Goal: Information Seeking & Learning: Check status

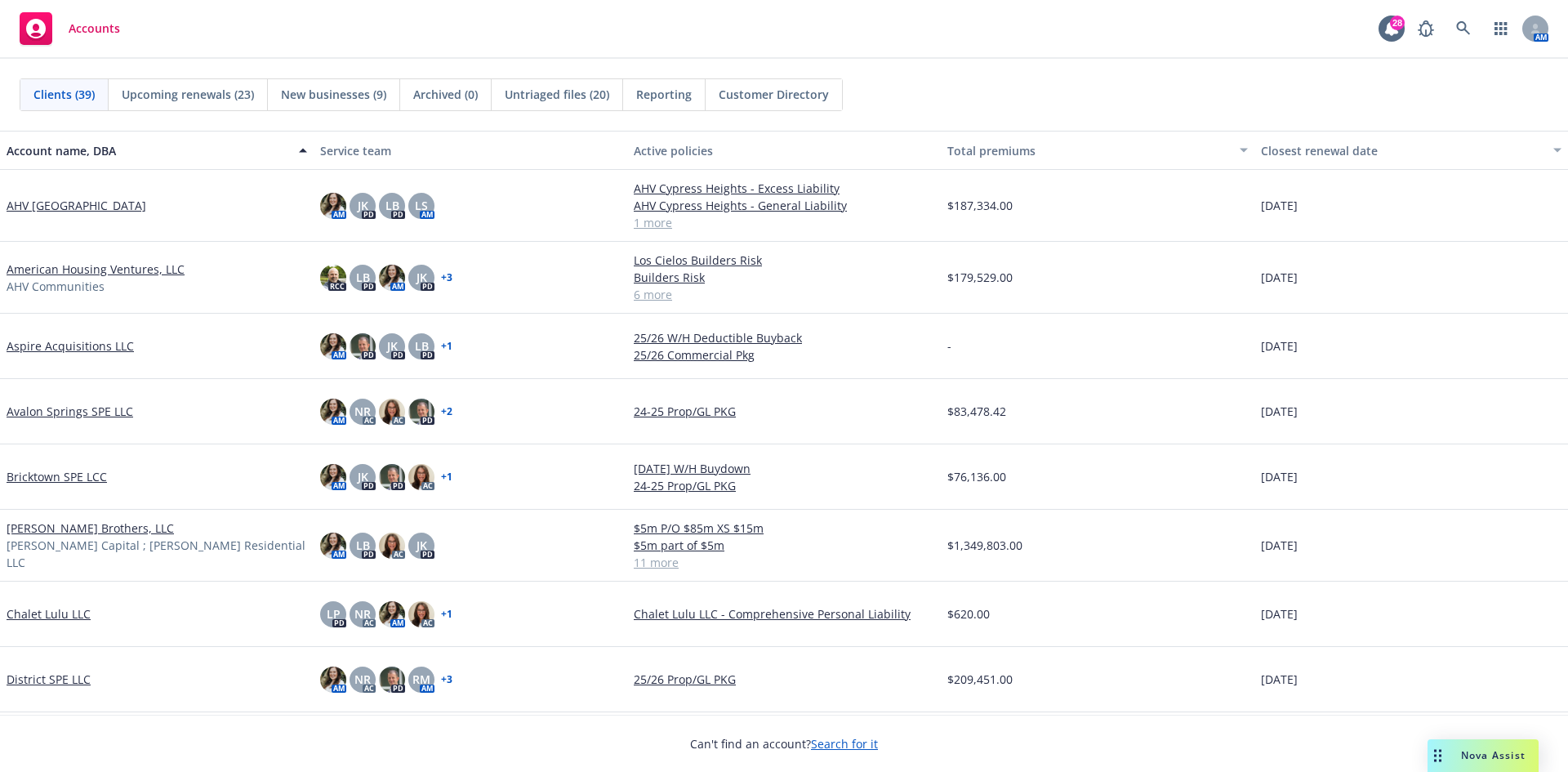
click at [36, 536] on link "[PERSON_NAME] Brothers, LLC" at bounding box center [90, 528] width 167 height 17
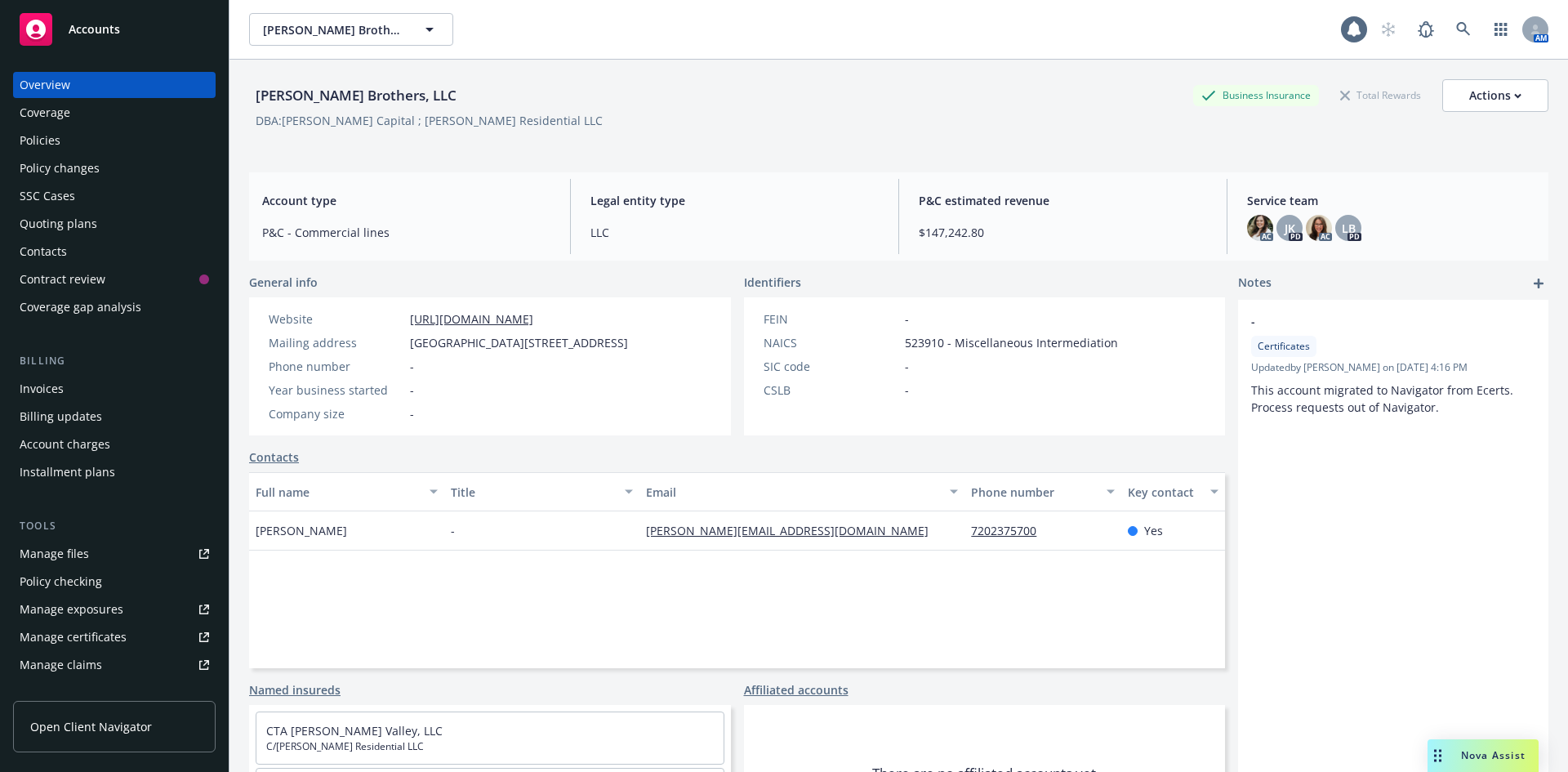
click at [89, 140] on div "Policies" at bounding box center [114, 141] width 189 height 27
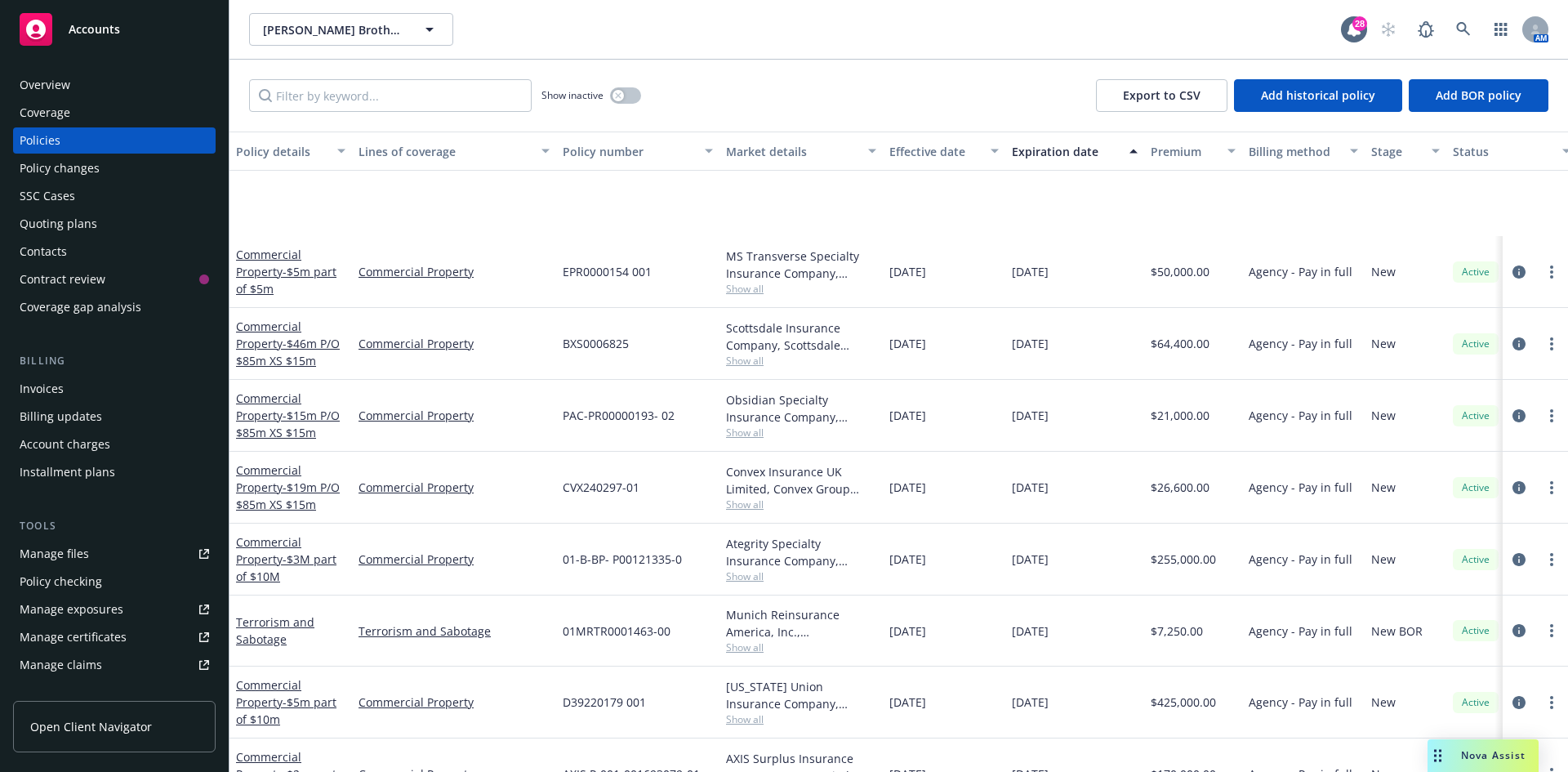
scroll to position [271, 0]
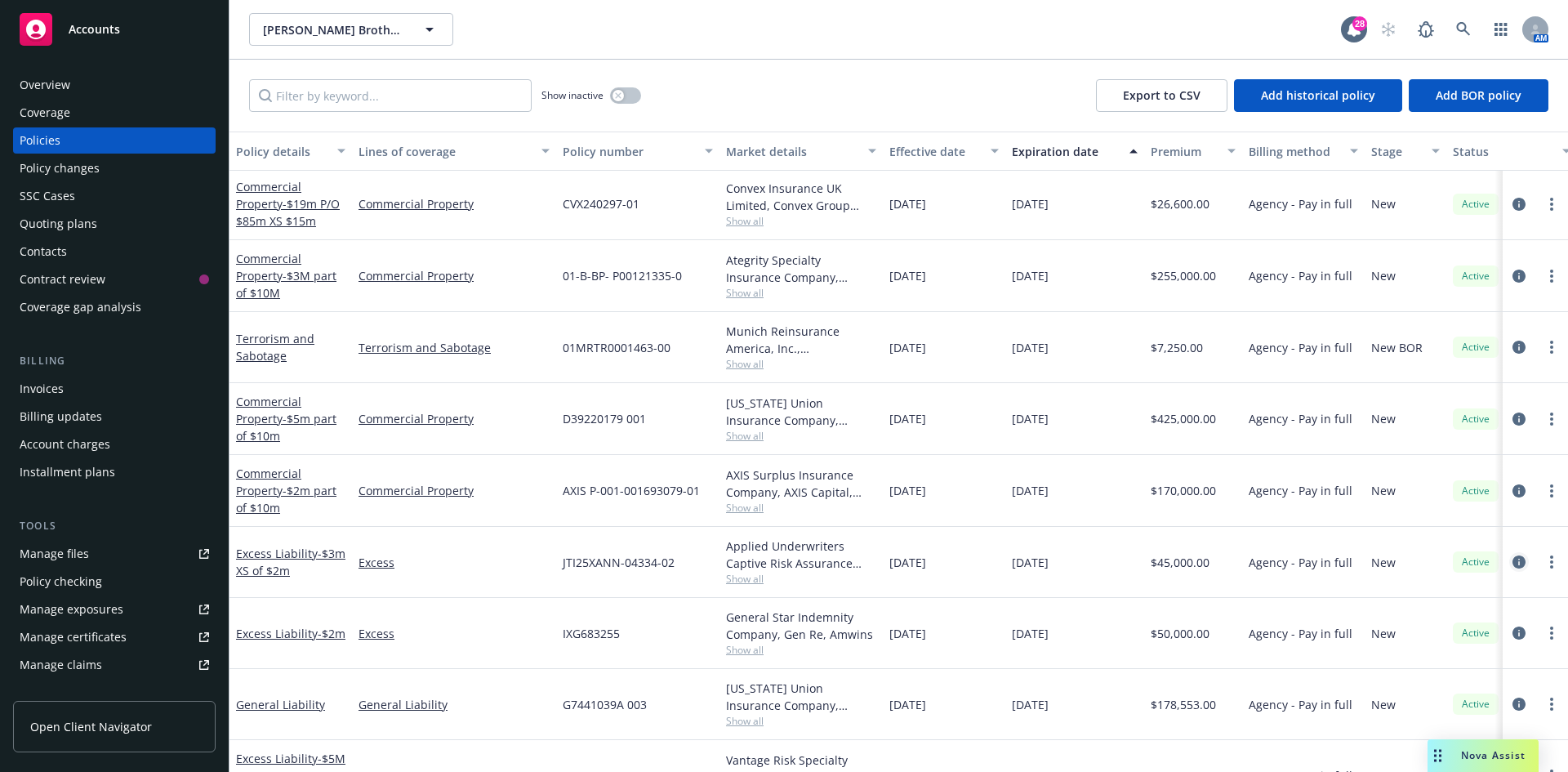
click at [1513, 566] on icon "circleInformation" at bounding box center [1519, 561] width 13 height 13
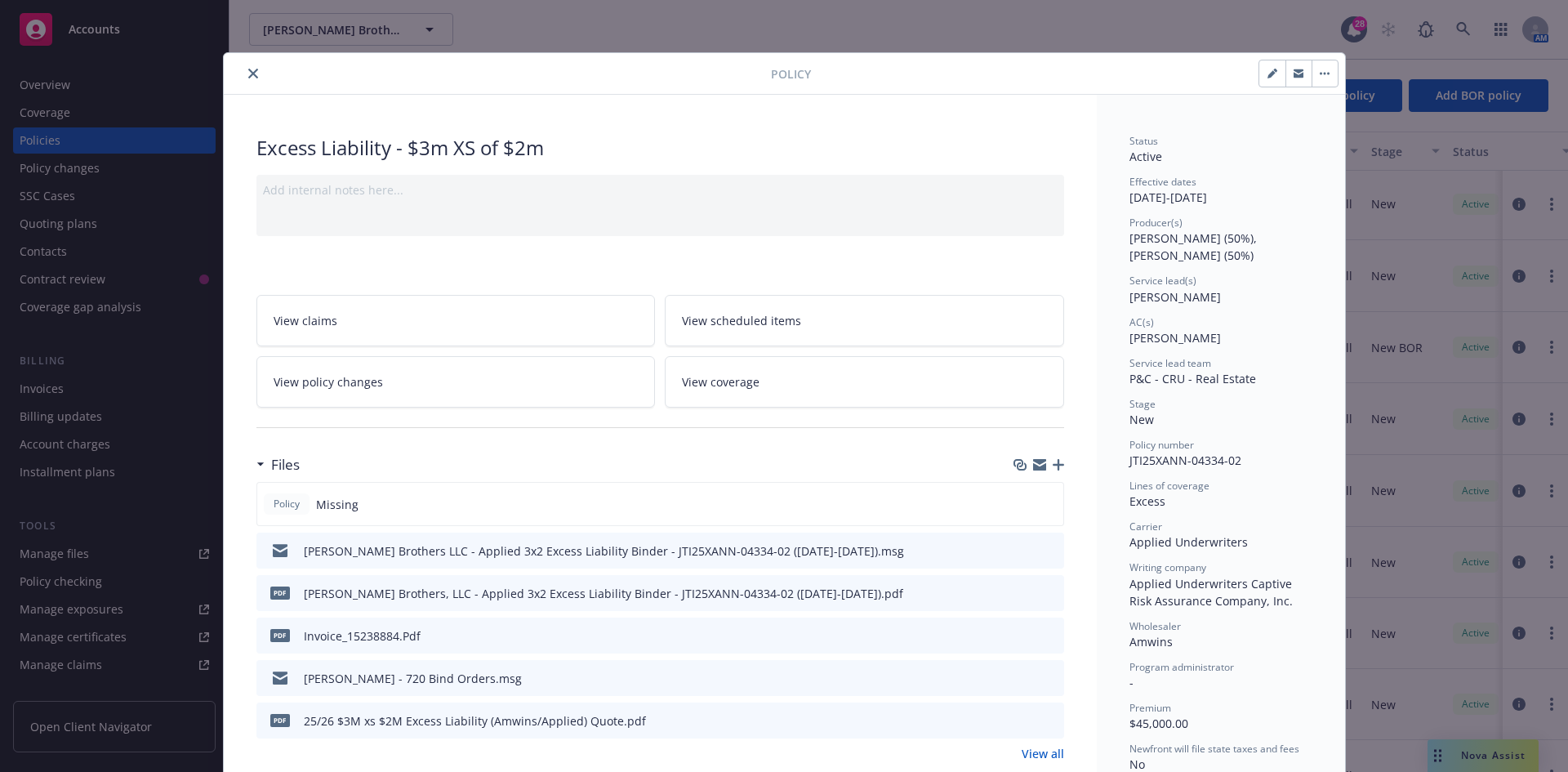
click at [1053, 459] on icon "button" at bounding box center [1058, 464] width 11 height 11
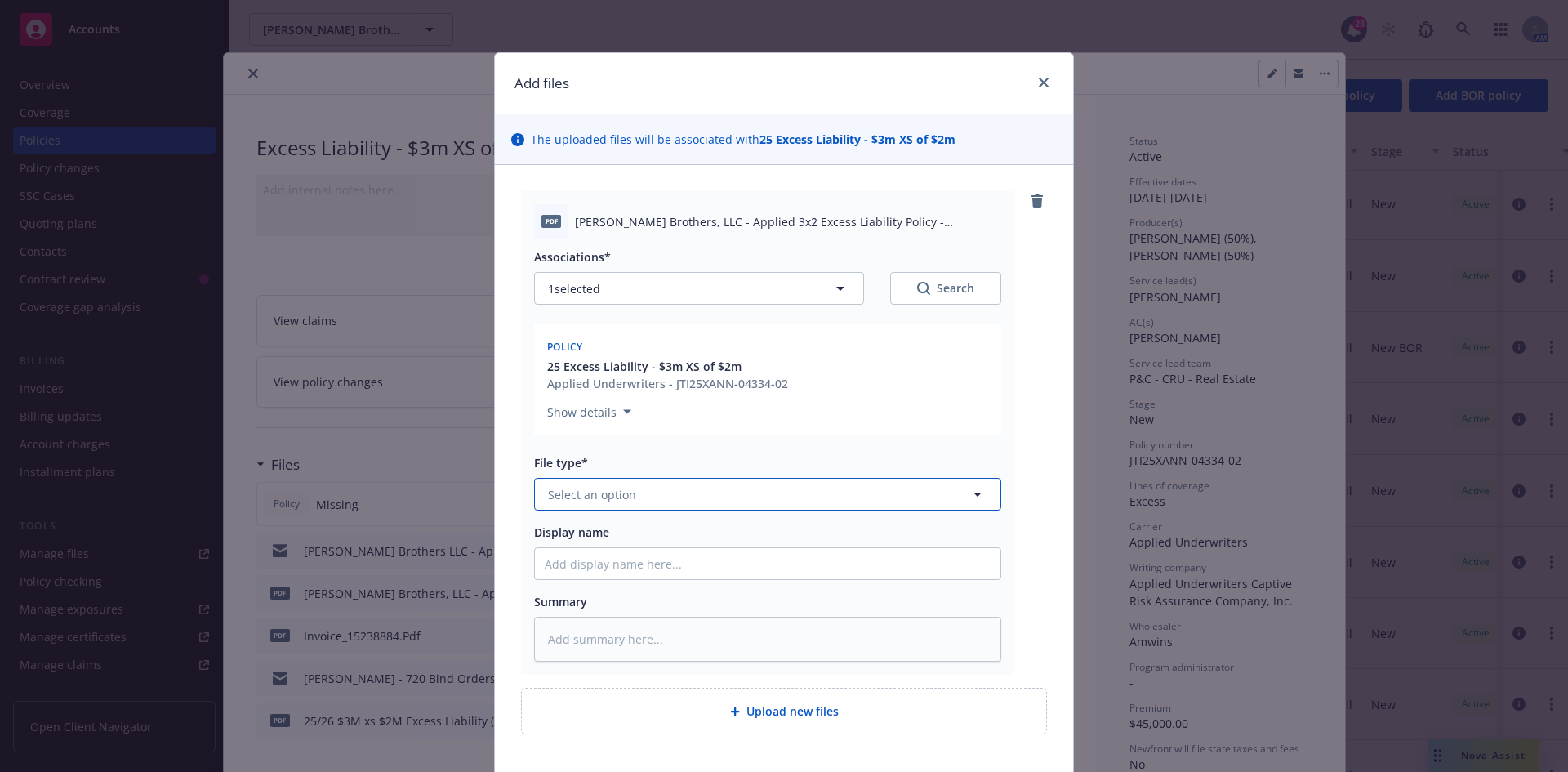
click at [589, 500] on span "Select an option" at bounding box center [592, 494] width 88 height 17
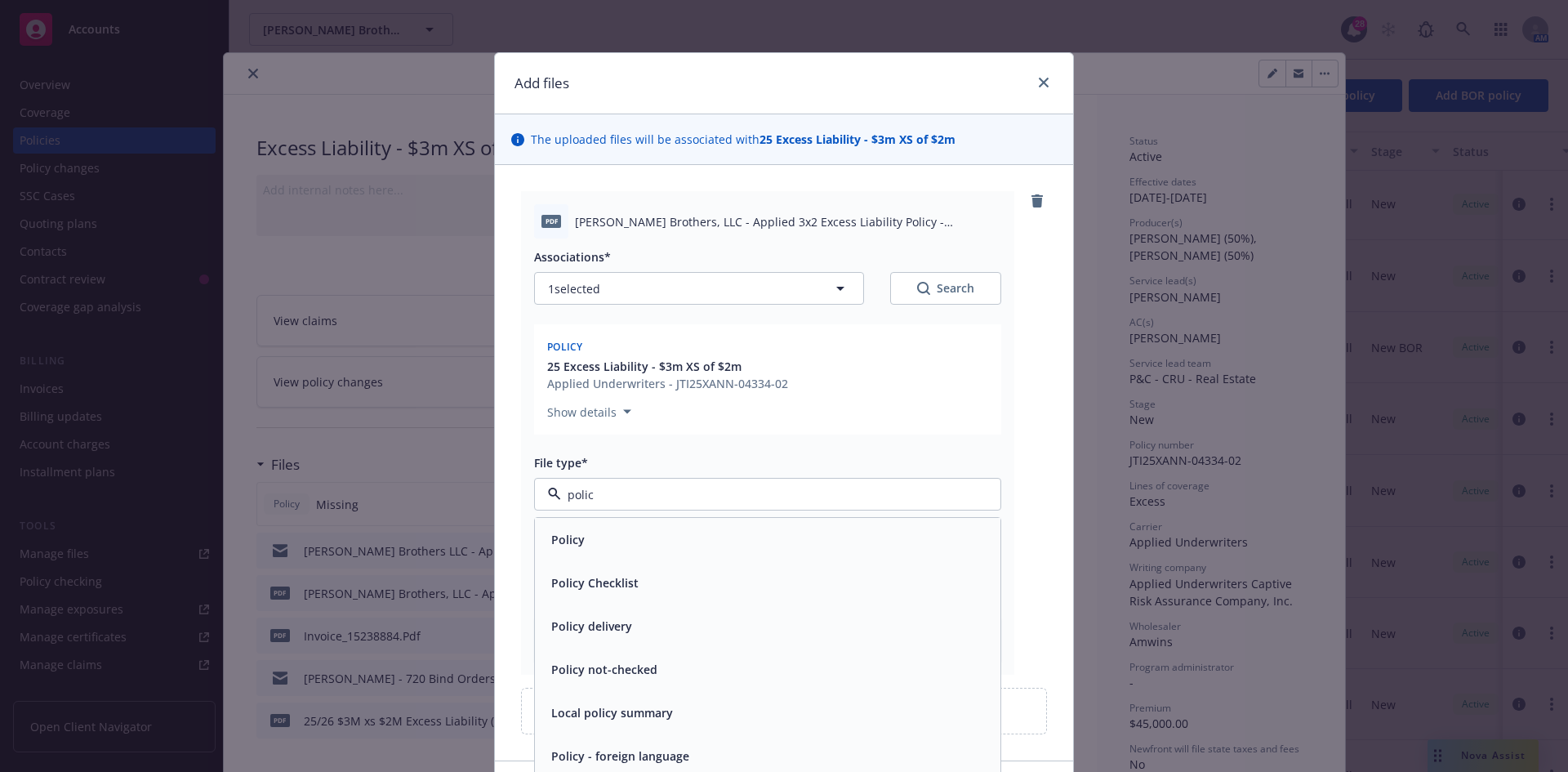
type input "policy"
click at [578, 539] on div "Policy" at bounding box center [566, 540] width 44 height 24
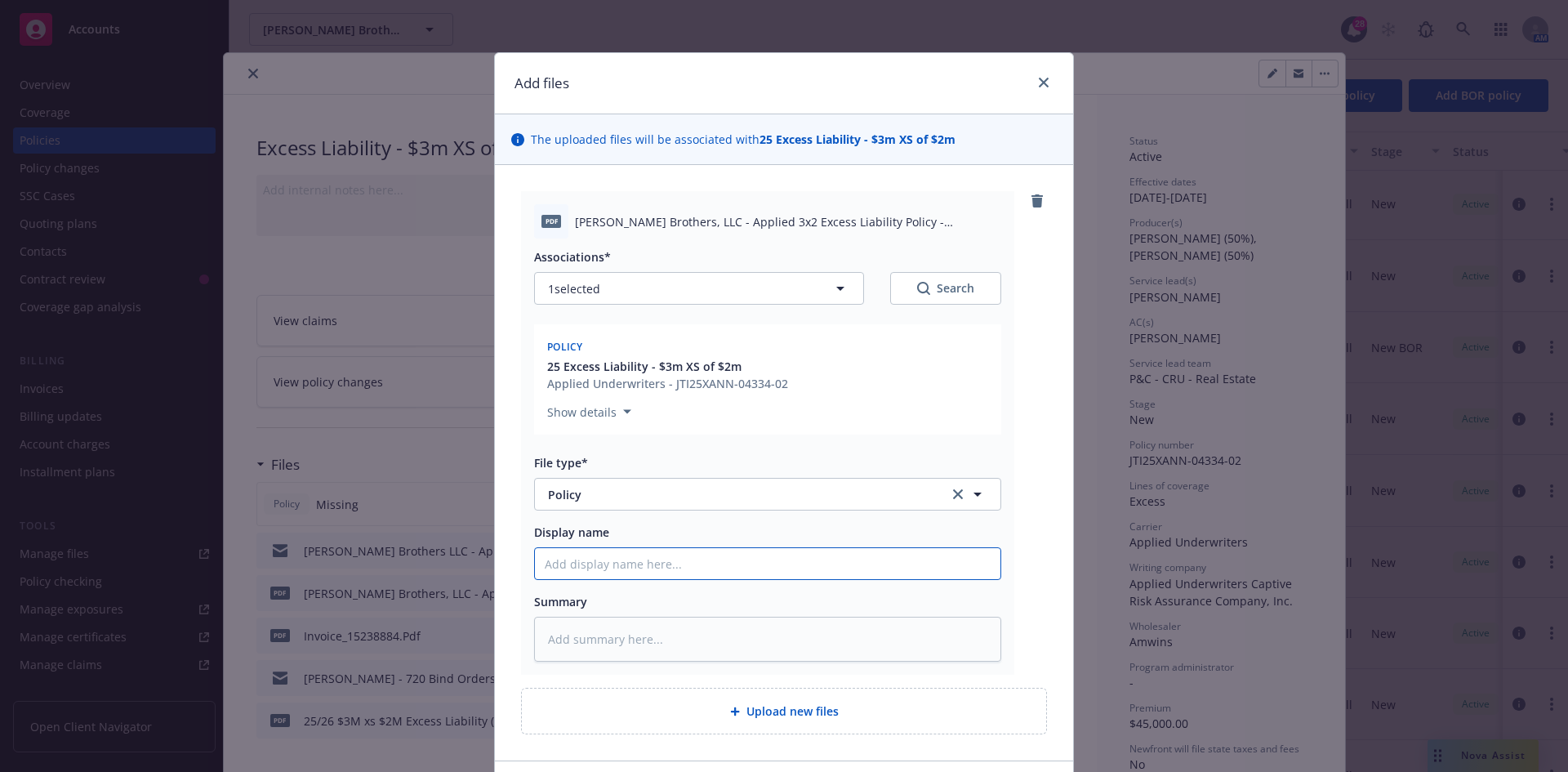
click at [572, 568] on input "Display name" at bounding box center [767, 564] width 465 height 31
type textarea "x"
type input "2"
type textarea "x"
type input "25"
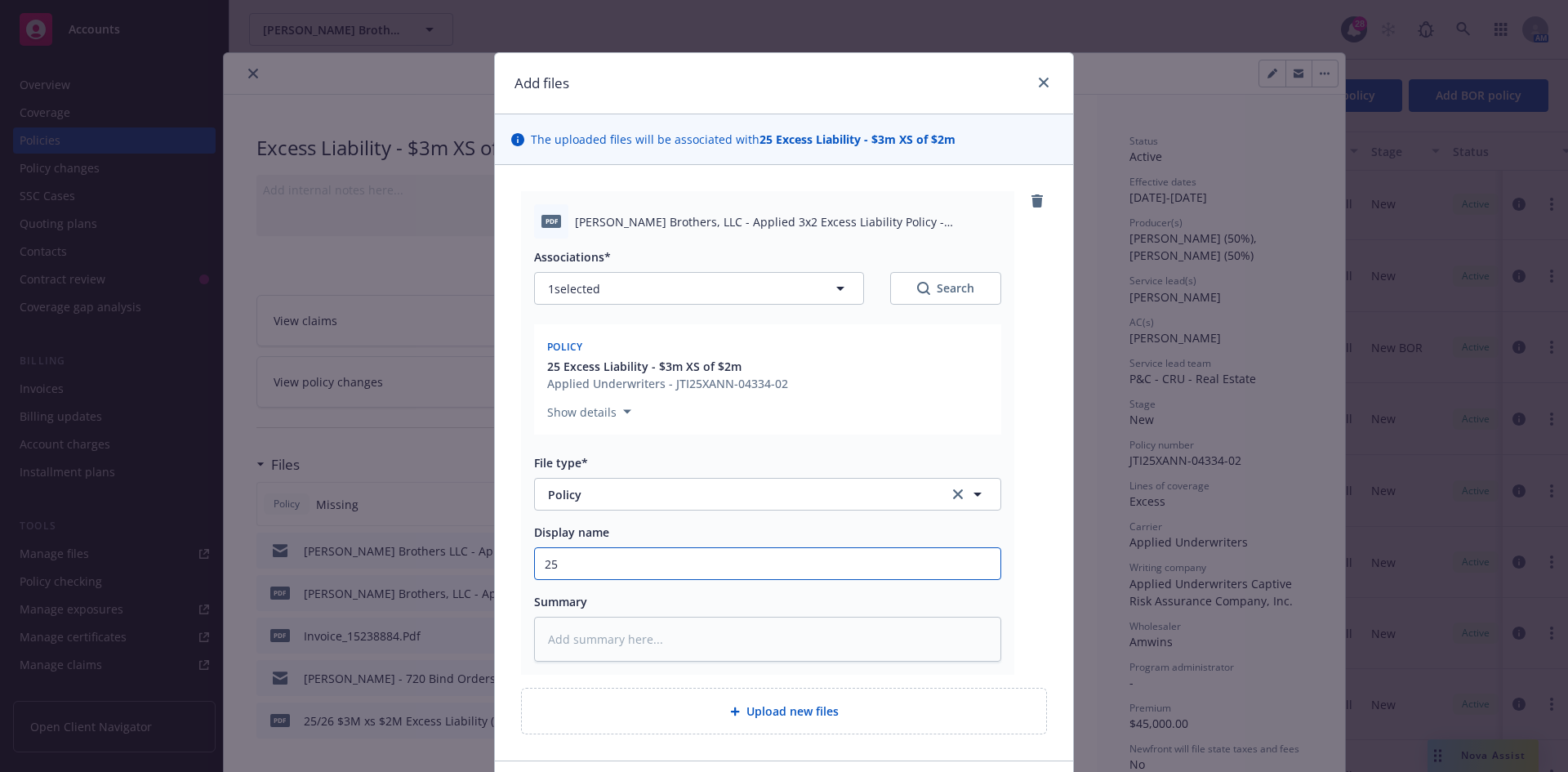
type textarea "x"
type input "25/"
type textarea "x"
type input "25/26"
type textarea "x"
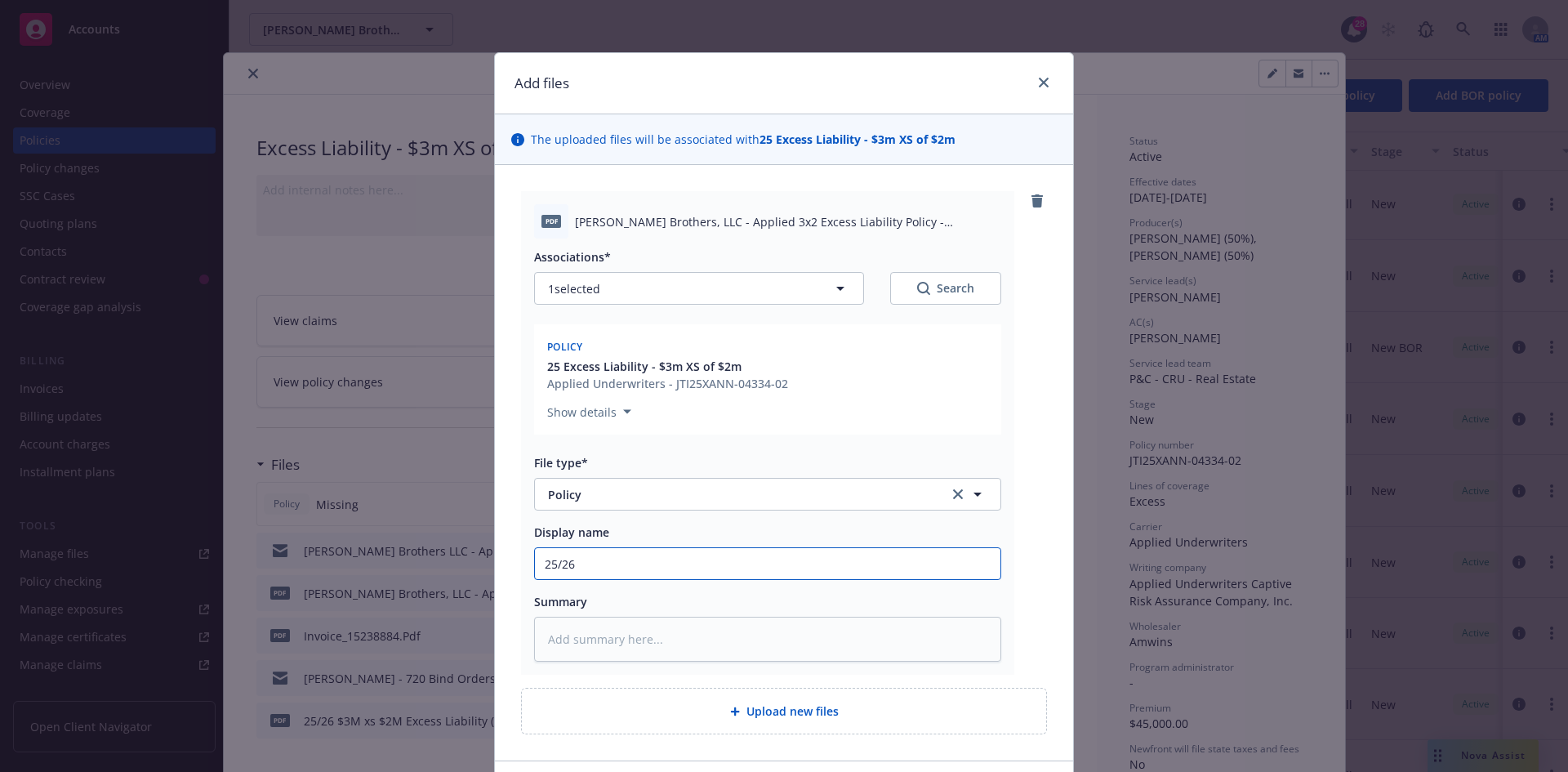
type input "25/26"
type textarea "x"
type input "25/26"
type textarea "x"
type input "25/26 A"
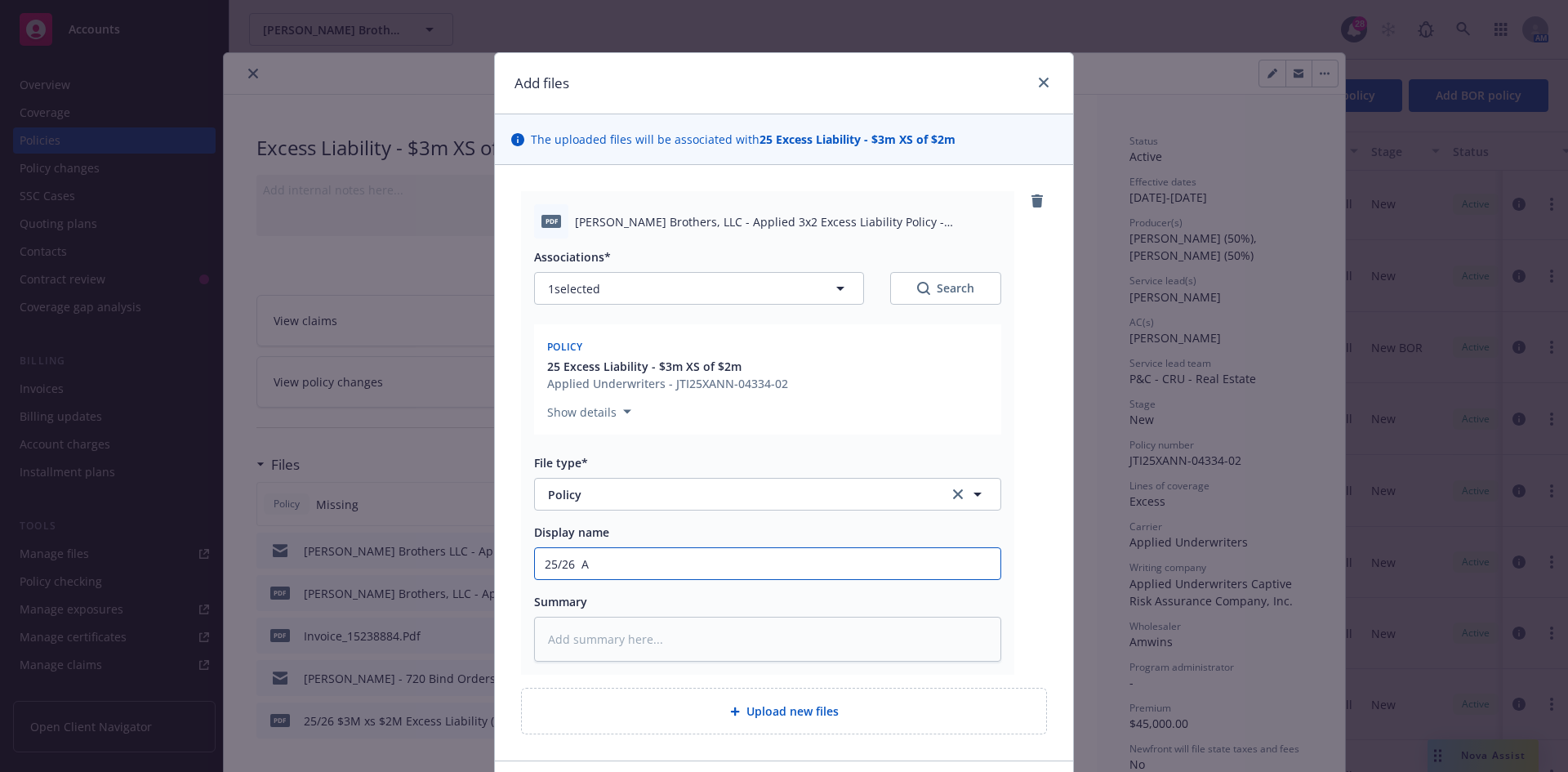
type textarea "x"
type input "25/26 Ap"
type textarea "x"
type input "25/26 App"
type textarea "x"
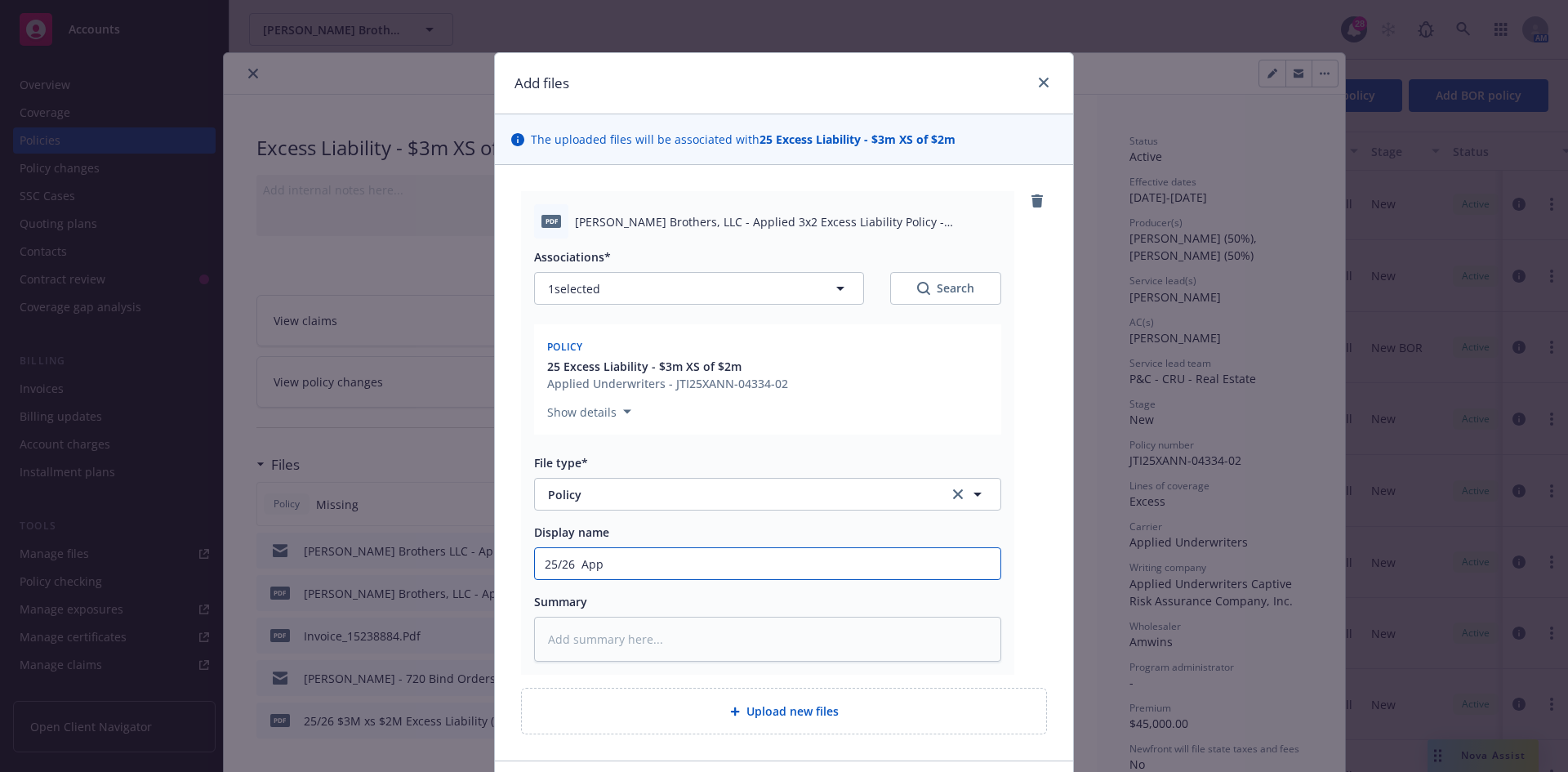
type input "25/26 Appl"
type textarea "x"
type input "25/26 Appli"
type textarea "x"
type input "25/26 Applie"
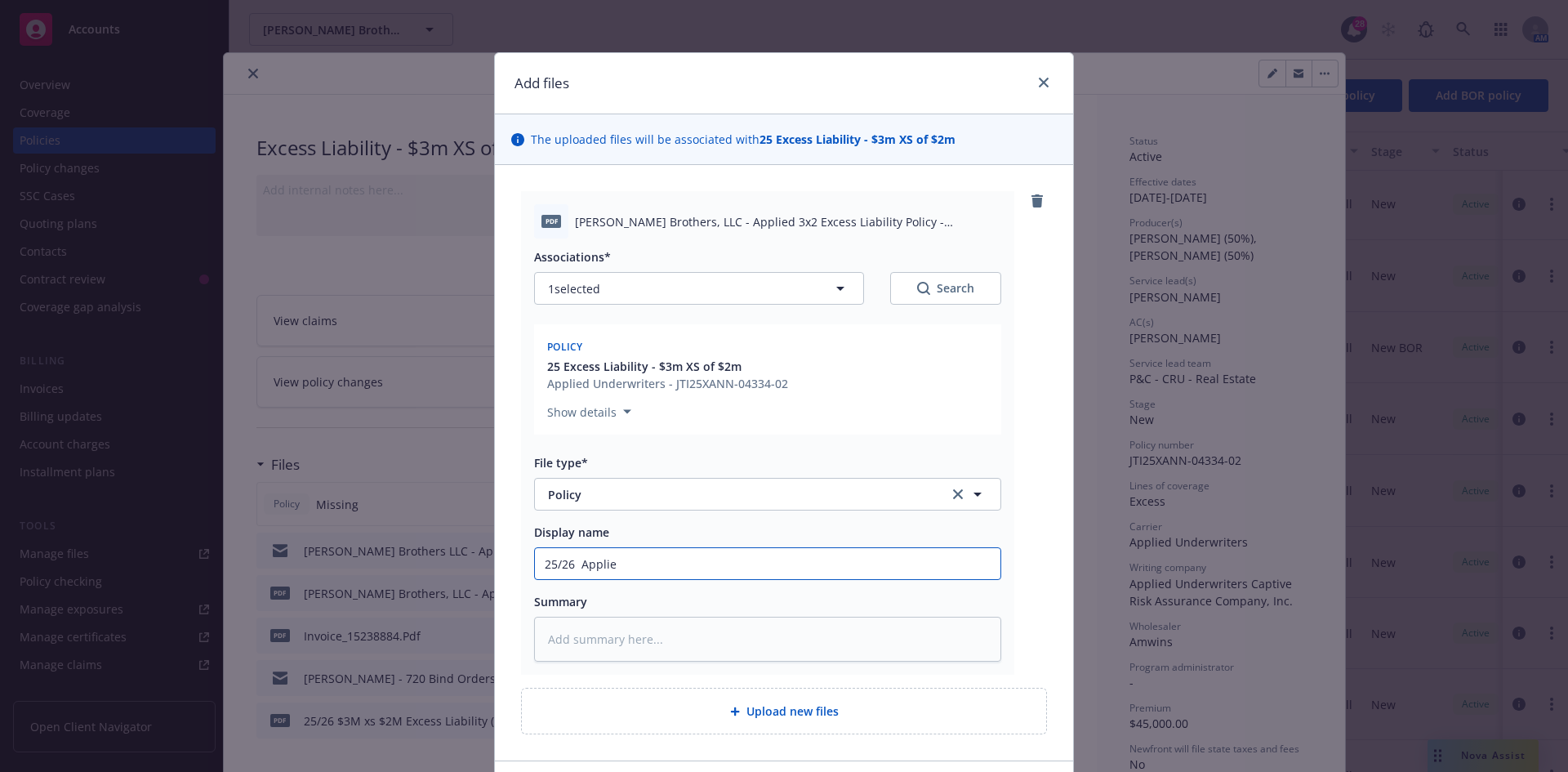
type textarea "x"
type input "25/26 Applied"
type textarea "x"
type input "25/26 Appli"
type textarea "x"
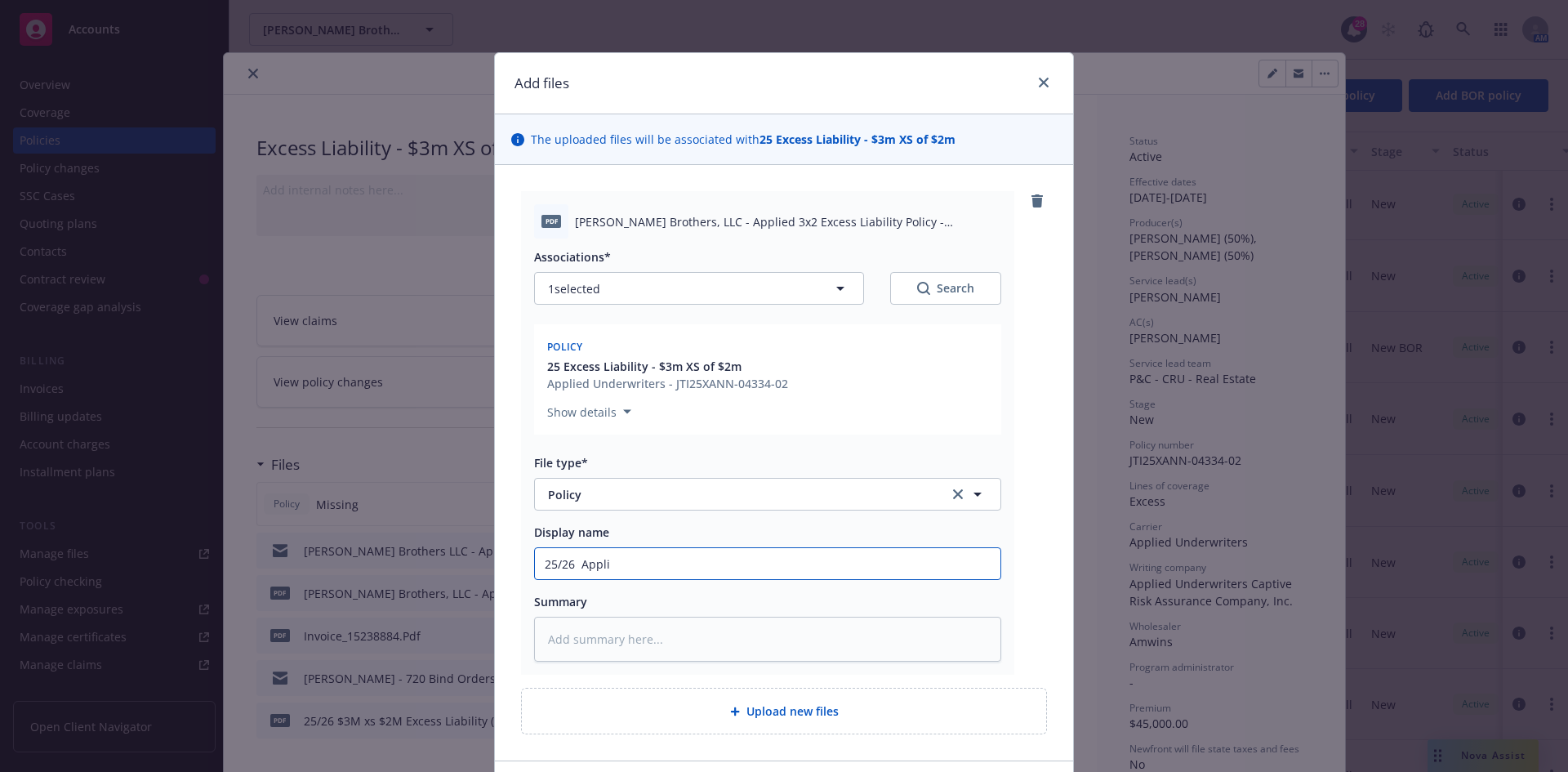
type input "25/26 Appl"
type textarea "x"
type input "25/26 App"
type textarea "x"
type input "25/26 Ap"
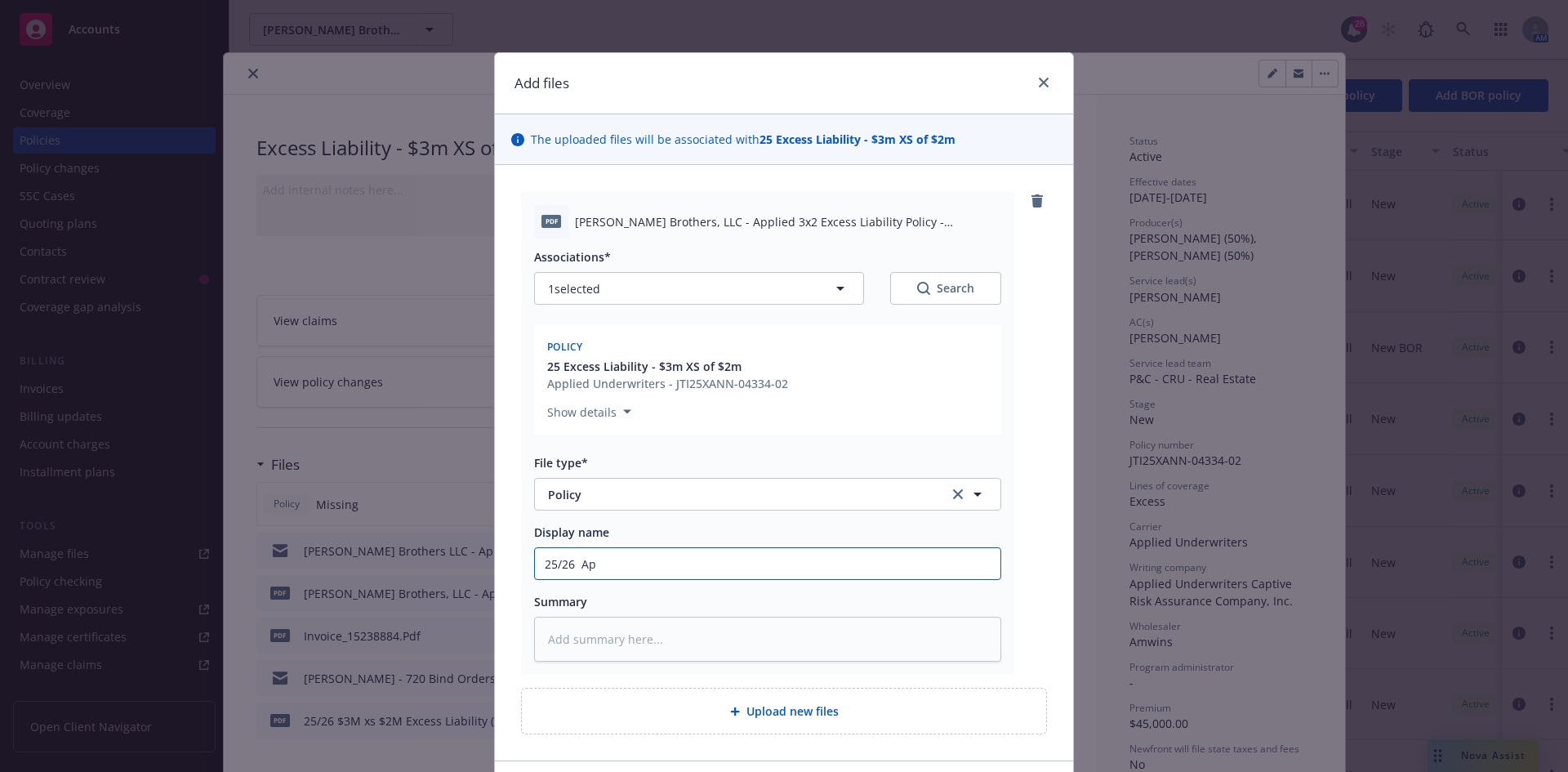
type textarea "x"
type input "25/26 A"
type textarea "x"
type input "25/26"
type textarea "x"
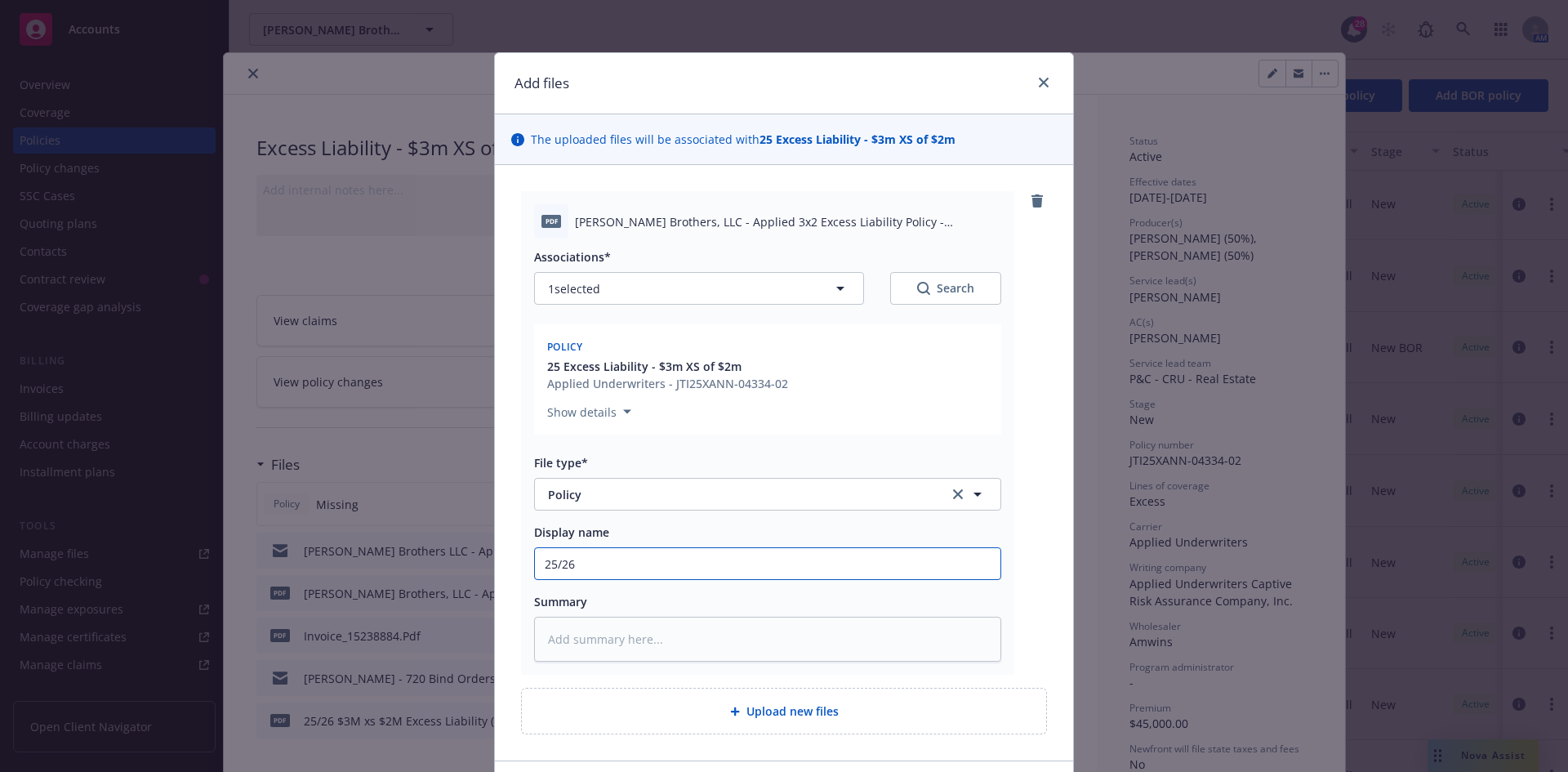
type input "25/26"
type textarea "x"
type input "25/2"
type textarea "x"
type input "25/26"
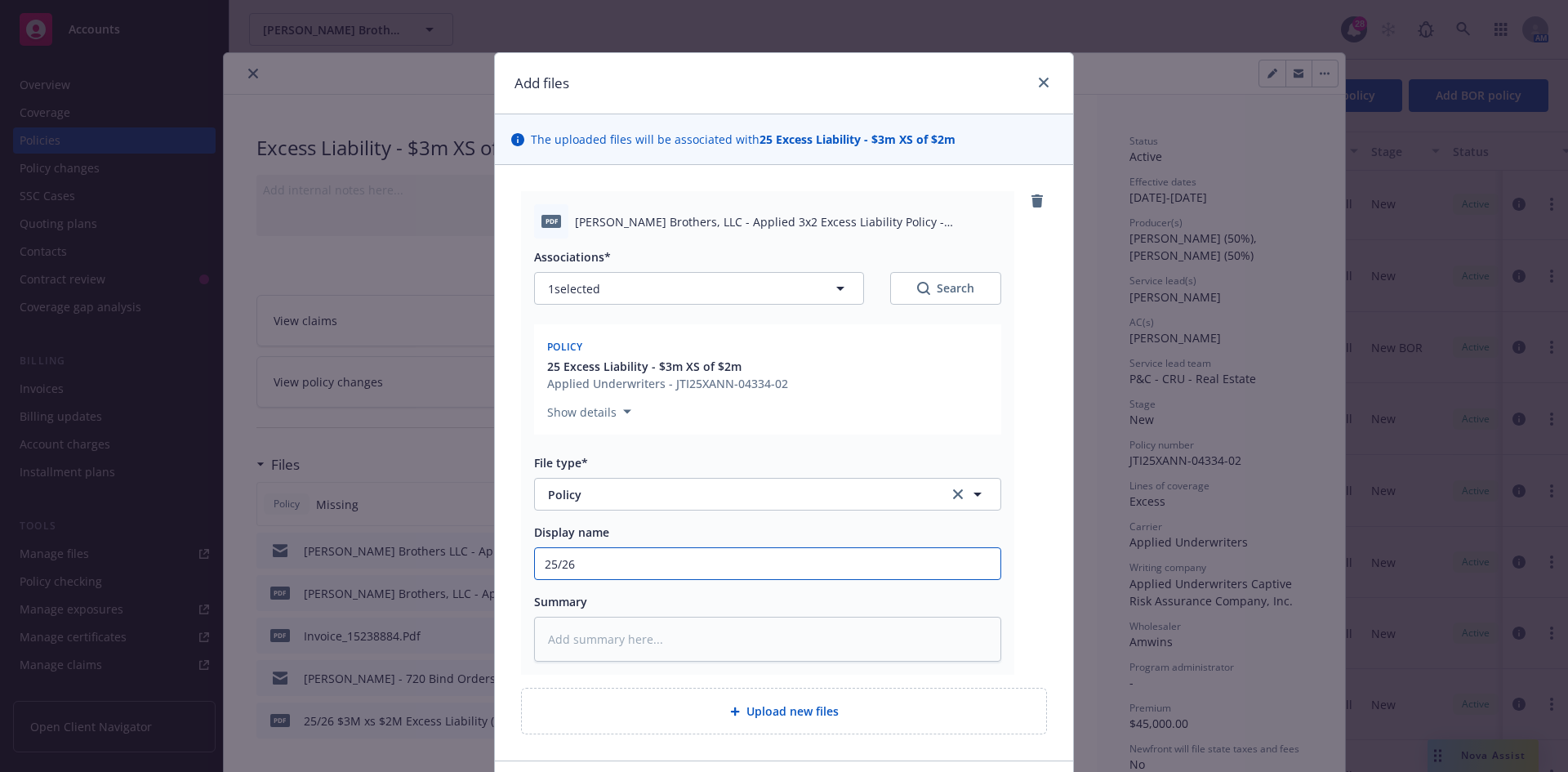
type textarea "x"
type input "25/26"
type textarea "x"
type input "25/26 $"
type textarea "x"
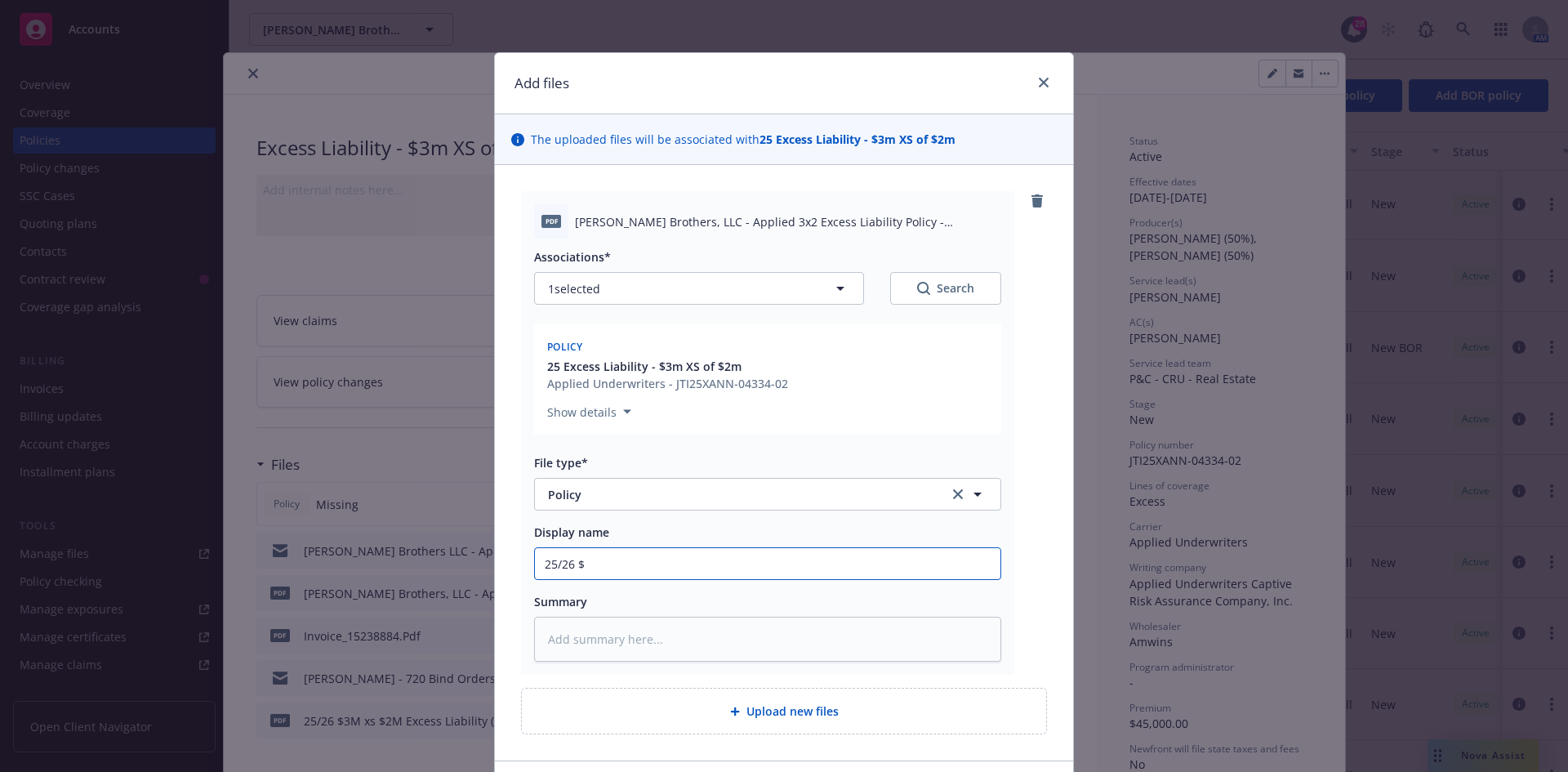
type input "25/26 $3"
type textarea "x"
type input "25/26 $3M"
type textarea "x"
type input "25/26 $3M"
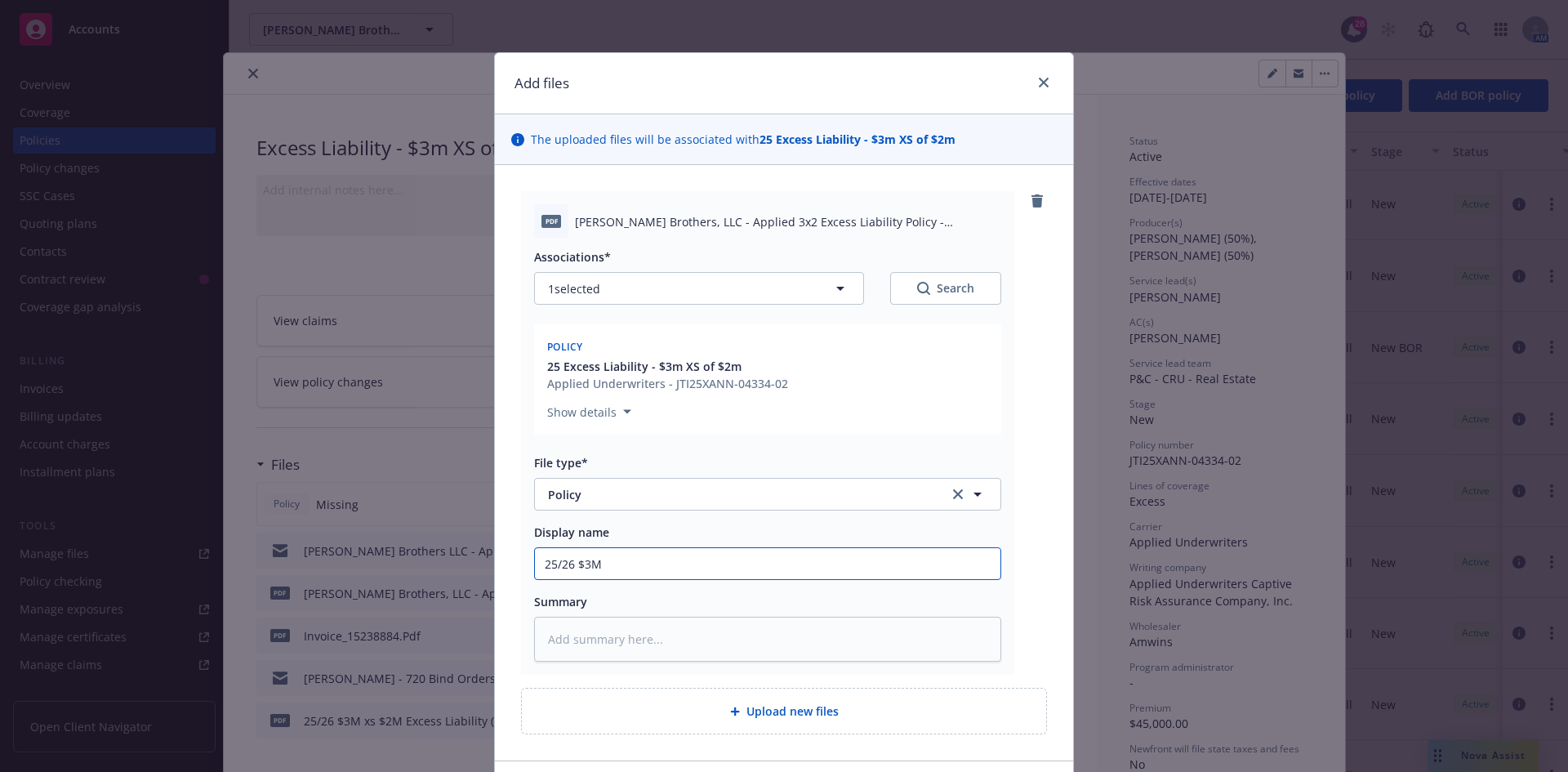
type textarea "x"
type input "25/26 $3M x"
type textarea "x"
type input "25/26 $3M xs"
type textarea "x"
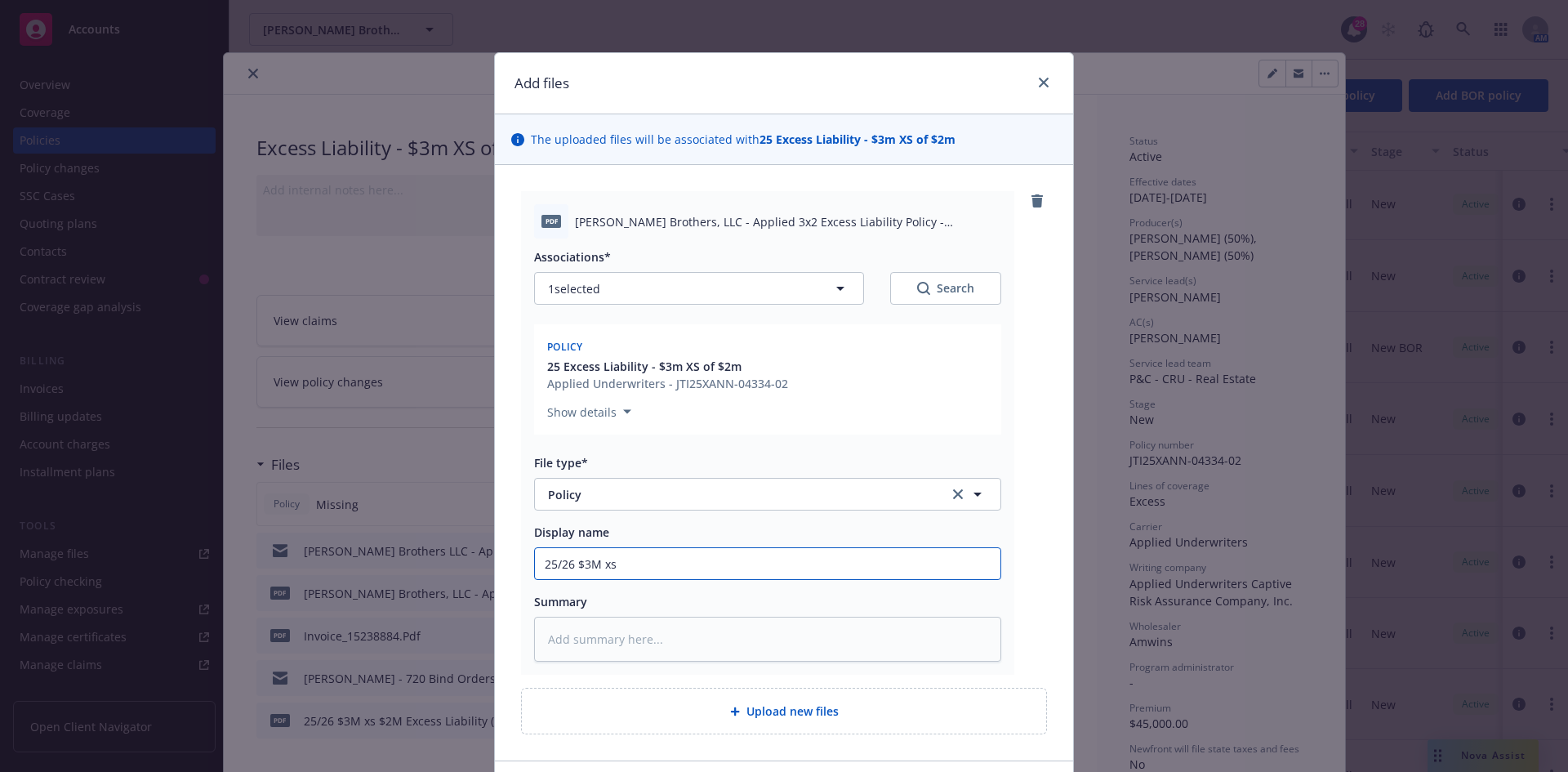
type input "25/26 $3M xs"
type textarea "x"
type input "25/26 $3M xs $"
type textarea "x"
type input "25/26 $3M xs $2"
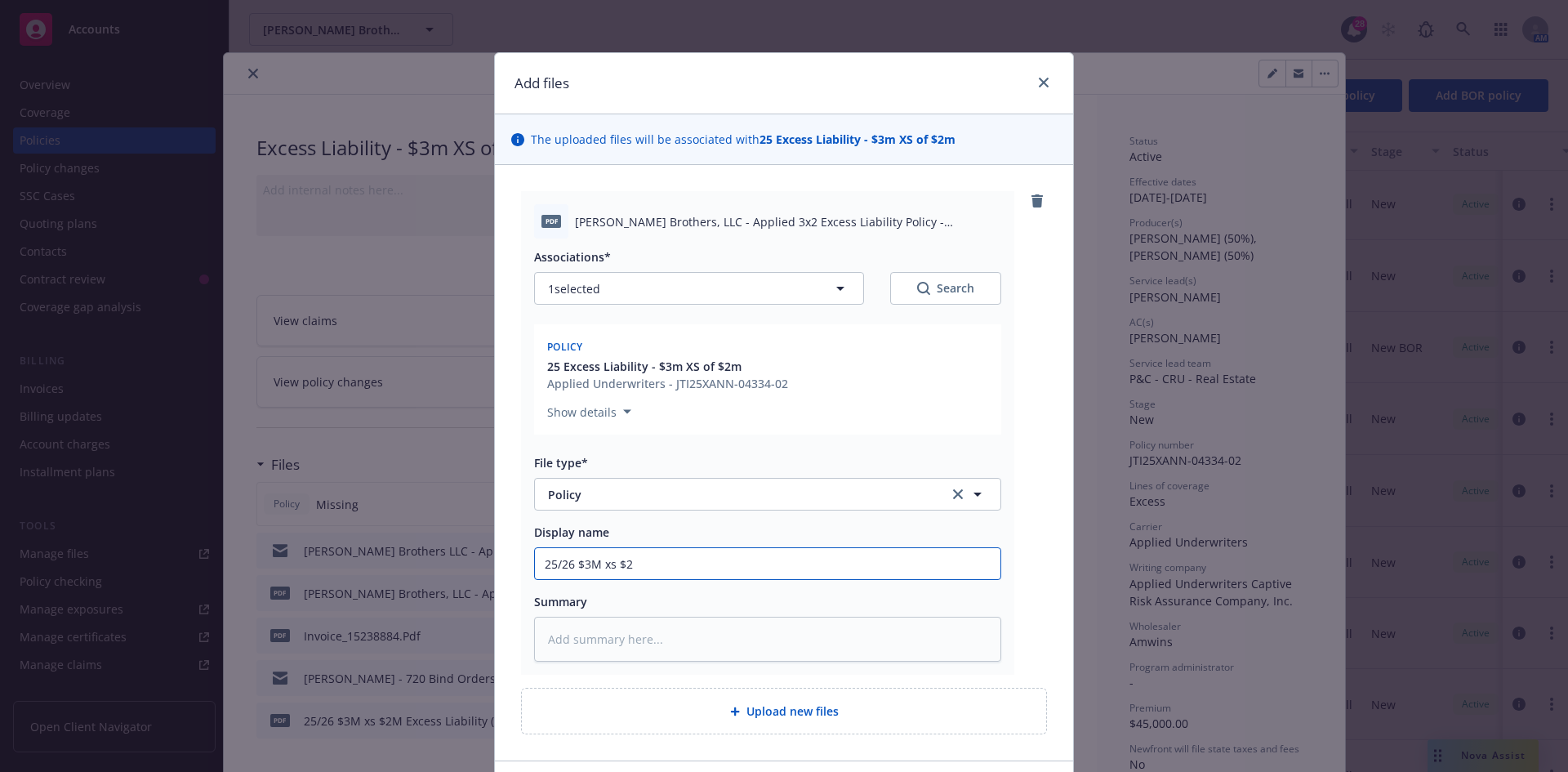
type textarea "x"
type input "25/26 $3M xs $2M"
type textarea "x"
type input "25/26 $3M xs $2M"
type textarea "x"
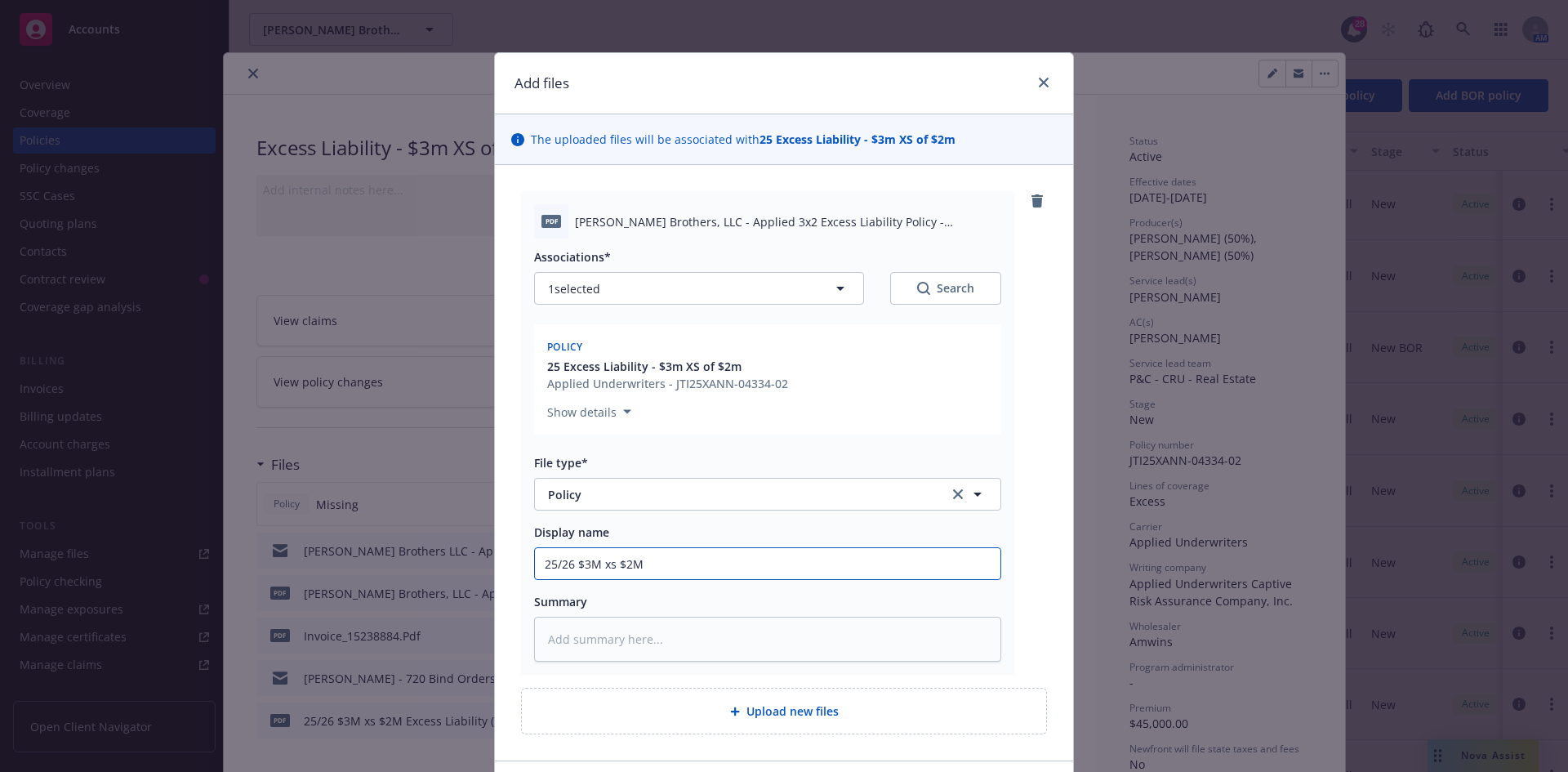
type input "25/26 $3M xs $2M E"
type textarea "x"
type input "25/26 $3M xs $2M Ex"
type textarea "x"
type input "25/26 $3M xs $2M Exc"
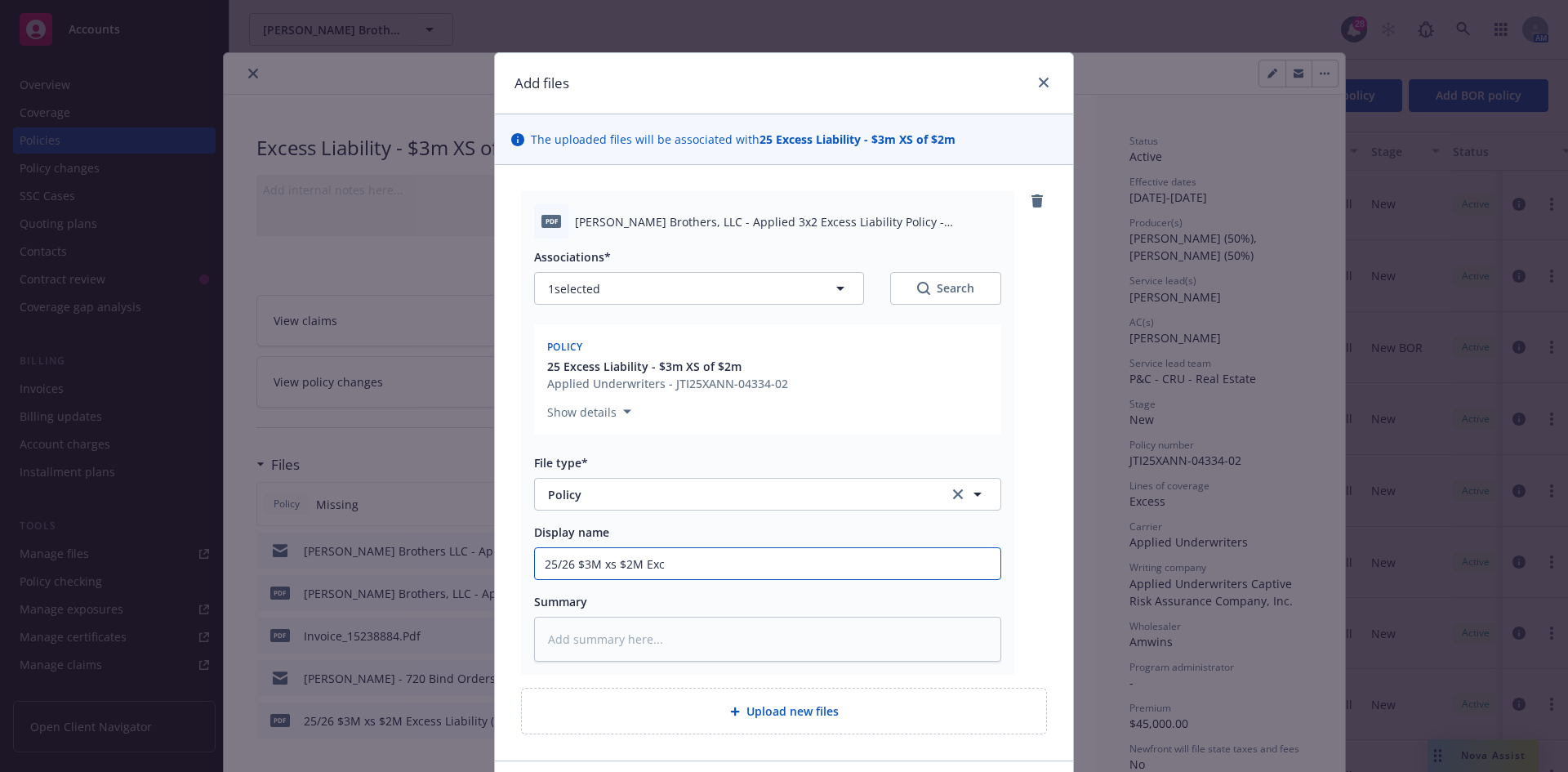
type textarea "x"
type input "25/26 $3M xs $2M Exce"
type textarea "x"
type input "25/26 $3M xs $2M Exces"
type textarea "x"
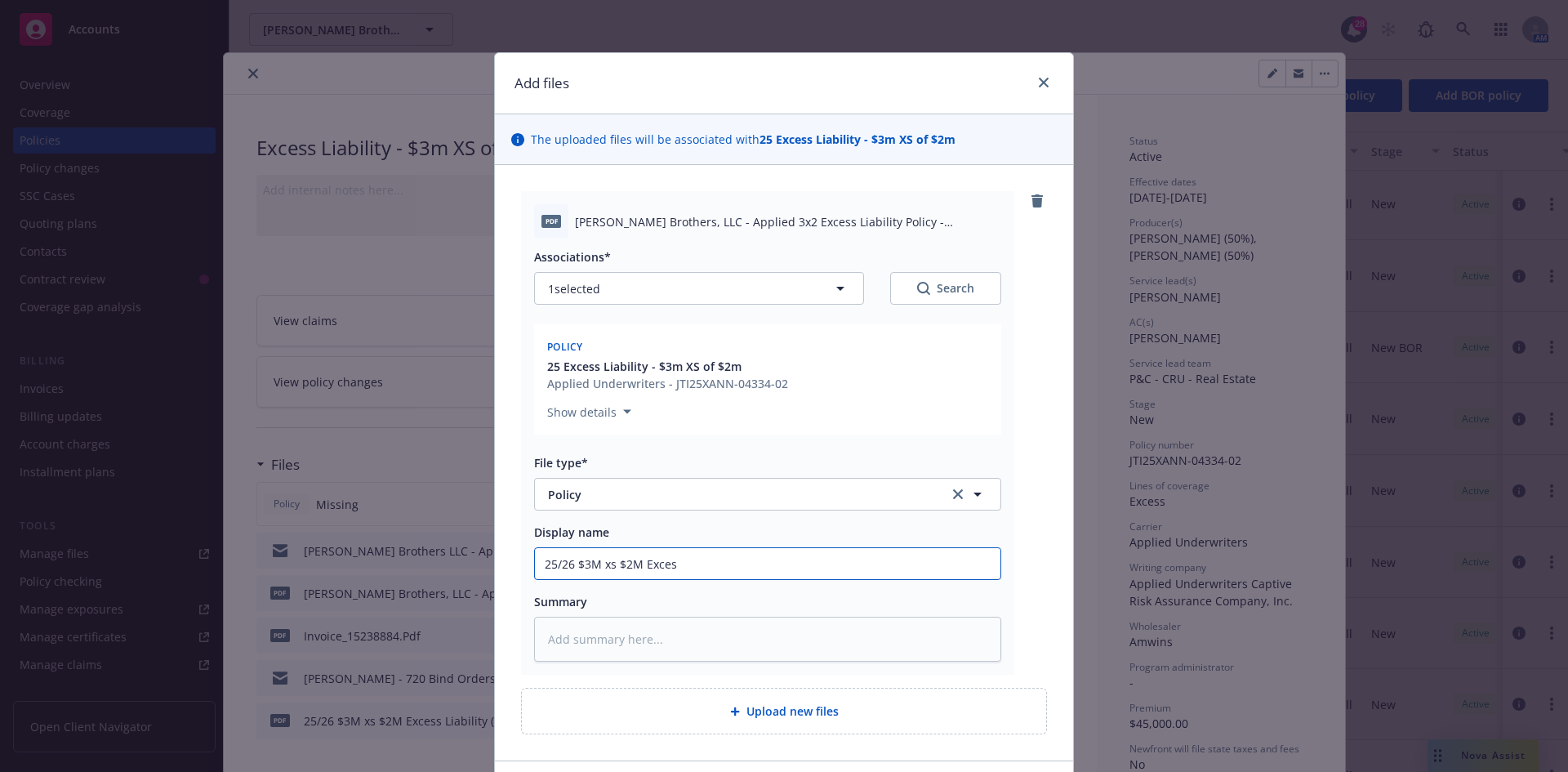
type input "25/26 $3M xs $2M Exces"
type textarea "x"
type input "25/26 $3M xs $2M Exces L"
type textarea "x"
type input "25/26 $3M xs $2M Exces"
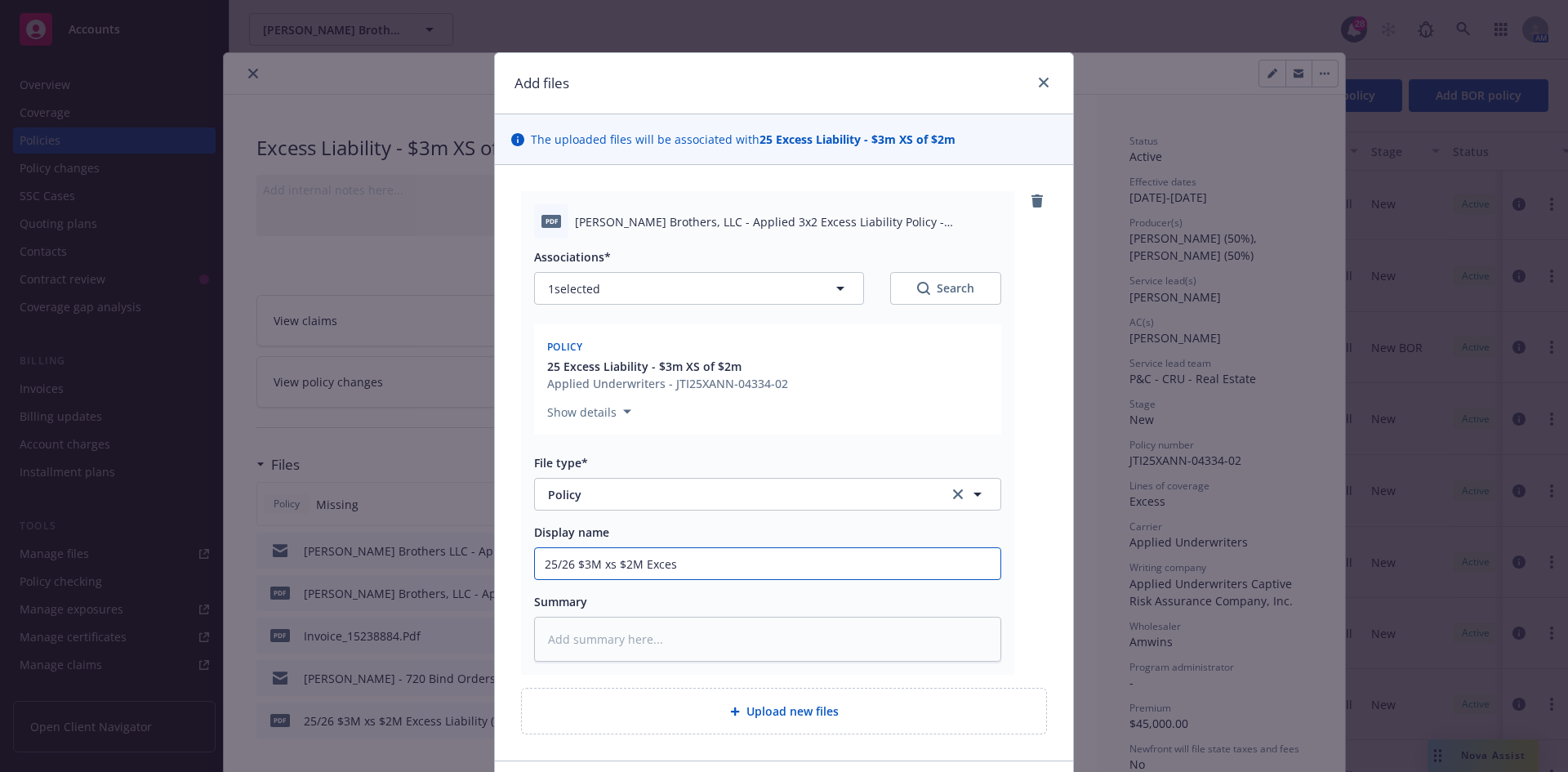
type textarea "x"
type input "25/26 $3M xs $2M Exces"
type textarea "x"
type input "25/26 $3M xs $2M Excess"
type textarea "x"
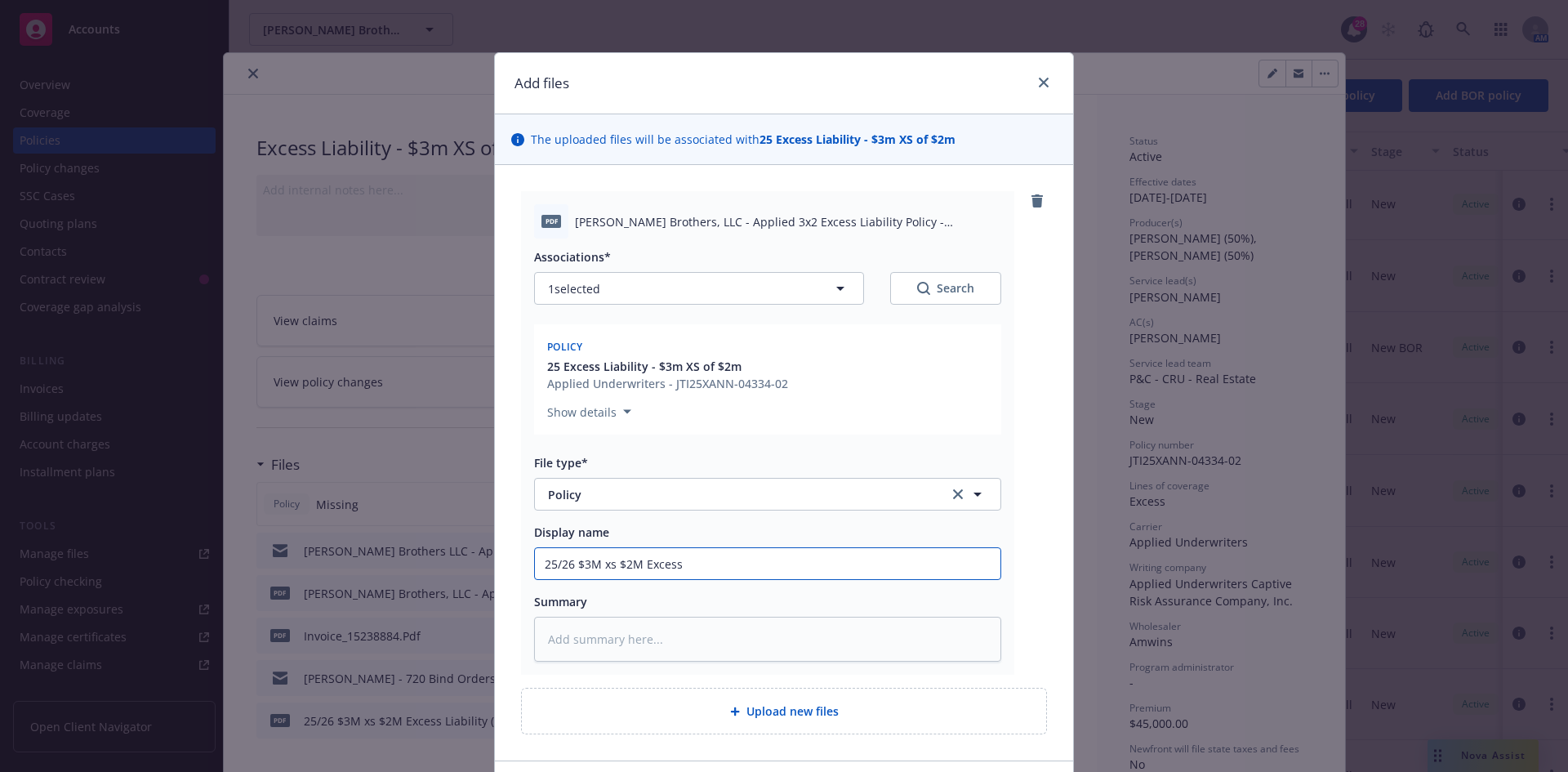
type input "25/26 $3M xs $2M Excess"
type textarea "x"
type input "25/26 $3M xs $2M Excess"
type textarea "x"
type input "25/26 $3M xs $2M Excess"
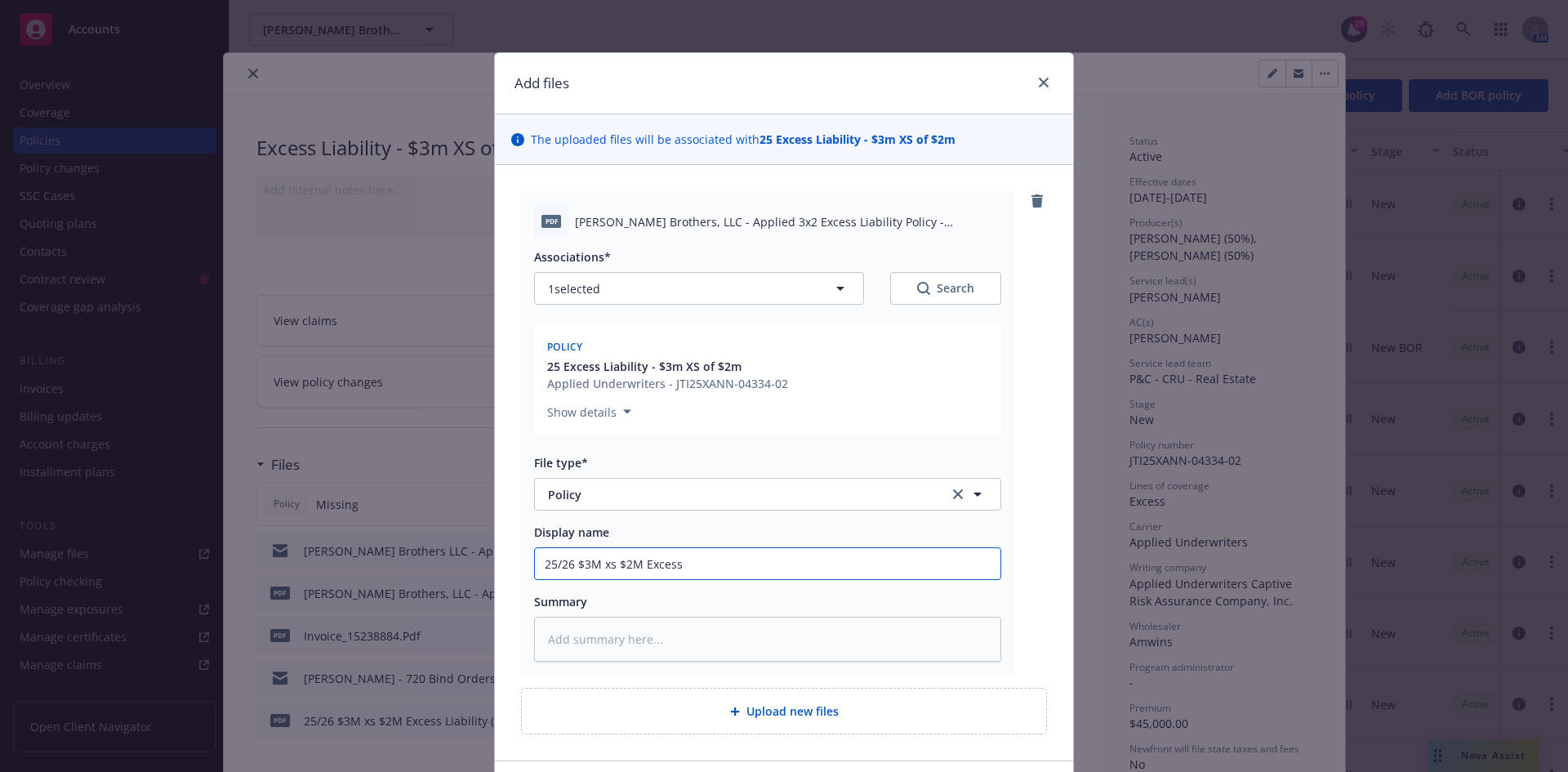
type textarea "x"
type input "25/26 $3M xs $2M Excess L"
type textarea "x"
type input "25/26 $3M xs $2M Excess Li"
type textarea "x"
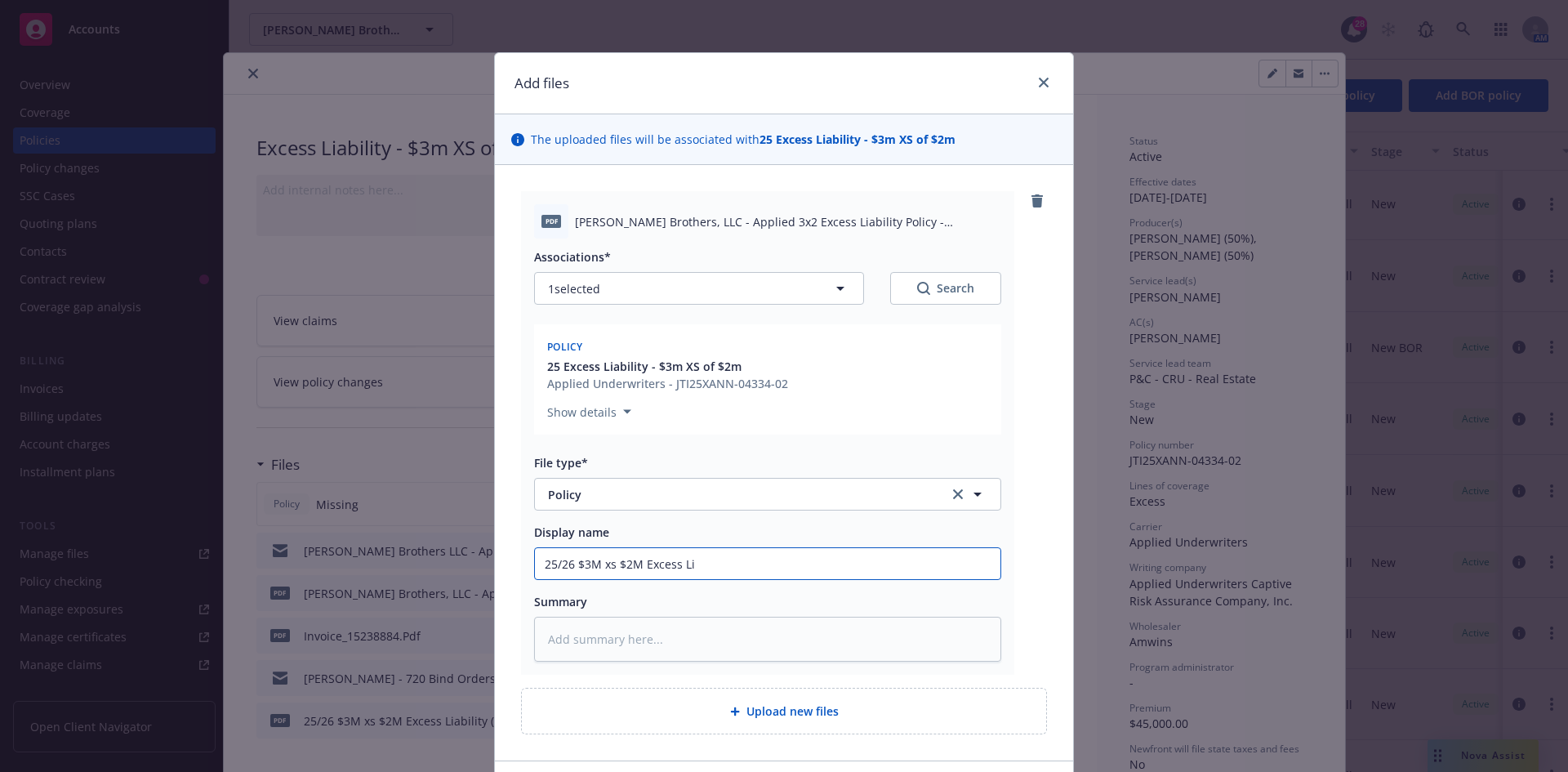
type input "25/26 $3M xs $2M Excess Lia"
type textarea "x"
type input "25/26 $3M xs $2M Excess Liab"
type textarea "x"
type input "25/26 $3M xs $2M Excess Liabi"
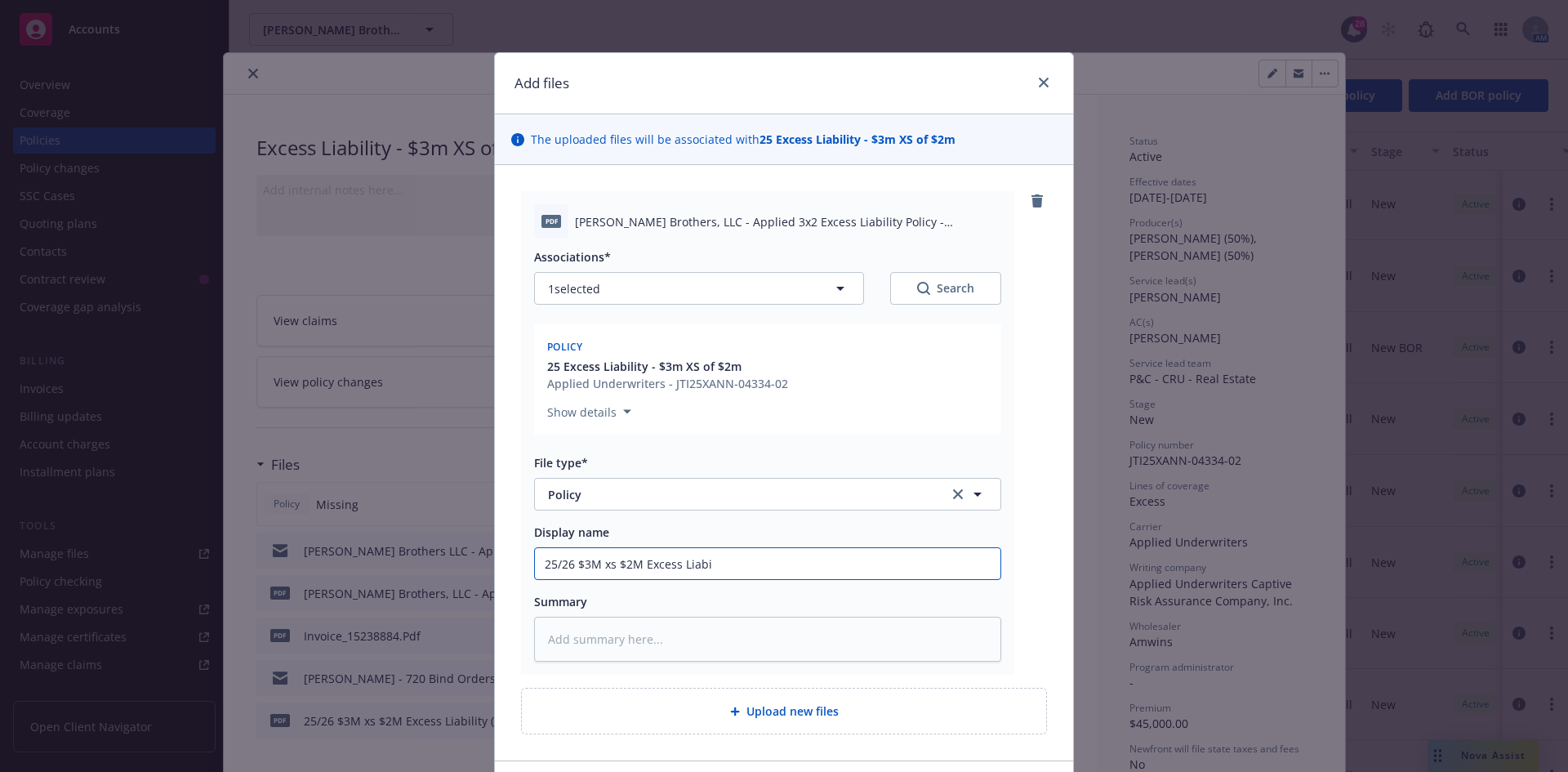
type textarea "x"
type input "25/26 $3M xs $2M Excess Liabil"
type textarea "x"
type input "25/26 $3M xs $2M Excess Liabili"
type textarea "x"
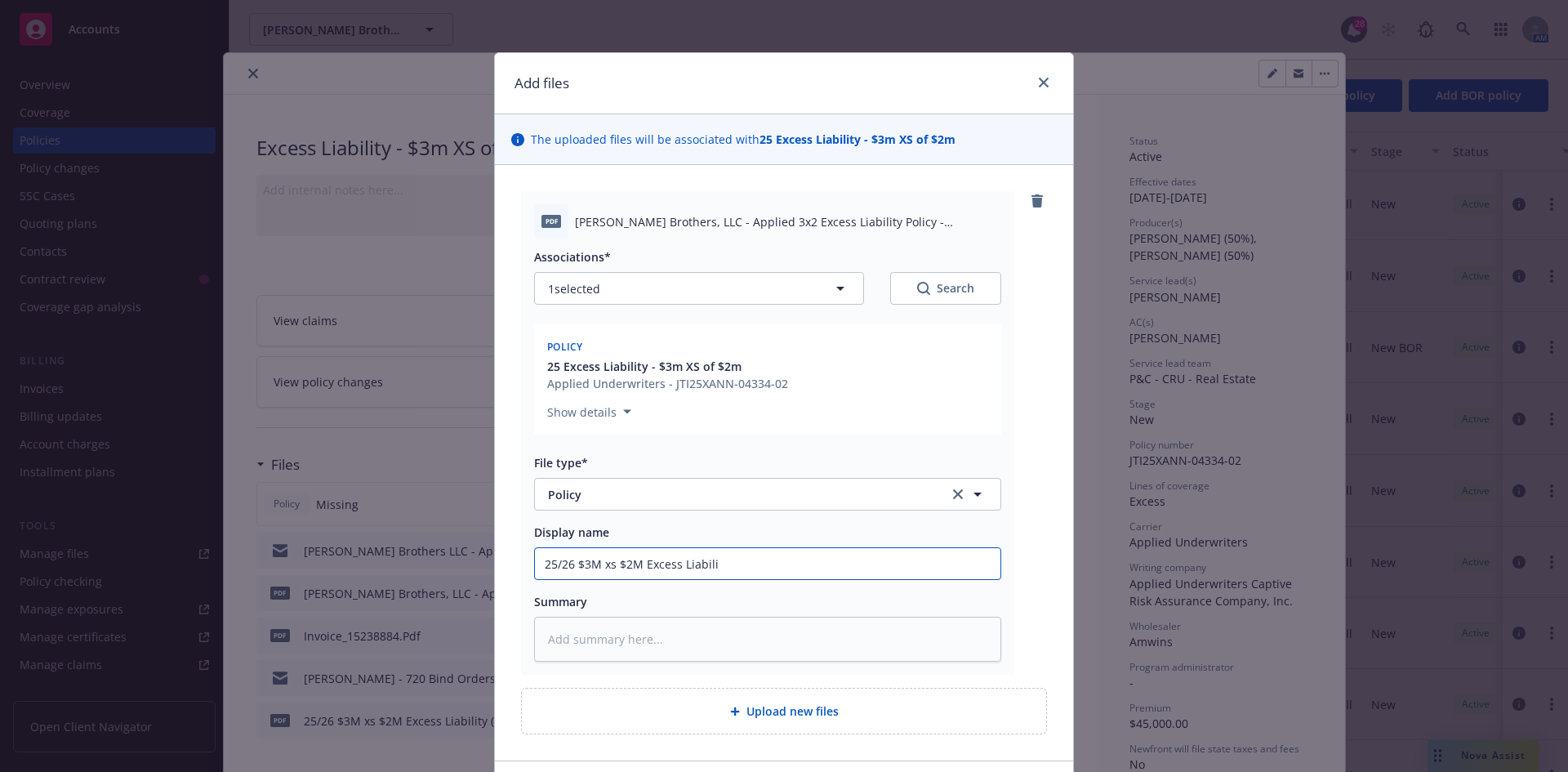
type input "25/26 $3M xs $2M Excess Liabilit"
type textarea "x"
type input "25/26 $3M xs $2M Excess Liability"
type textarea "x"
type input "25/26 $3M xs $2M Excess Liability"
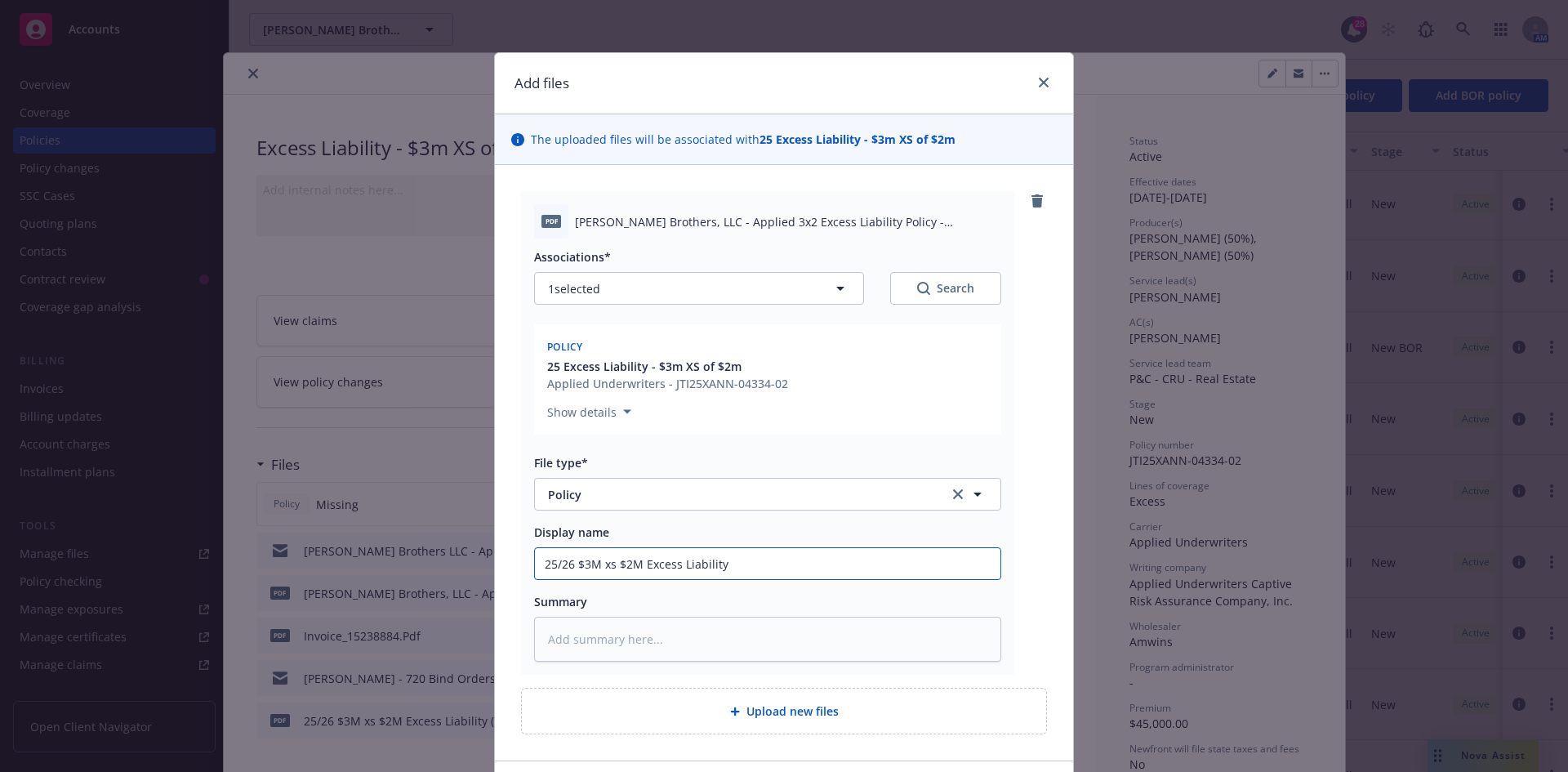
type textarea "x"
type input "25/26 $3M xs $2M Excess Liability P"
type textarea "x"
type input "25/26 $3M xs $2M Excess Liability Po"
type textarea "x"
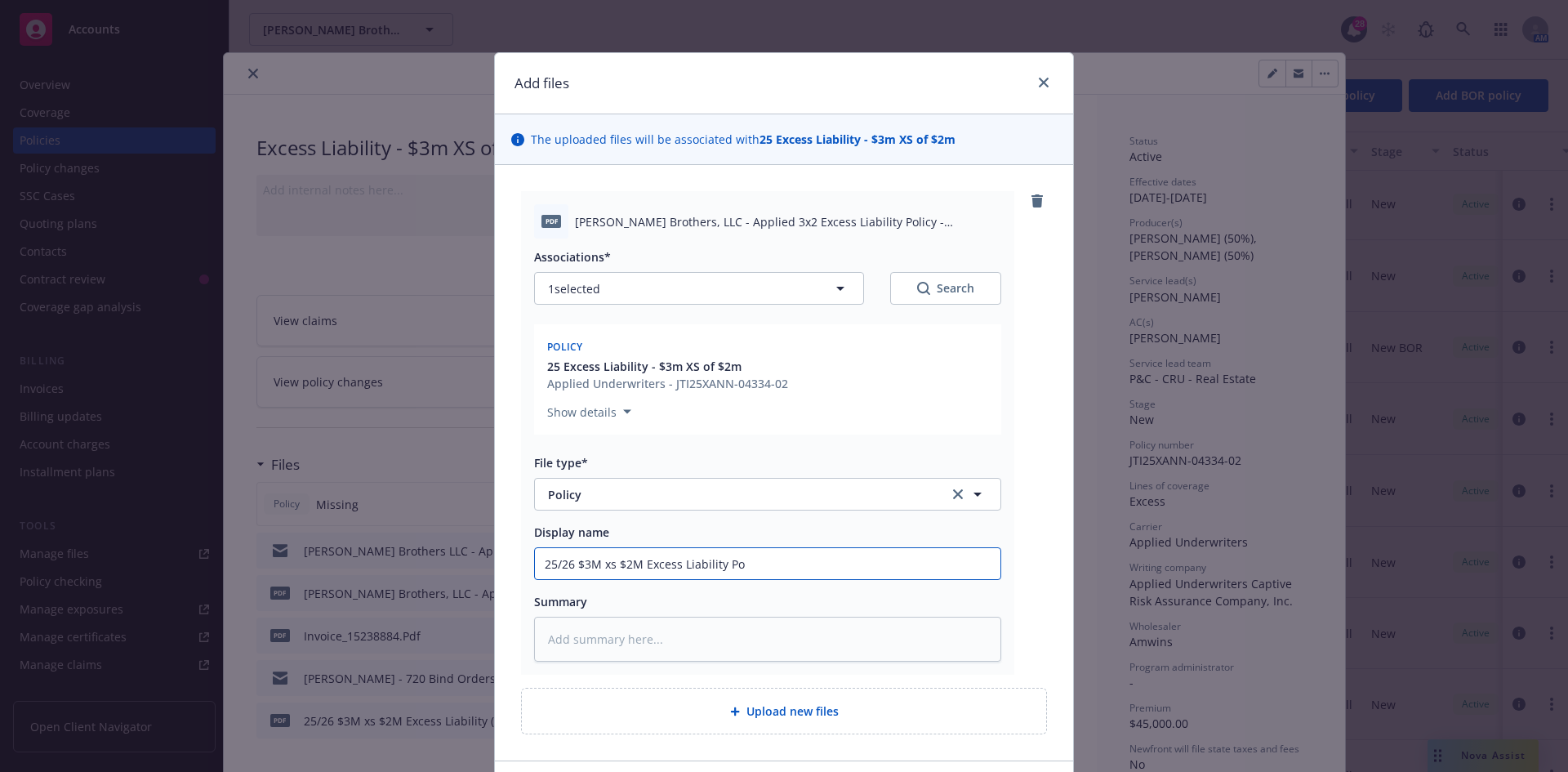
type input "25/26 $3M xs $2M Excess Liability Pol"
type textarea "x"
type input "25/26 $3M xs $2M Excess Liability Poli"
type textarea "x"
type input "25/26 $3M xs $2M Excess Liability Policy"
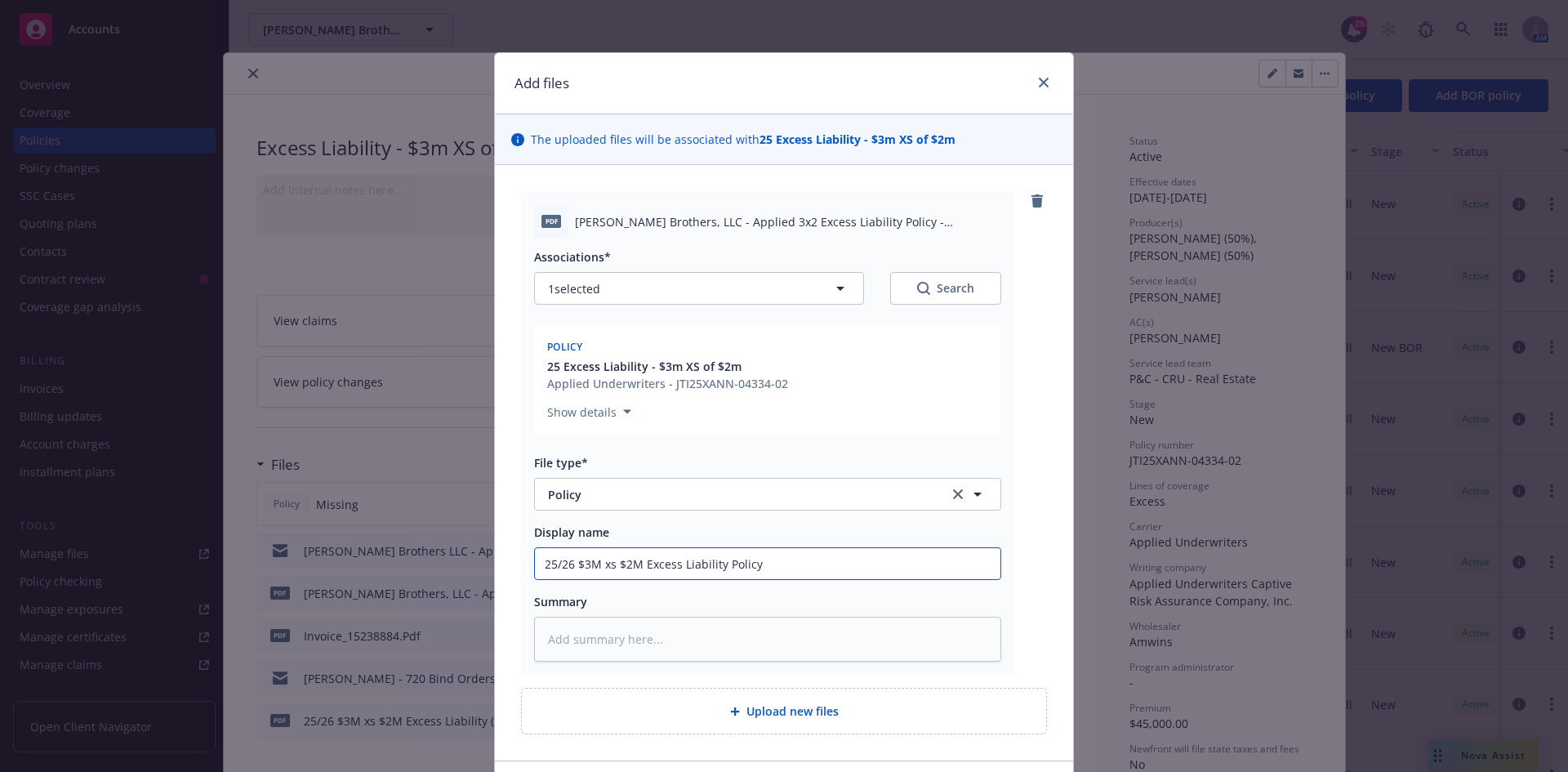
type textarea "x"
type input "25/26 $3M xs $2M Excess Liability Policy"
type textarea "x"
type input "25/26 $3M xs $2M Excess Liability Policy ("
type textarea "x"
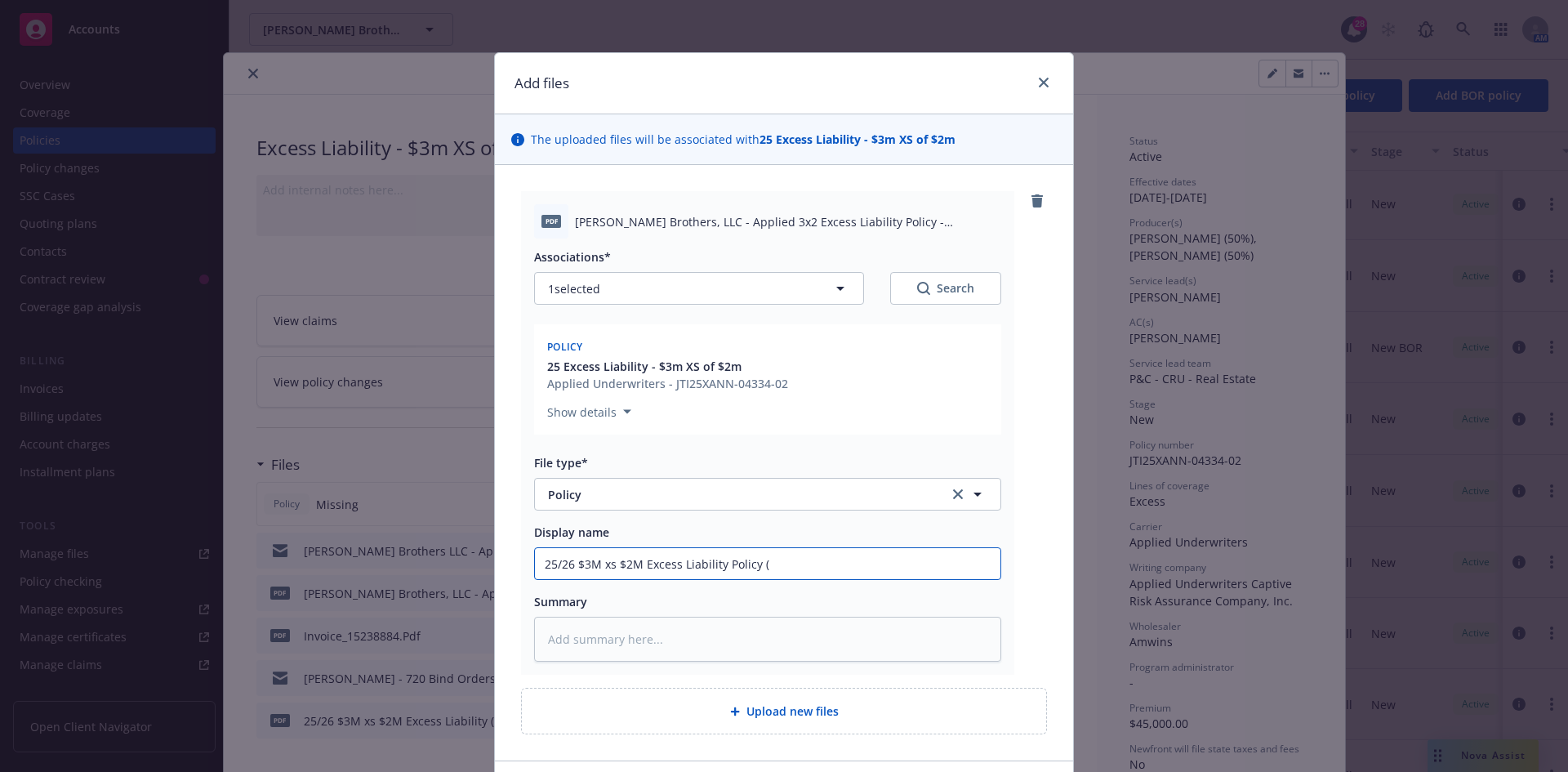
type input "25/26 $3M xs $2M Excess Liability Policy (A"
type textarea "x"
type input "25/26 $3M xs $2M Excess Liability Policy (Ap"
type textarea "x"
type input "25/26 $3M xs $2M Excess Liability Policy (Appl"
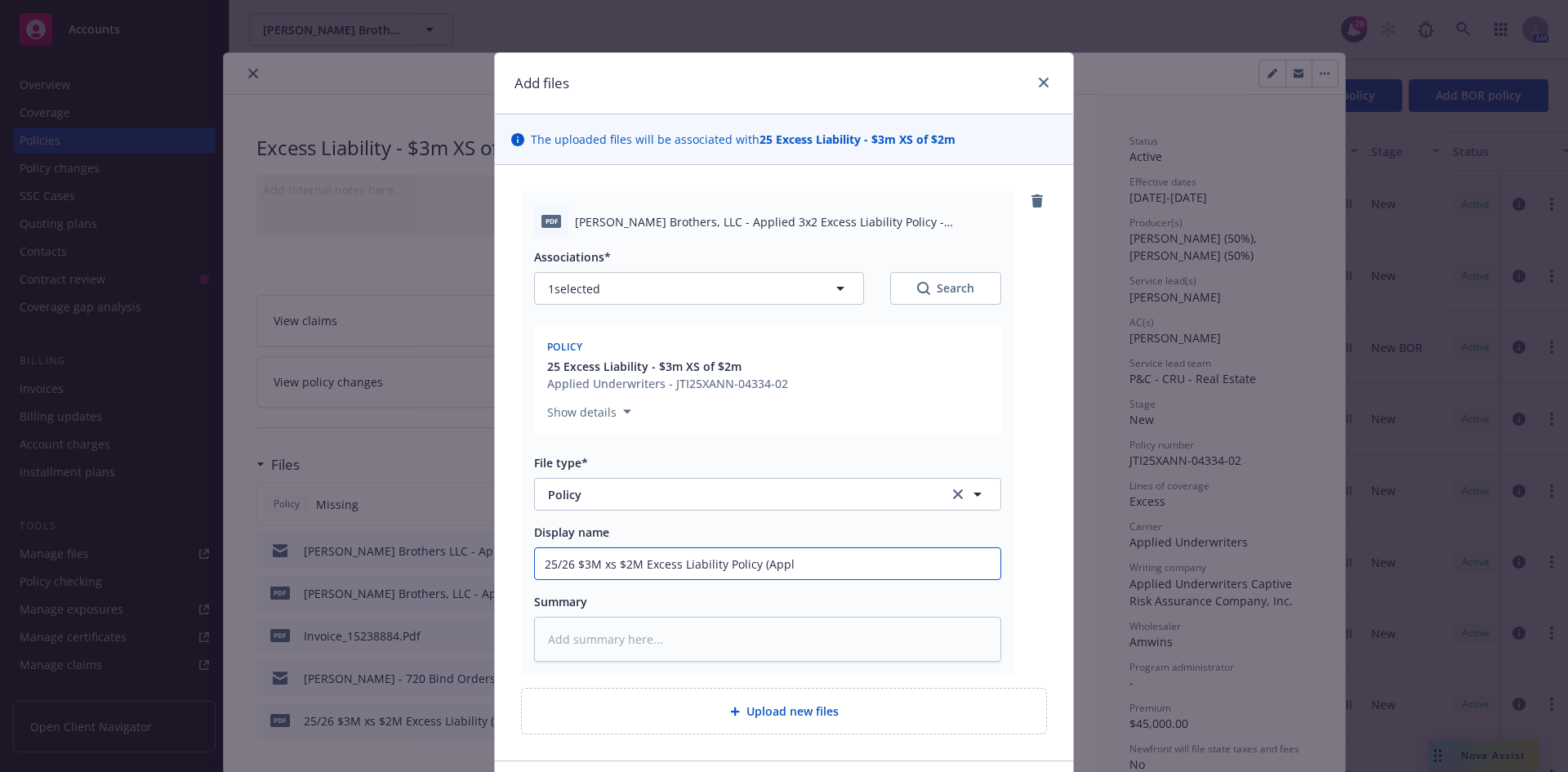
type textarea "x"
type input "25/26 $3M xs $2M Excess Liability Policy (Appli"
type textarea "x"
type input "25/26 $3M xs $2M Excess Liability Policy (Applie"
type textarea "x"
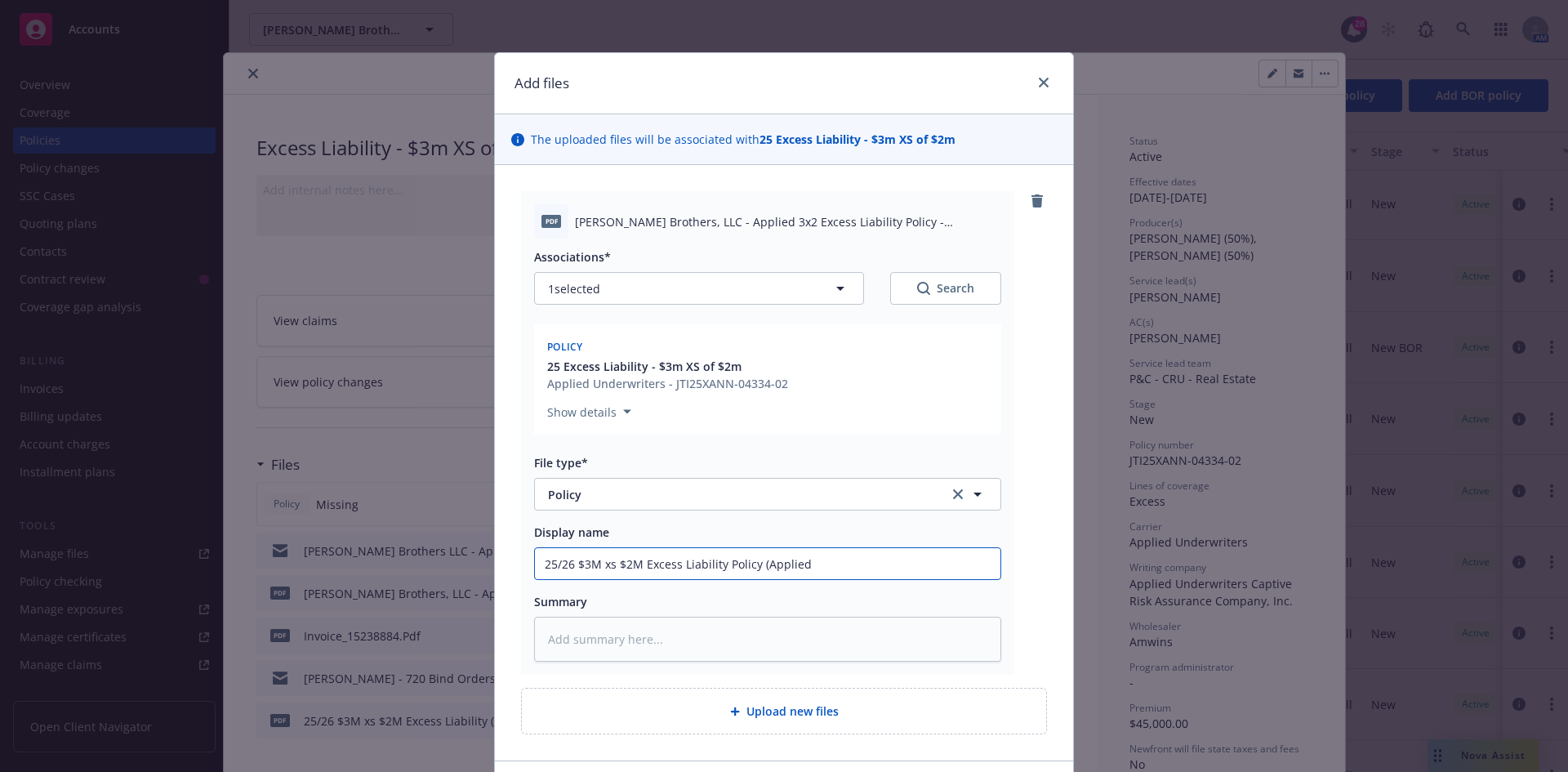
type input "25/26 $3M xs $2M Excess Liability Policy (Applied)"
type textarea "x"
type input "25/26 $3M xs $2M Excess Liability Policy (Applied)_"
type textarea "x"
type input "25/26 $3M xs $2M Excess Liability Policy (Applied)"
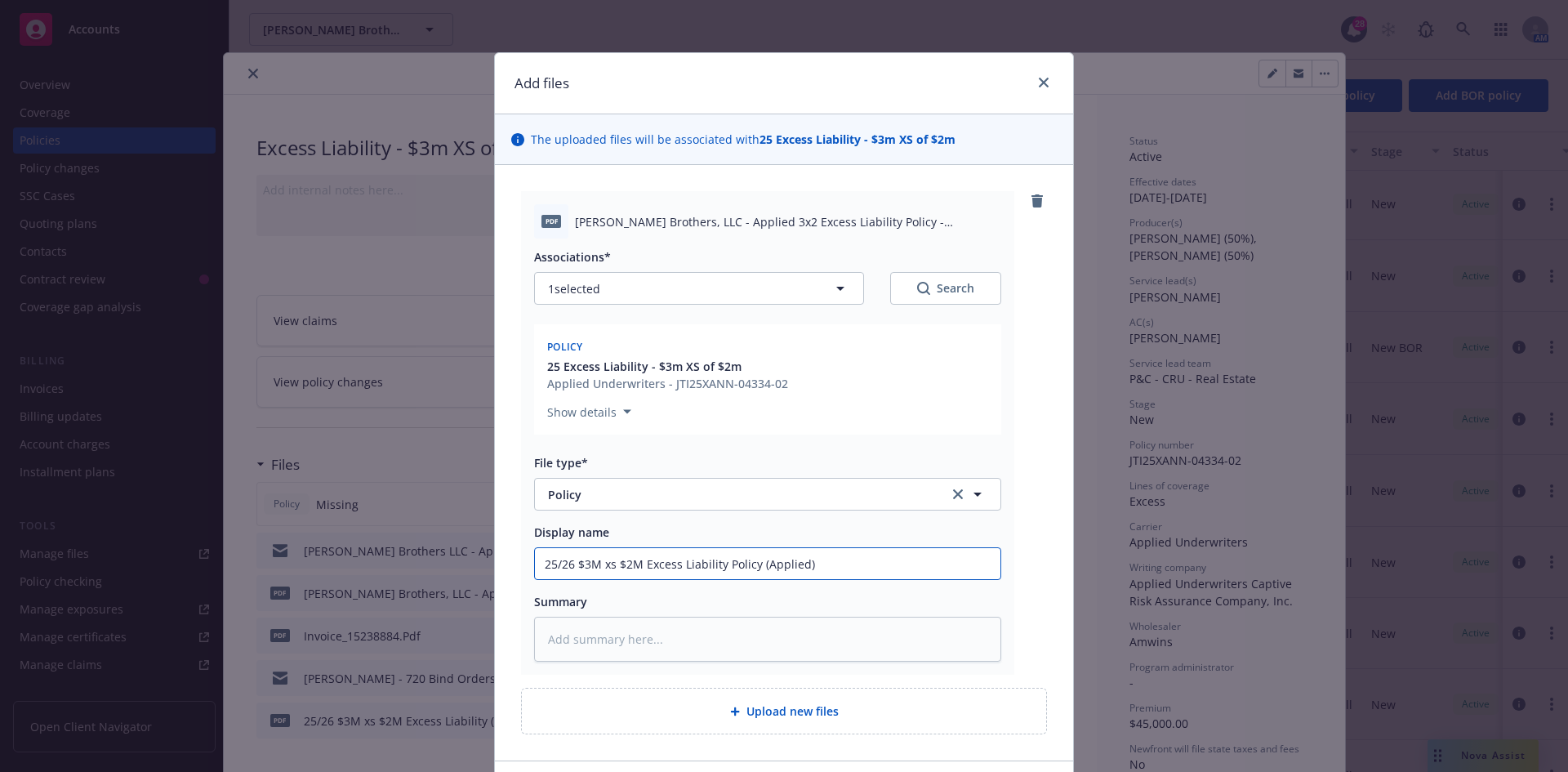
type textarea "x"
type input "25/26 $3M xs $2M Excess Liability Policy (Applied"
type textarea "x"
type input "25/26 $3M xs $2M Excess Liability Policy (Applied/"
type textarea "x"
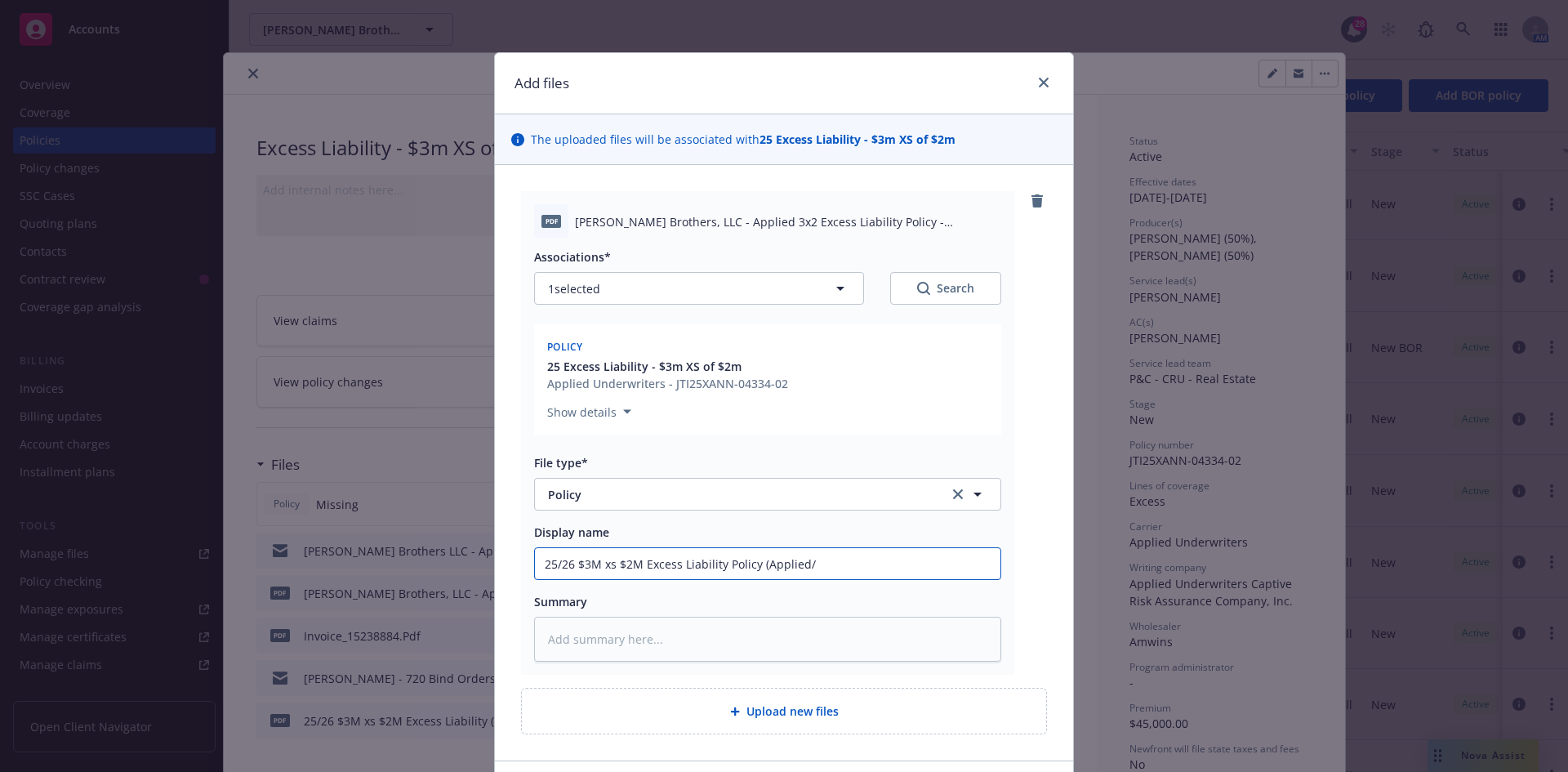
type input "25/26 $3M xs $2M Excess Liability Policy (Applied/T"
type textarea "x"
type input "25/26 $3M xs $2M Excess Liability Policy (Applied/Te"
type textarea "x"
type input "25/26 $3M xs $2M Excess Liability Policy (Applied/Tex"
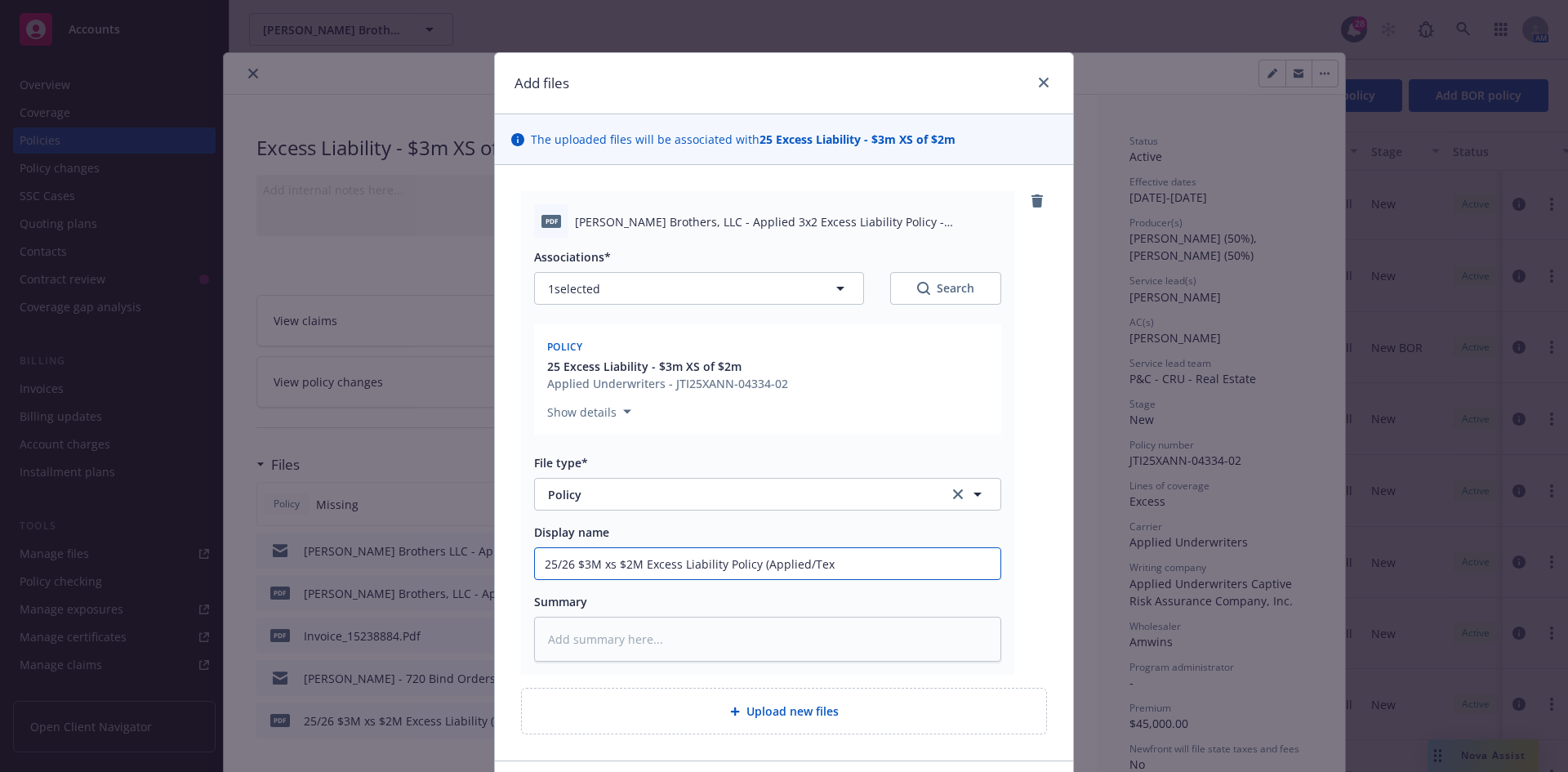
type textarea "x"
type input "25/26 $3M xs $2M Excess Liability Policy (Applied/Texa"
type textarea "x"
type input "25/26 $3M xs $2M Excess Liability Policy (Applied/[US_STATE]"
type textarea "x"
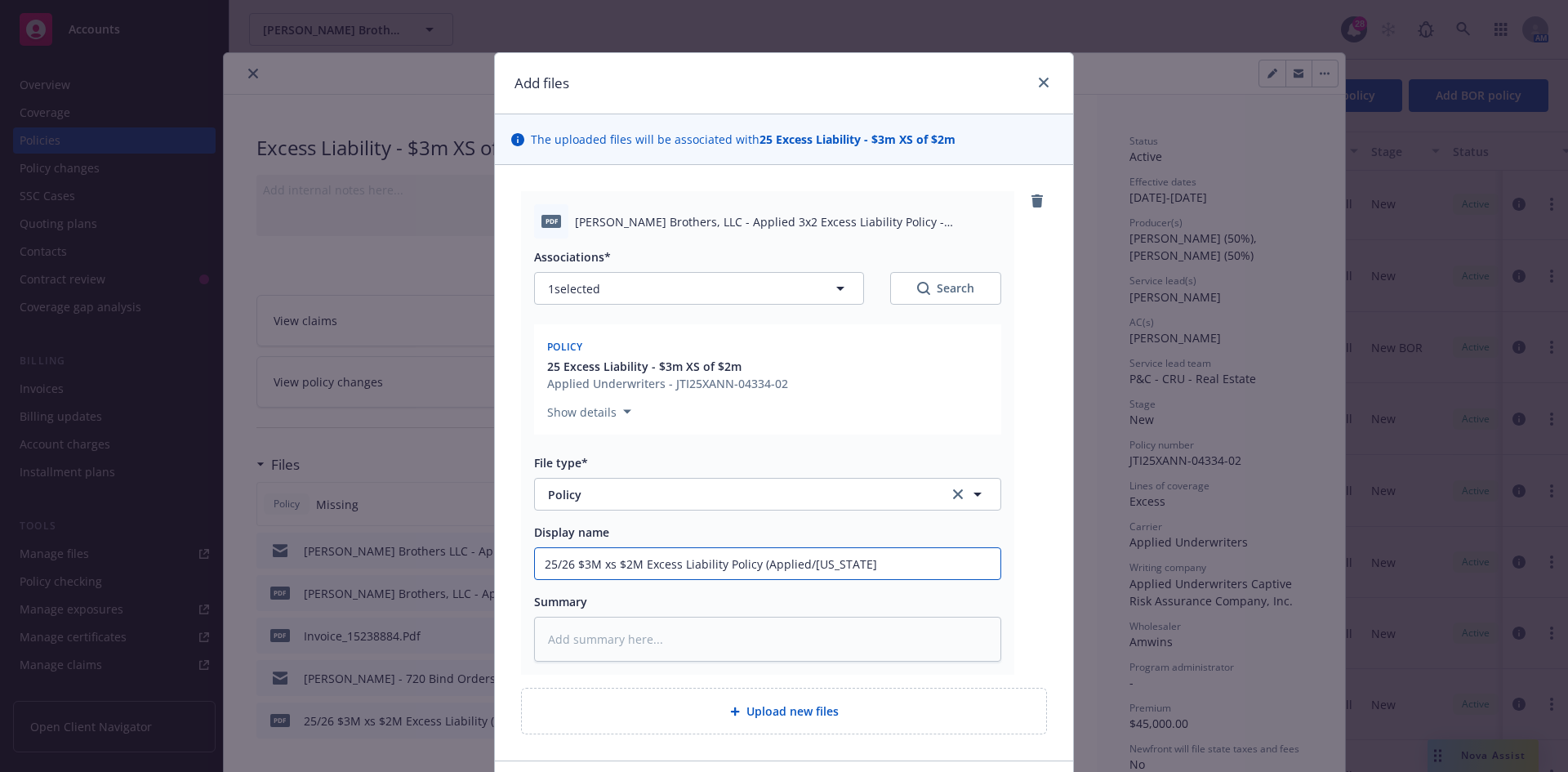
type input "25/26 $3M xs $2M Excess Liability Policy (Applied/[US_STATE]"
type textarea "x"
type input "25/26 $3M xs $2M Excess Liability Policy (Applied/[US_STATE] I"
type textarea "x"
type input "25/26 $3M xs $2M Excess Liability Policy (Applied/[US_STATE] In"
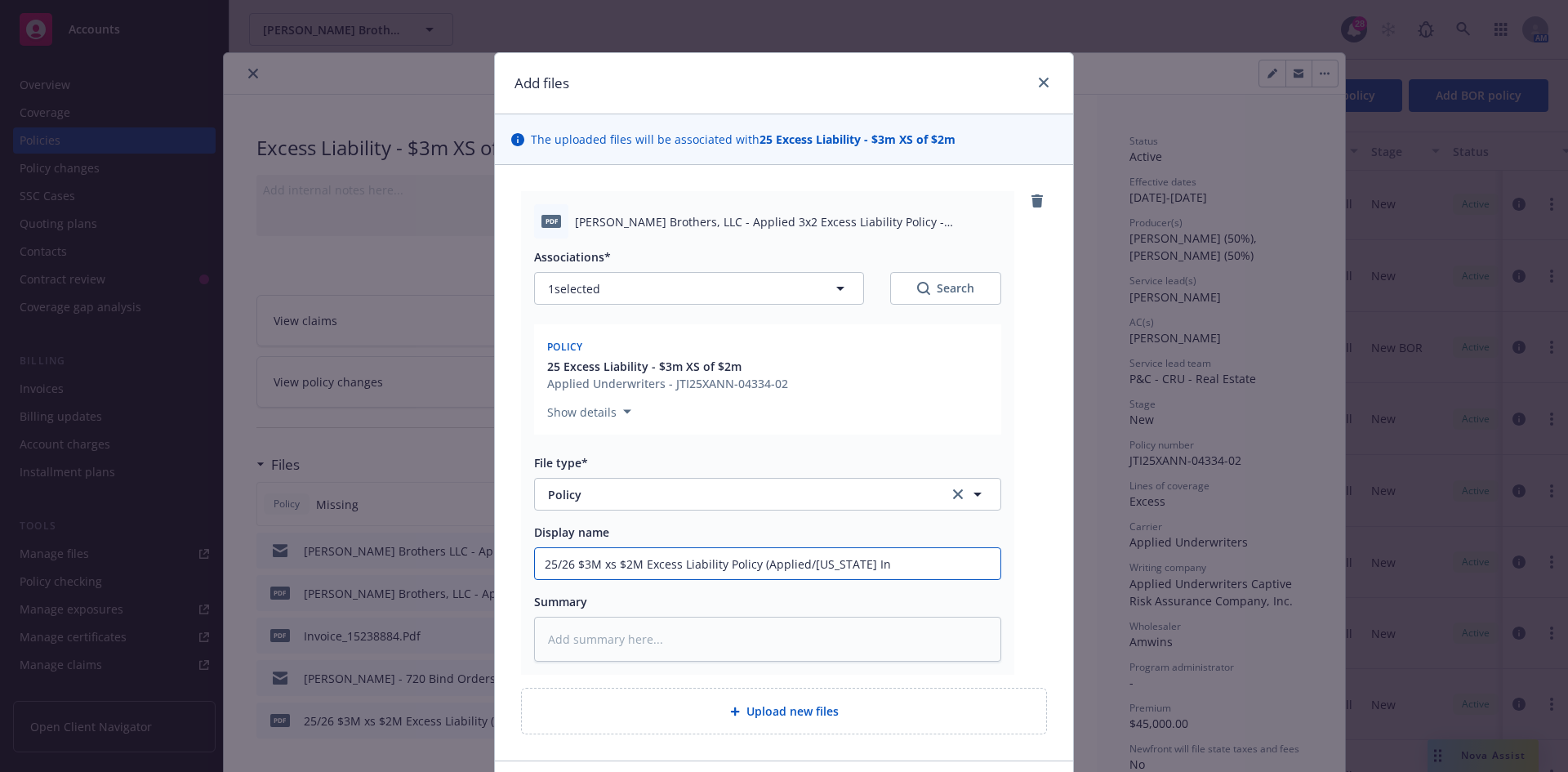
type textarea "x"
type input "25/26 $3M xs $2M Excess Liability Policy (Applied/[US_STATE] Ins"
type textarea "x"
type input "25/26 $3M xs $2M Excess Liability Policy (Applied/[US_STATE] Insu"
type textarea "x"
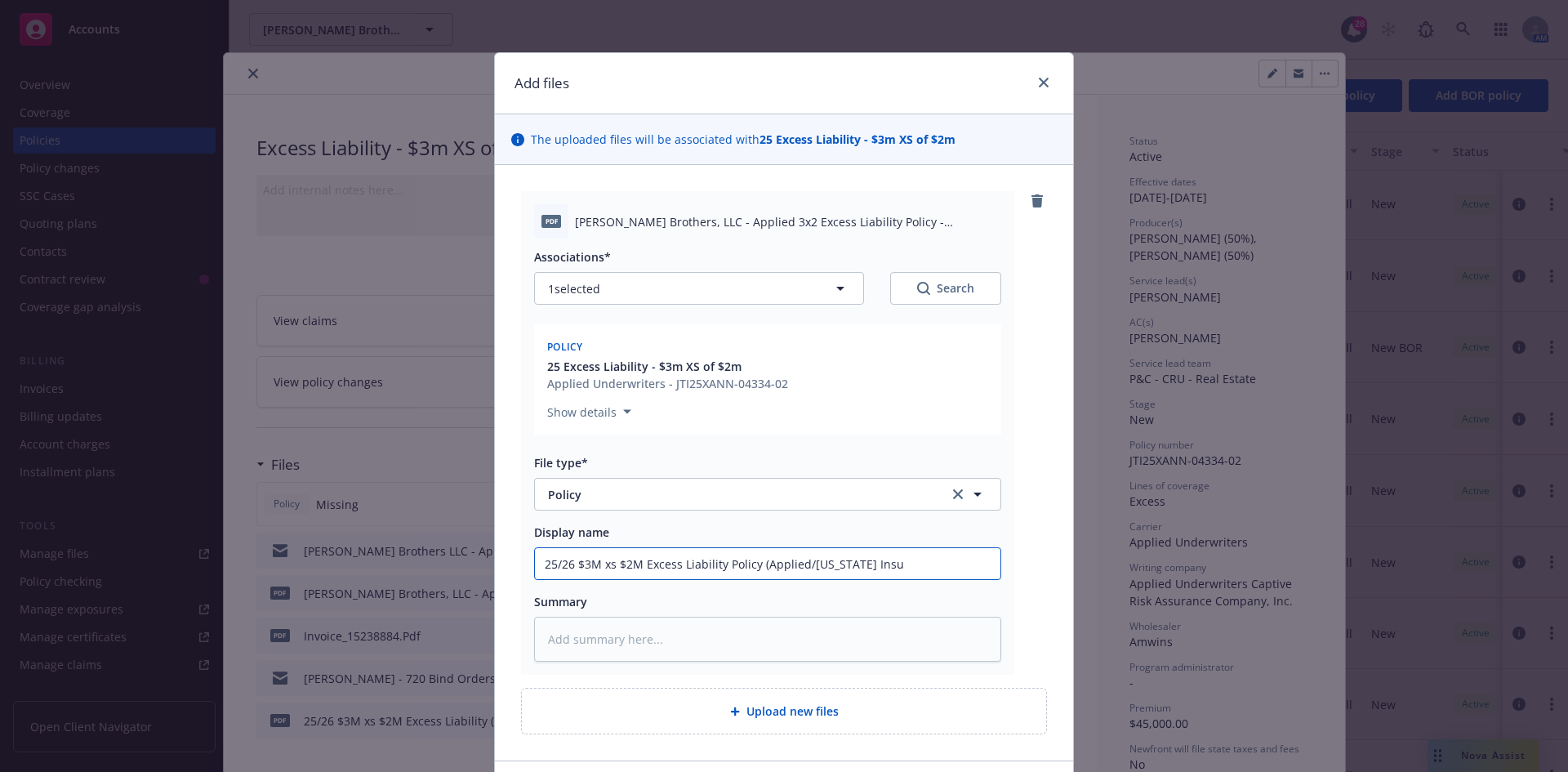
type input "25/26 $3M xs $2M Excess Liability Policy (Applied/[US_STATE] Insur"
type textarea "x"
type input "25/26 $3M xs $2M Excess Liability Policy (Applied/[US_STATE] Insura"
type textarea "x"
type input "25/26 $3M xs $2M Excess Liability Policy (Applied/[US_STATE] Insuran"
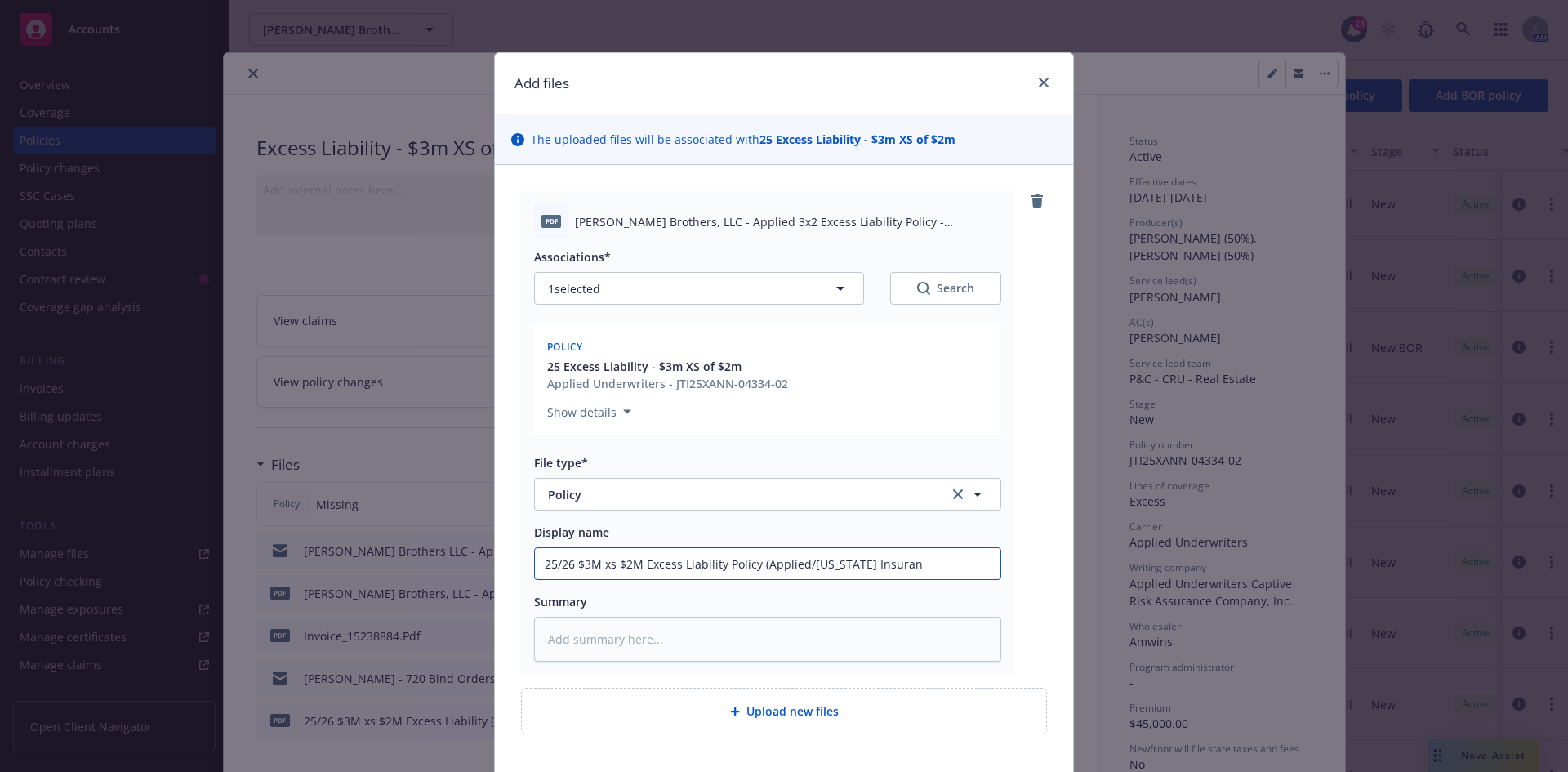
type textarea "x"
type input "25/26 $3M xs $2M Excess Liability Policy (Applied/[US_STATE] Insuranc"
type textarea "x"
type input "25/26 $3M xs $2M Excess Liability Policy (Applied/[US_STATE] Insurance"
type textarea "x"
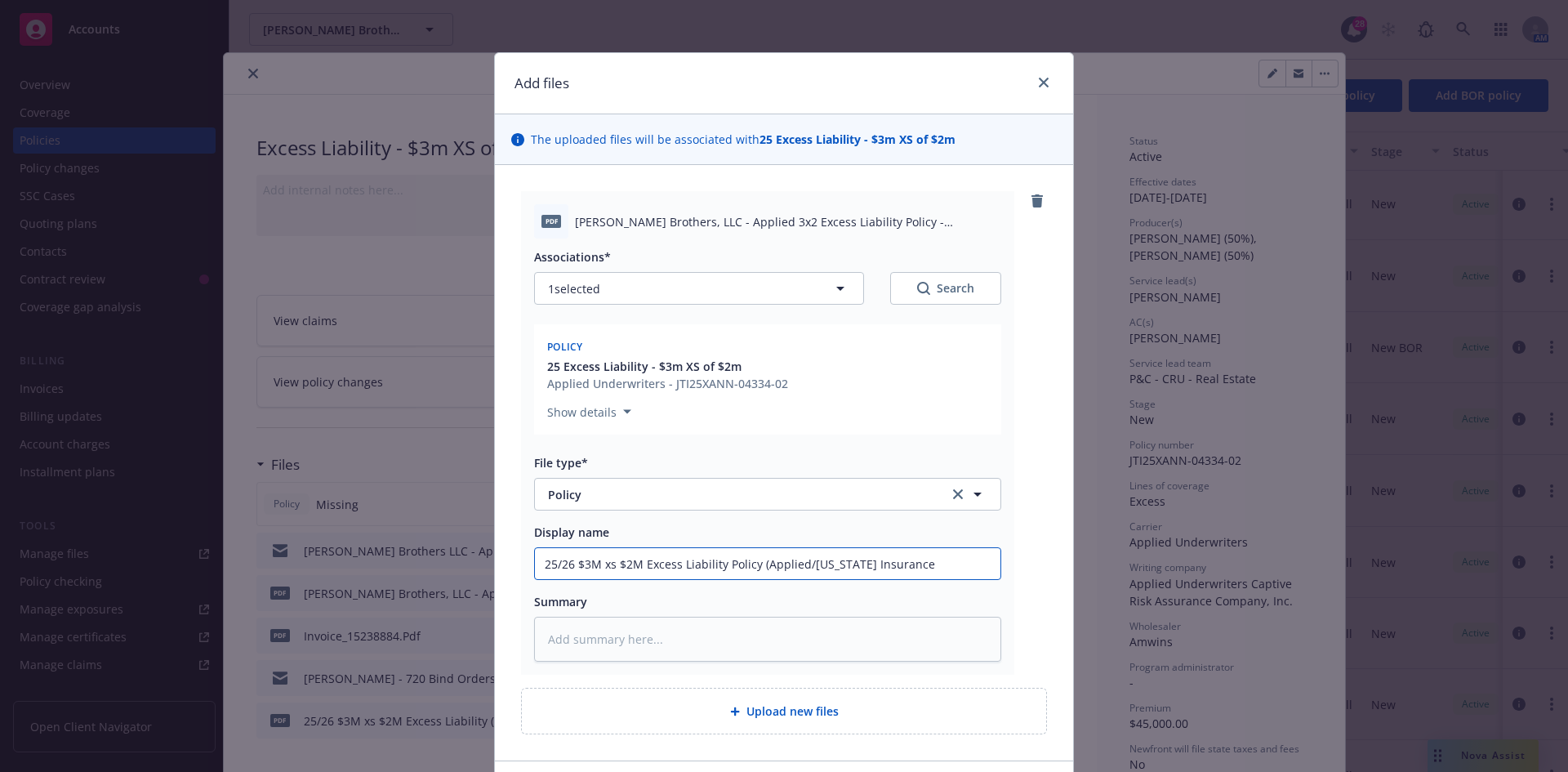
type input "25/26 $3M xs $2M Excess Liability Policy (Applied/[US_STATE] Insurance"
type textarea "x"
type input "25/26 $3M xs $2M Excess Liability Policy (Applied/[US_STATE] Insurance C"
type textarea "x"
type input "25/26 $3M xs $2M Excess Liability Policy (Applied/[US_STATE] Insurance Co"
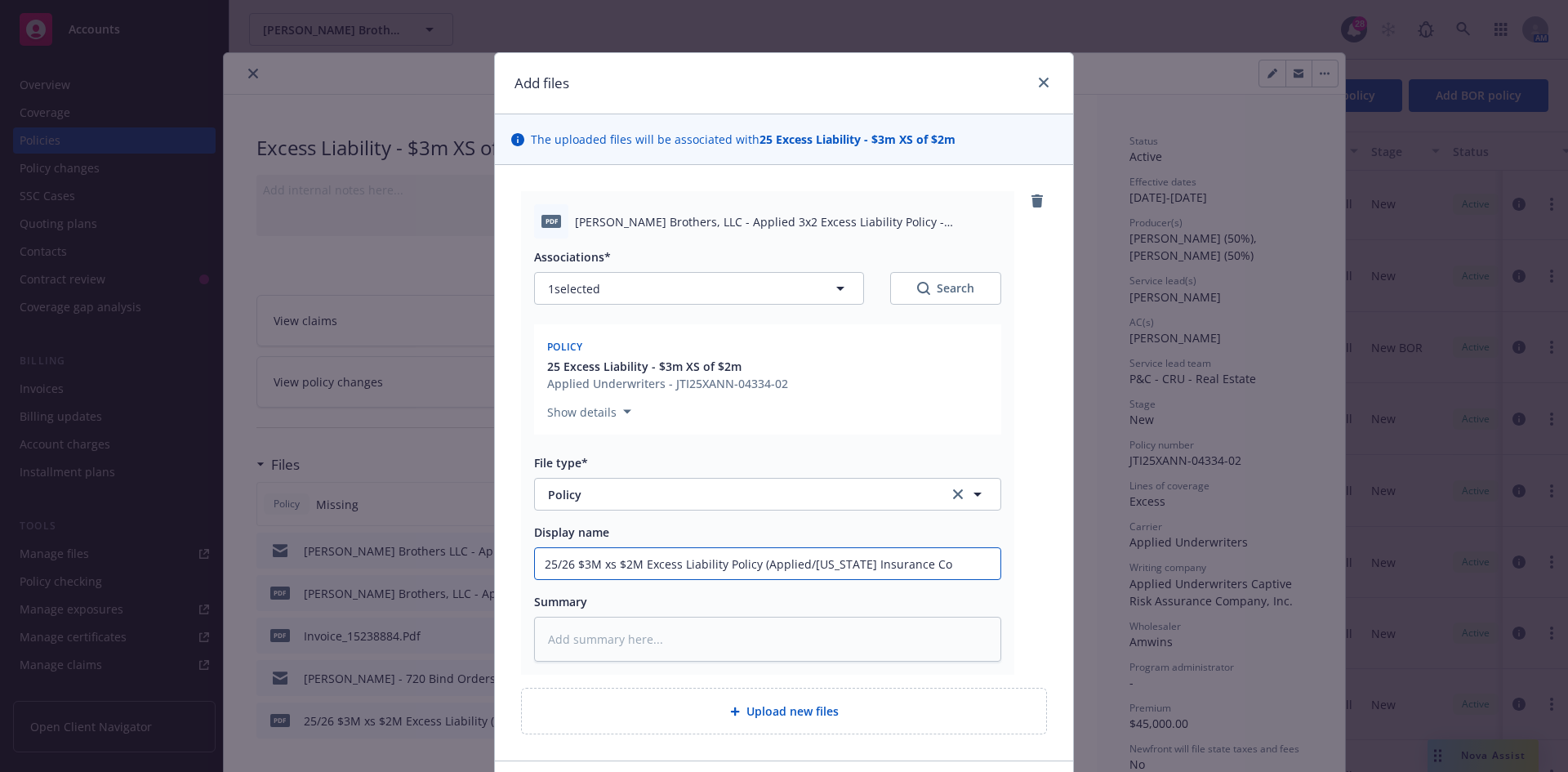
type textarea "x"
type input "25/26 $3M xs $2M Excess Liability Policy (Applied/[US_STATE] Insurance Co)"
type textarea "x"
type input "25/26 $3M xs $2M Excess Liability Policy (Applied/[US_STATE] Insurance Co"
type textarea "x"
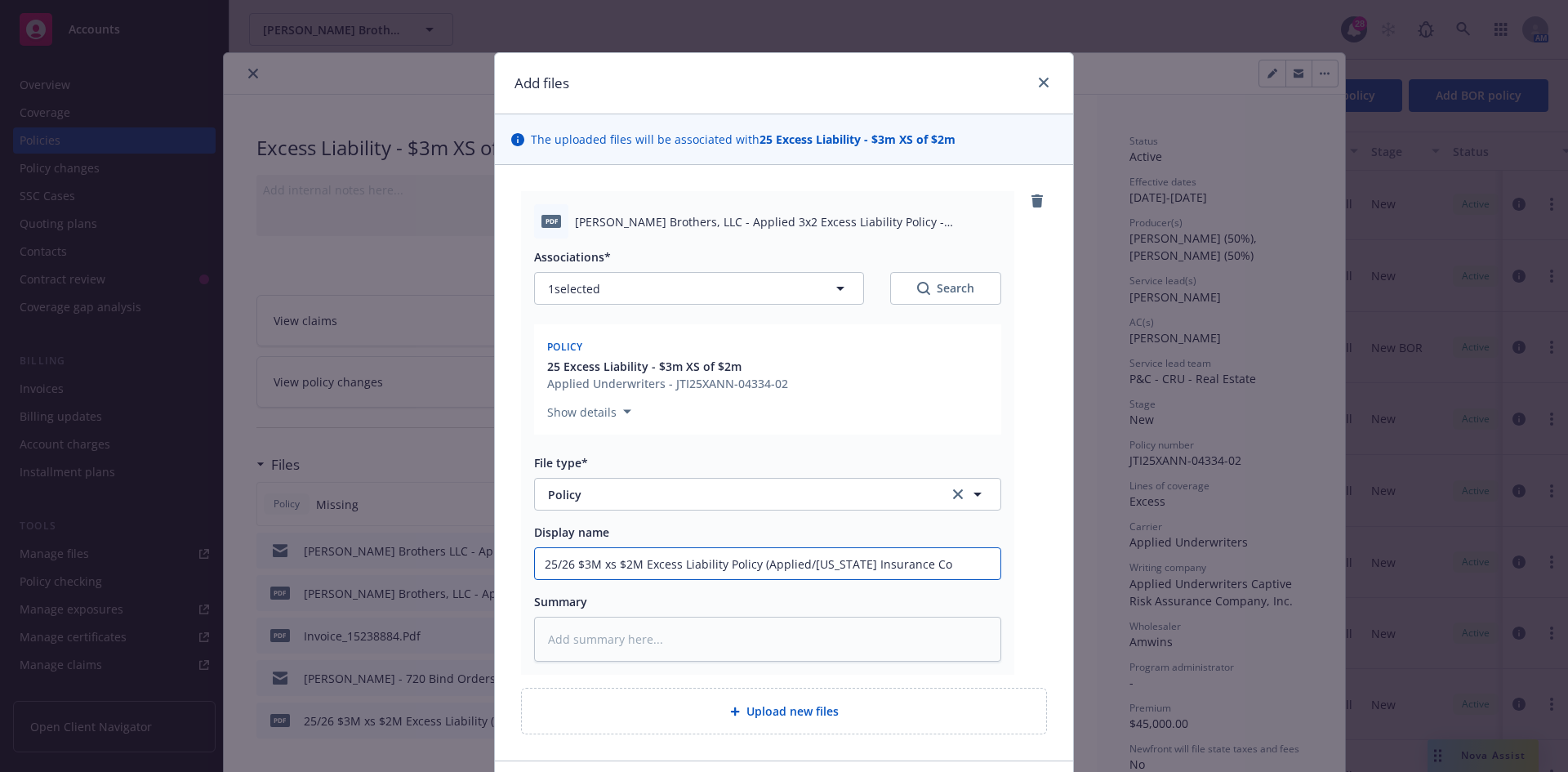
type input "25/26 $3M xs $2M Excess Liability Policy (Applied/[US_STATE] Insurance Co."
type textarea "x"
drag, startPoint x: 935, startPoint y: 559, endPoint x: 498, endPoint y: 559, distance: 437.0
click at [498, 559] on div "pdf [PERSON_NAME] Brothers, LLC - Applied 3x2 Excess Liability Policy - JTI25XA…" at bounding box center [784, 463] width 578 height 595
type input "25/26 $3M xs $2M Excess Liability Policy (Applied/[US_STATE] Insurance Co.)"
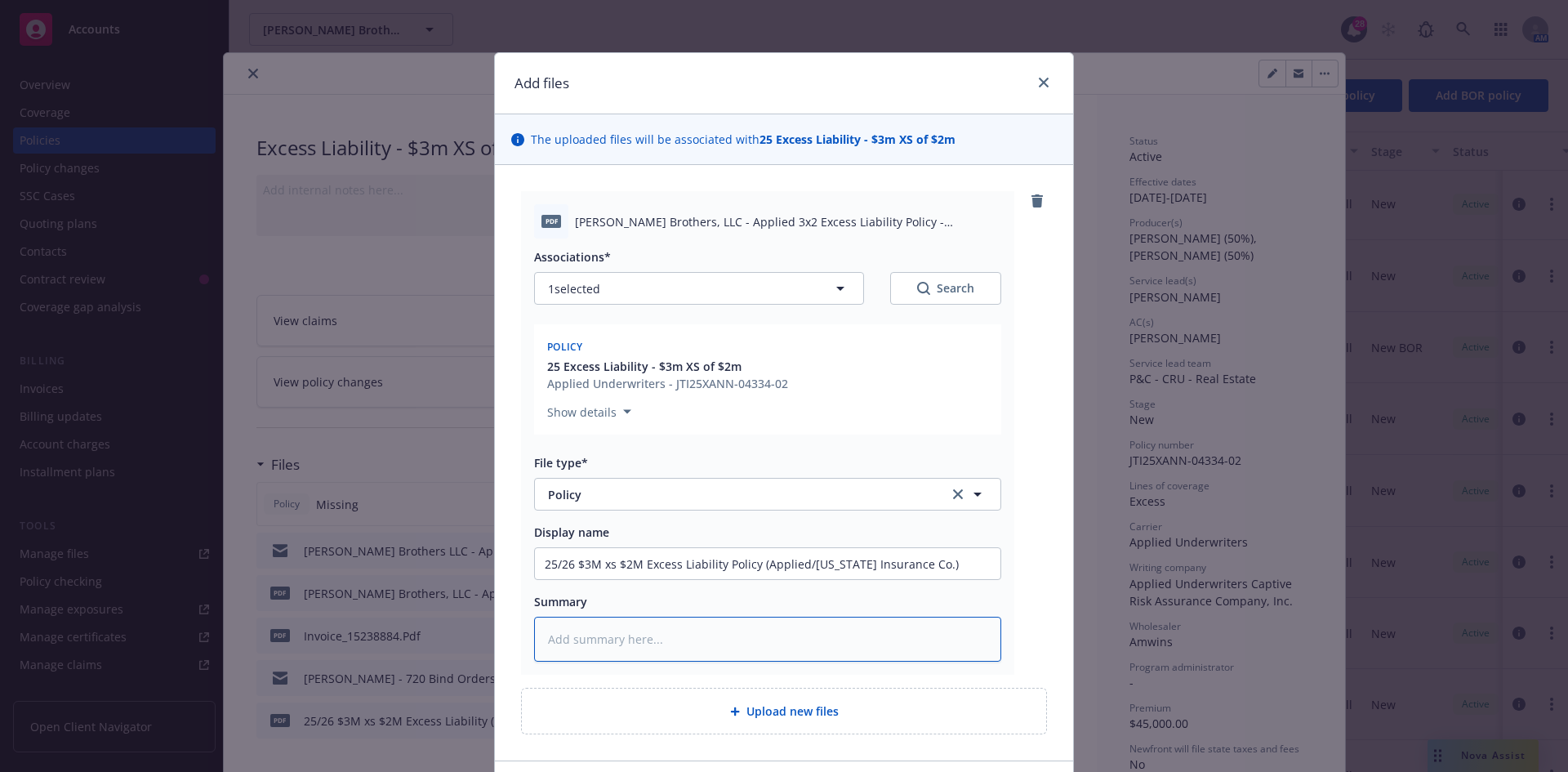
click at [602, 643] on textarea at bounding box center [767, 639] width 467 height 45
paste textarea "25/26 $3M xs $2M Excess Liability Policy (Applied/[US_STATE] Insurance Co.)"
type textarea "x"
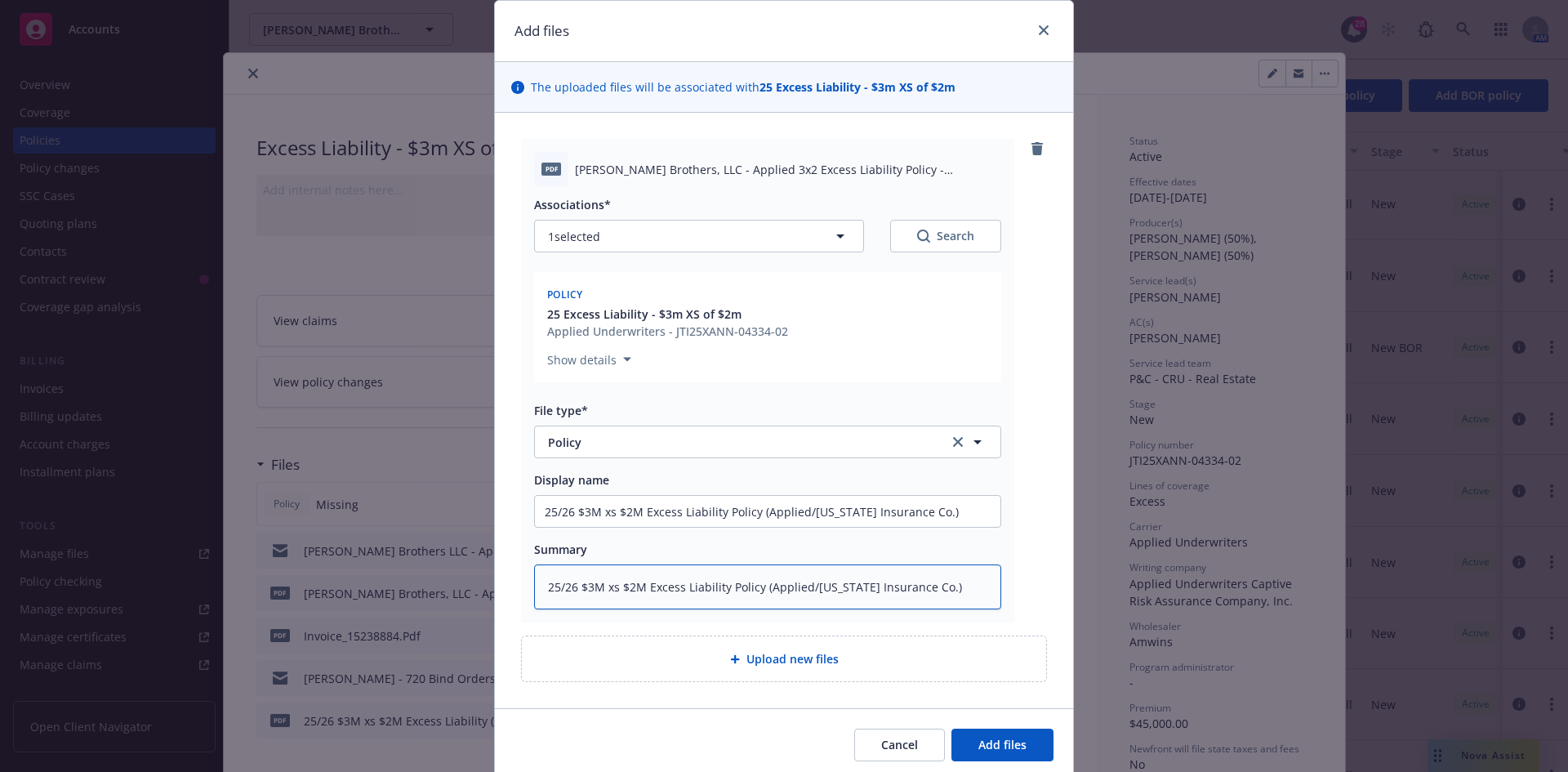
scroll to position [114, 0]
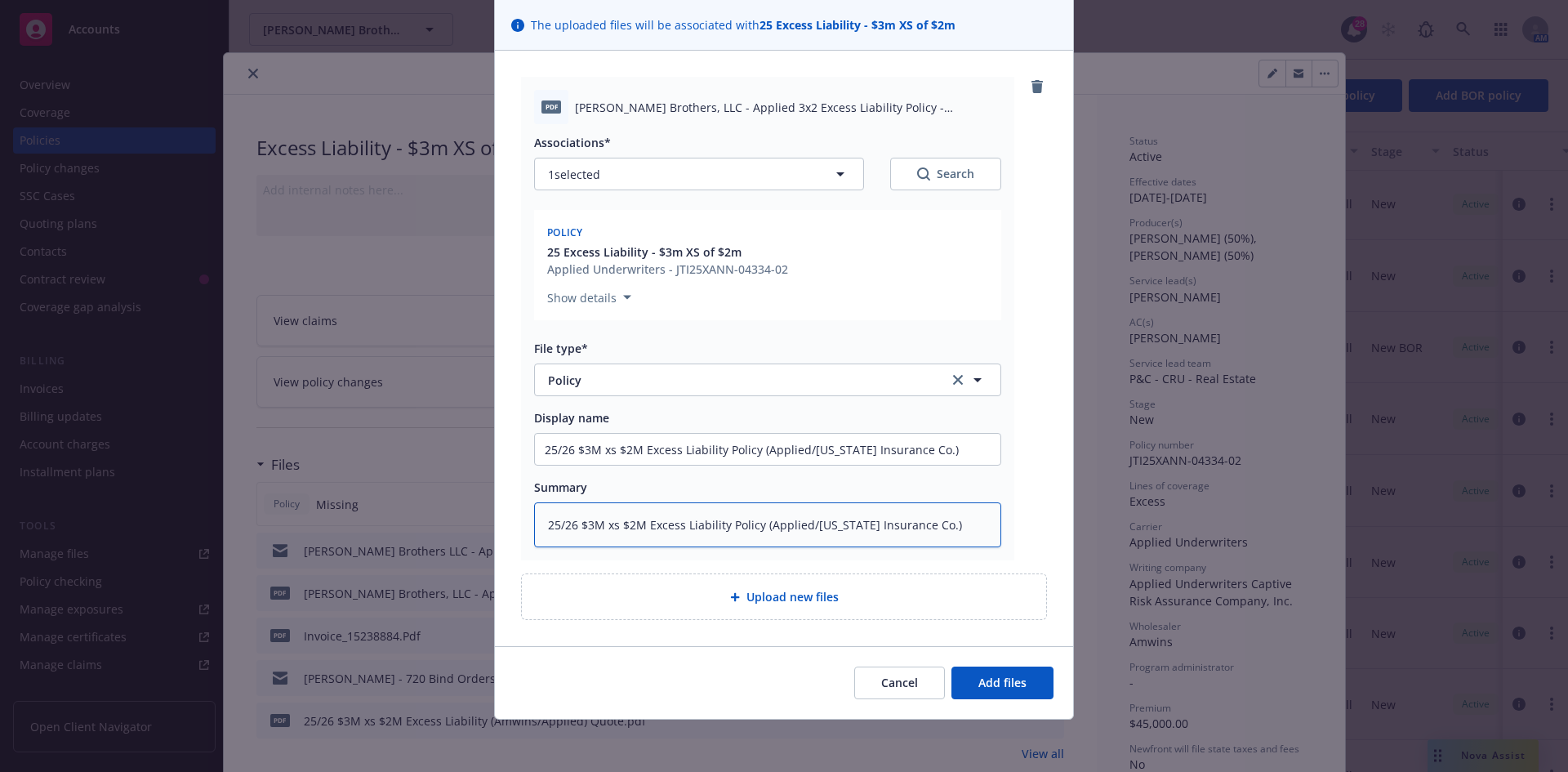
type textarea "25/26 $3M xs $2M Excess Liability Policy (Applied/[US_STATE] Insurance Co.)"
type textarea "x"
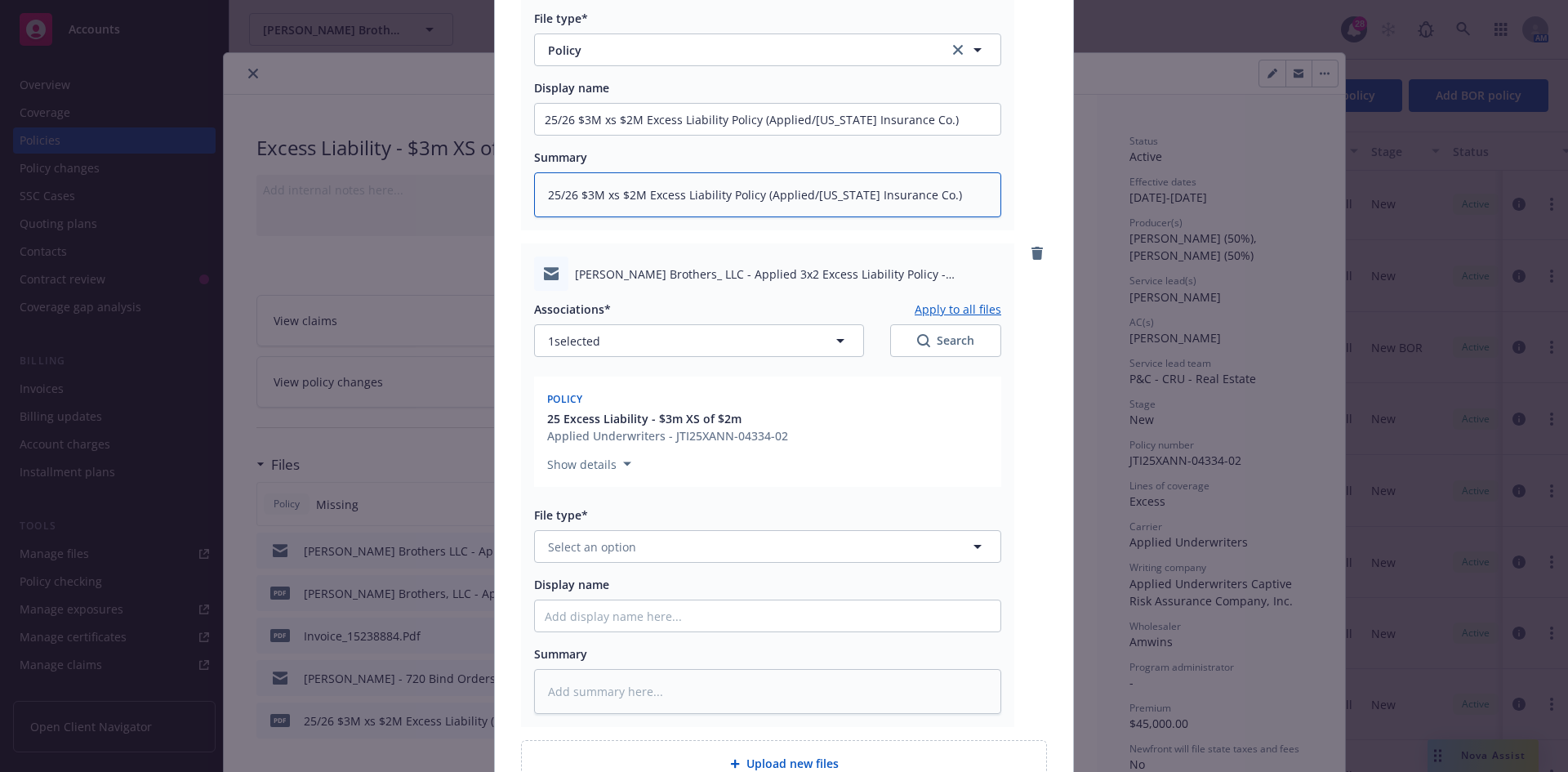
scroll to position [523, 0]
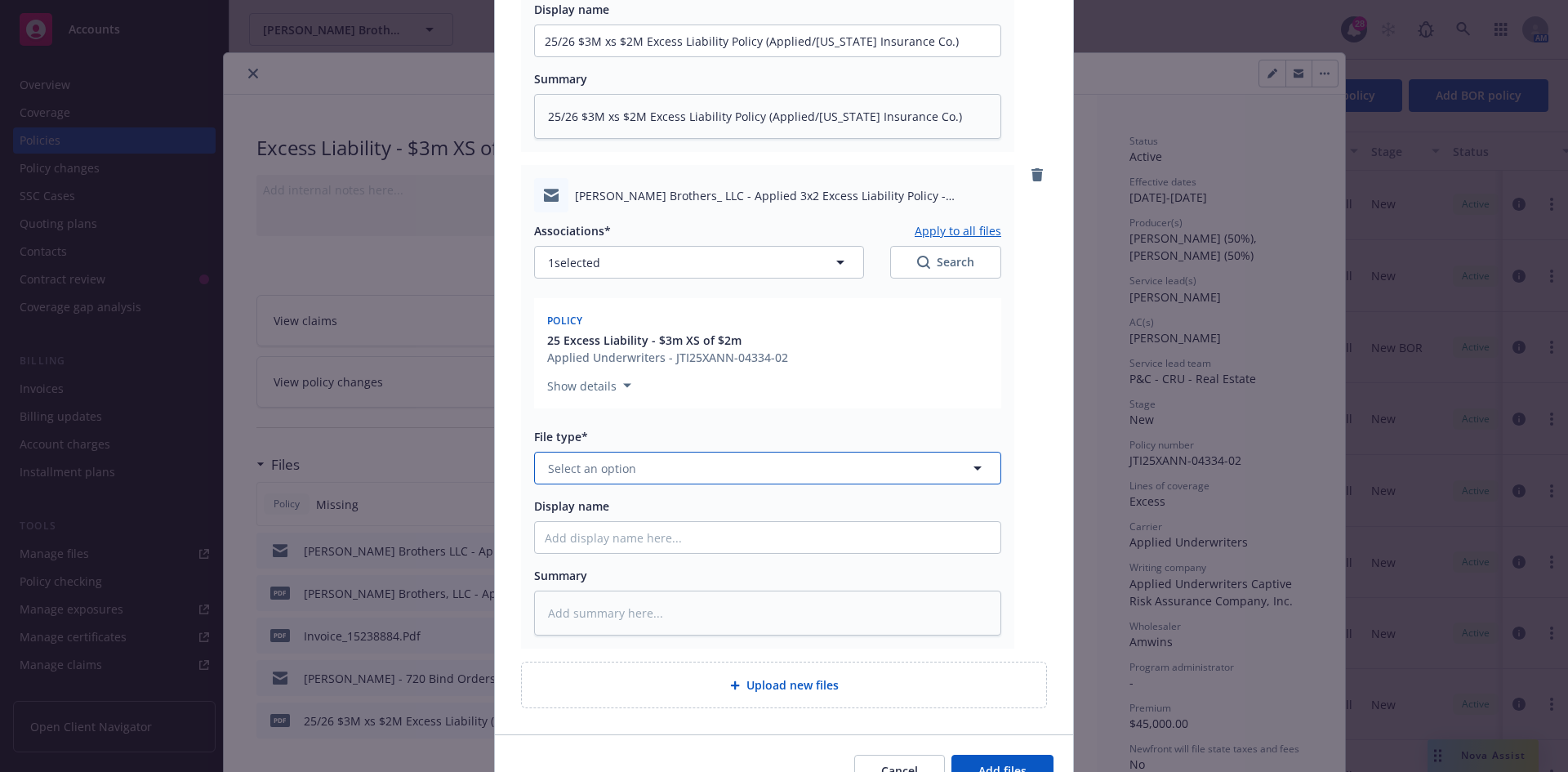
click at [604, 479] on button "Select an option" at bounding box center [767, 468] width 467 height 33
type input "email"
click at [600, 500] on div "Email" at bounding box center [767, 513] width 465 height 44
drag, startPoint x: 599, startPoint y: 523, endPoint x: 602, endPoint y: 532, distance: 9.5
click at [602, 532] on input "Display name" at bounding box center [767, 537] width 465 height 31
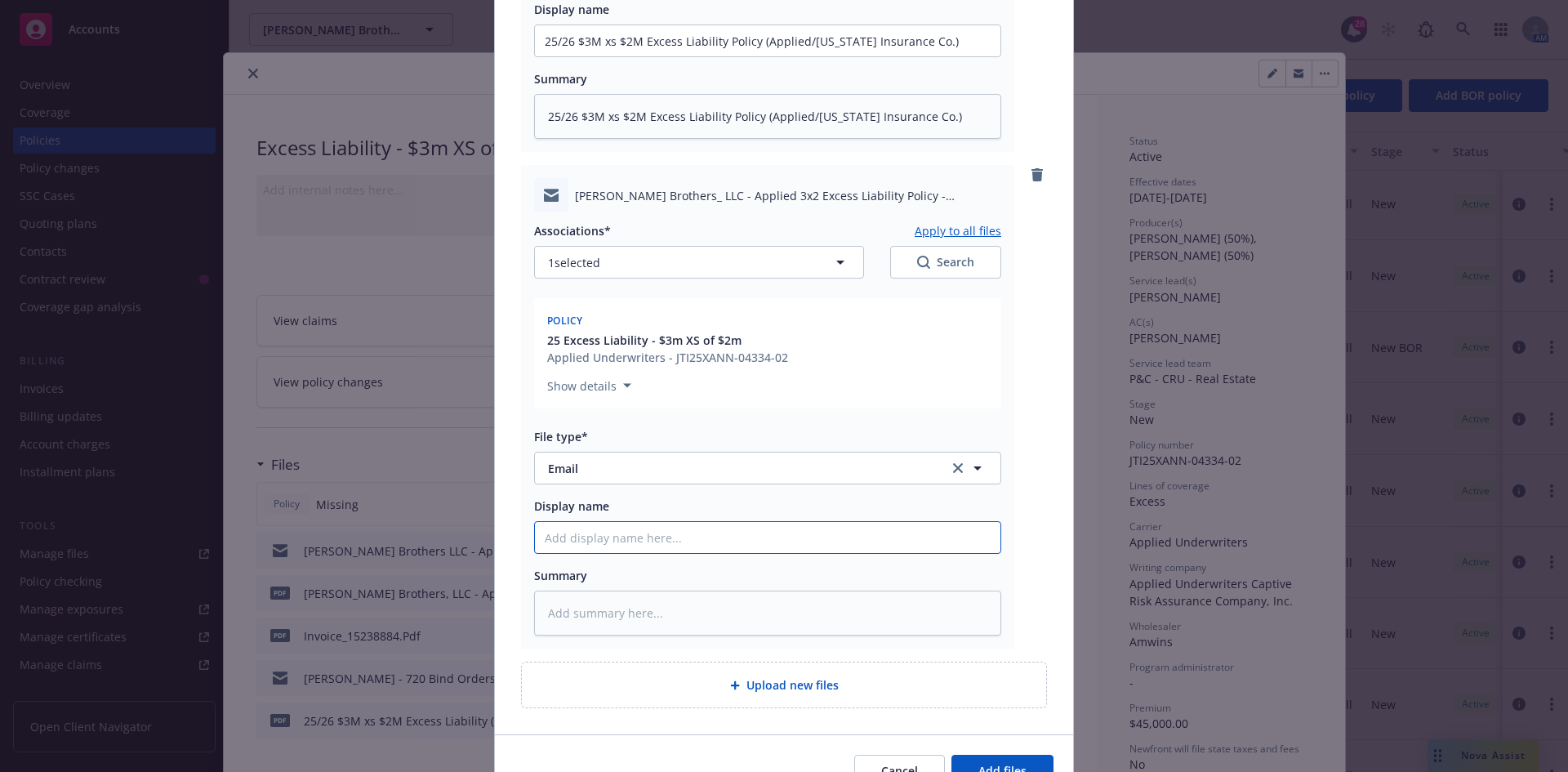
type textarea "x"
type input "E"
type textarea "x"
paste input "25/26 $3M xs $2M Excess Liability Policy (Applied/[US_STATE] Insurance Co.)"
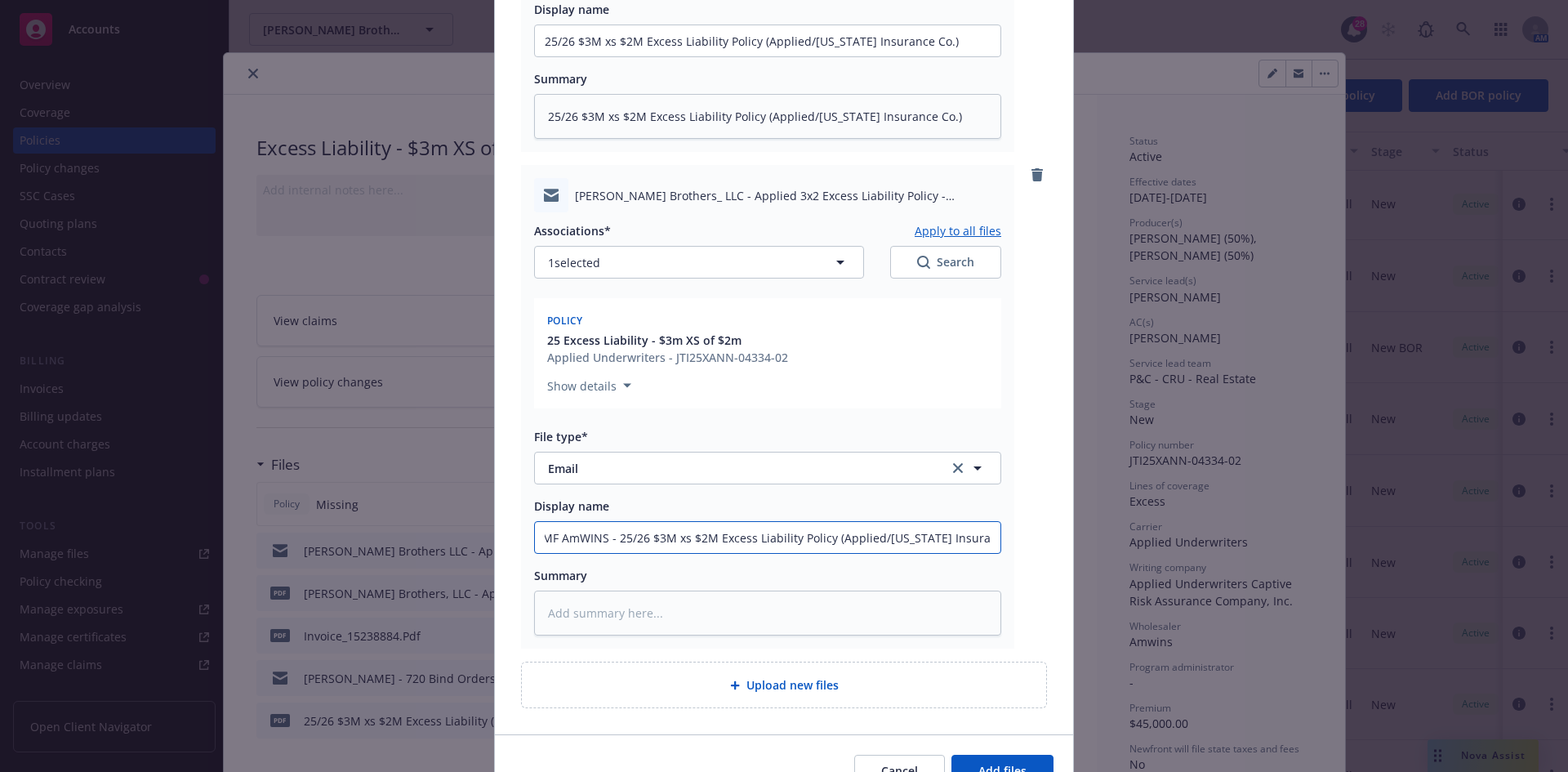
click at [628, 545] on input "EMF AmWINS - 25/26 $3M xs $2M Excess Liability Policy (Applied/[US_STATE] Insur…" at bounding box center [767, 537] width 465 height 31
click at [670, 605] on textarea at bounding box center [767, 613] width 467 height 45
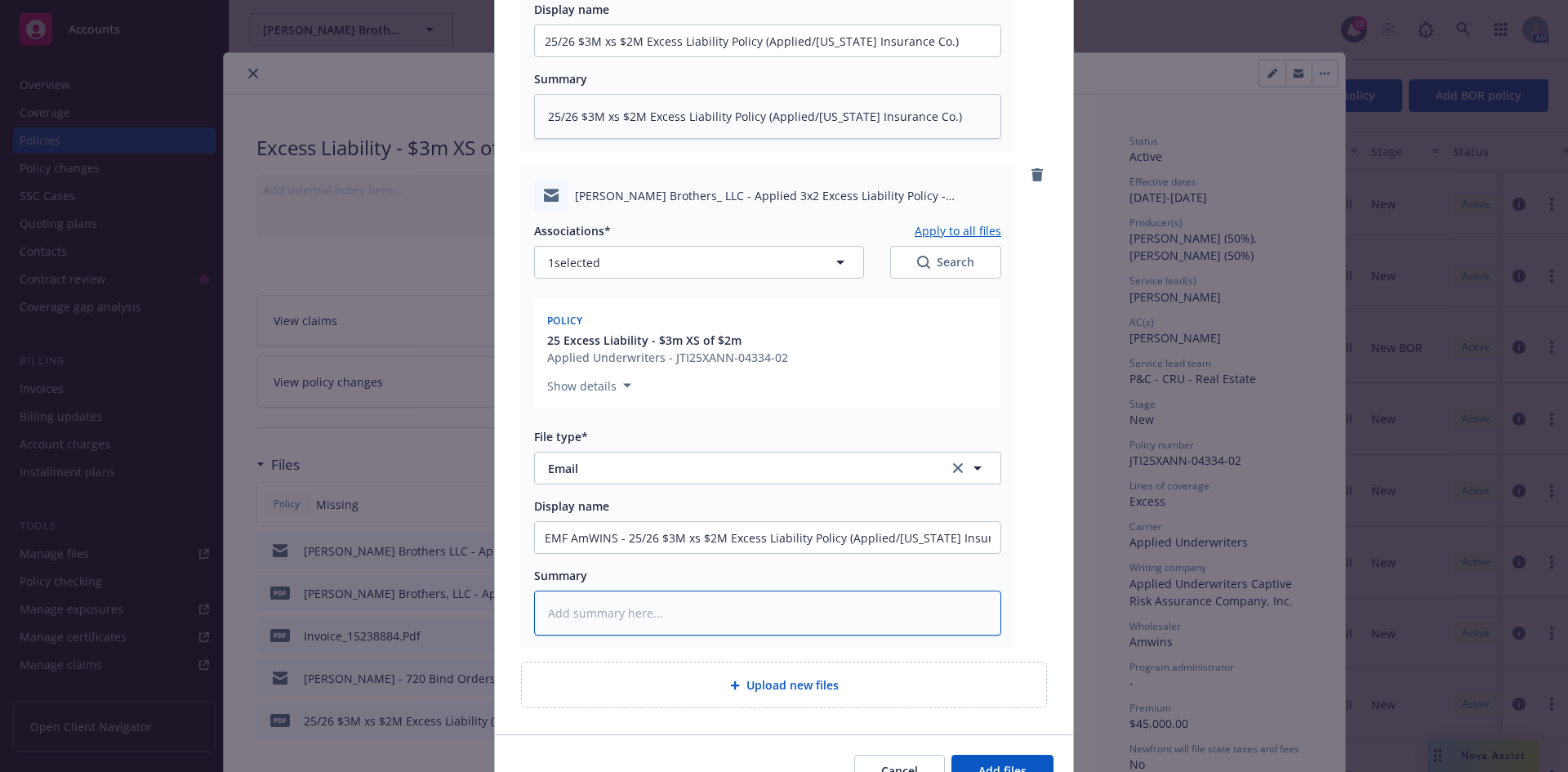
paste textarea "EMF AmWINS - 25/26 $3M xs $2M Excess Liability Policy (Applied/[US_STATE] Insur…"
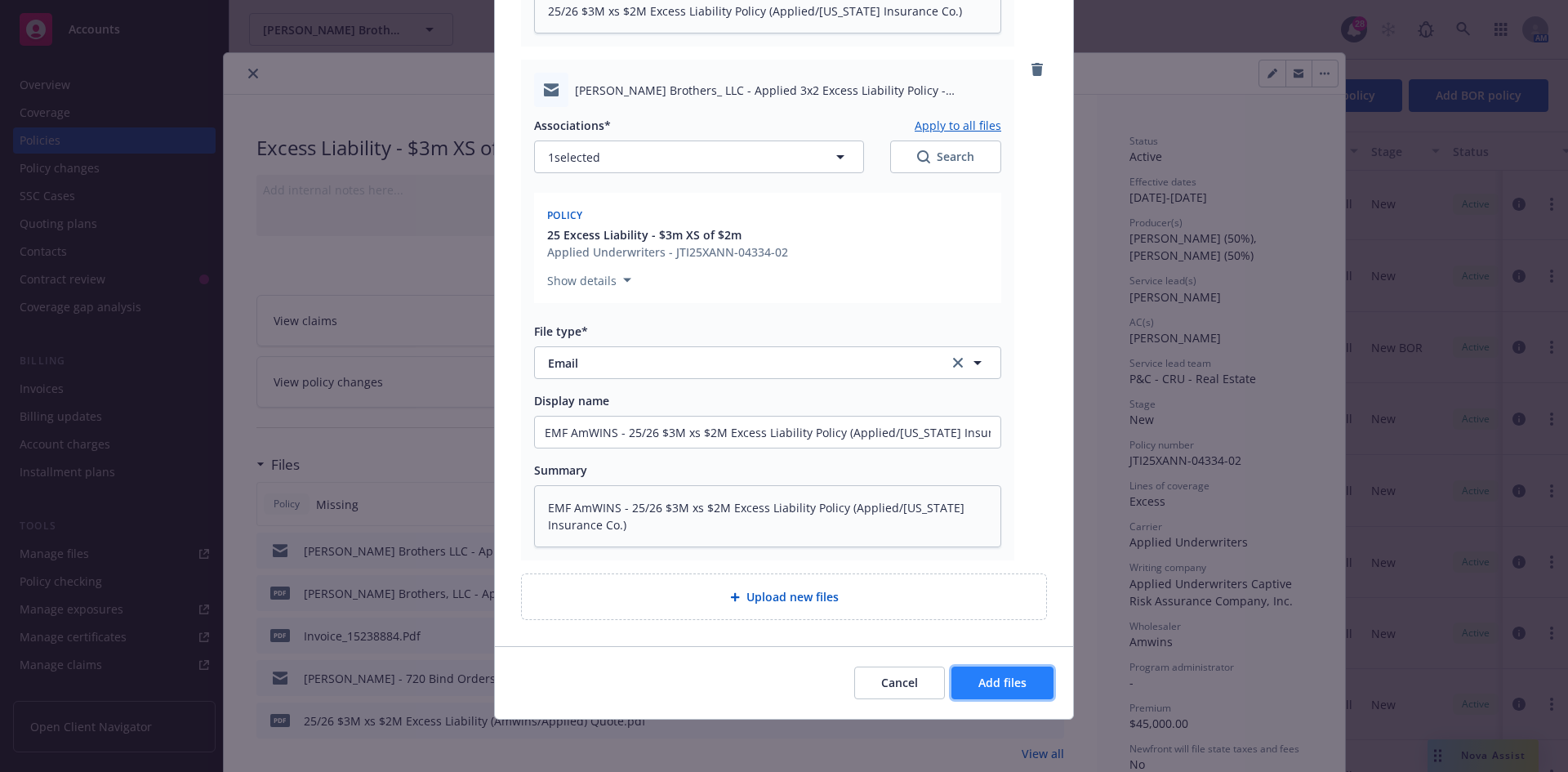
click at [1001, 678] on span "Add files" at bounding box center [1002, 682] width 48 height 15
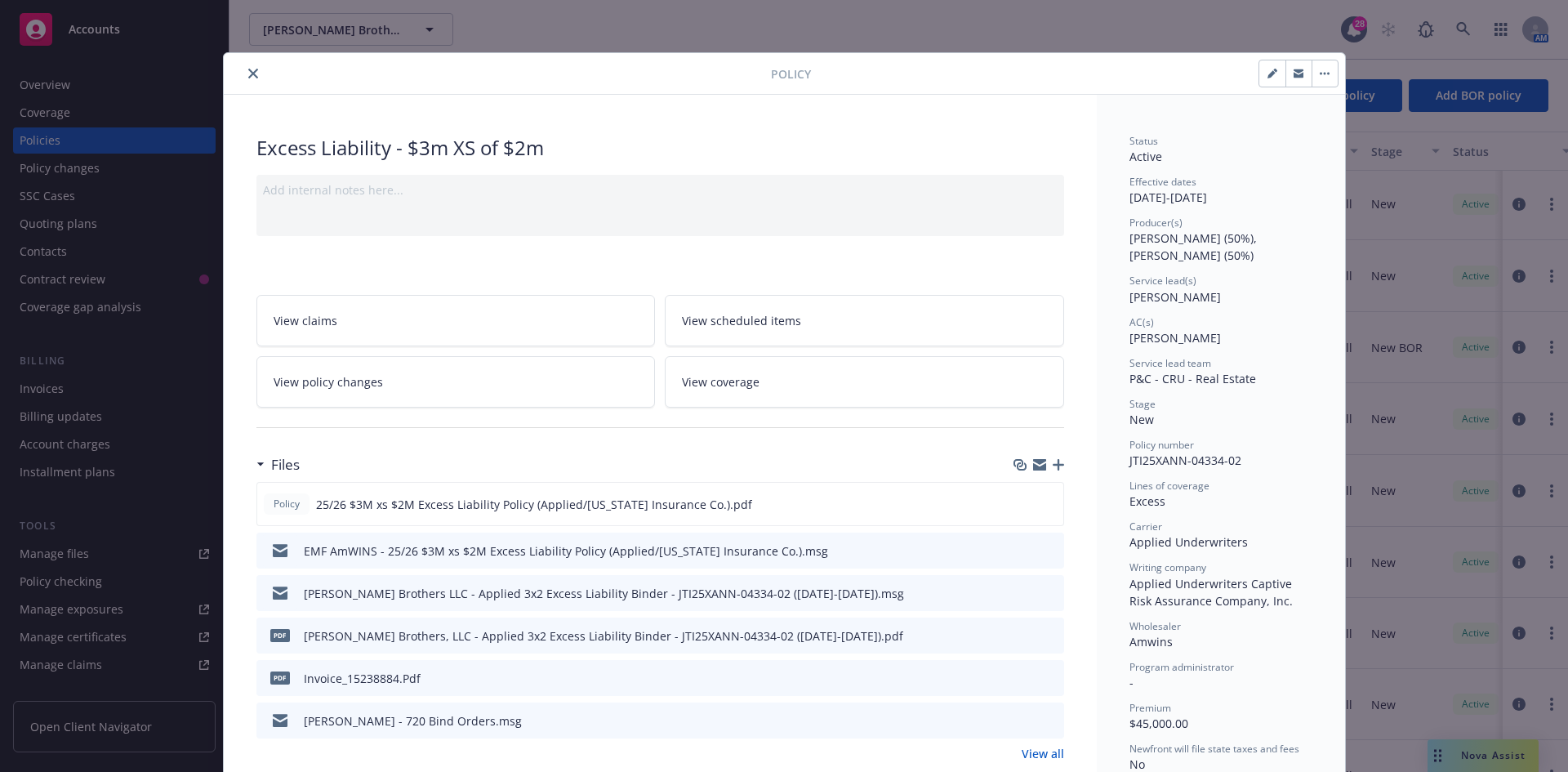
click at [246, 79] on button "close" at bounding box center [253, 73] width 20 height 20
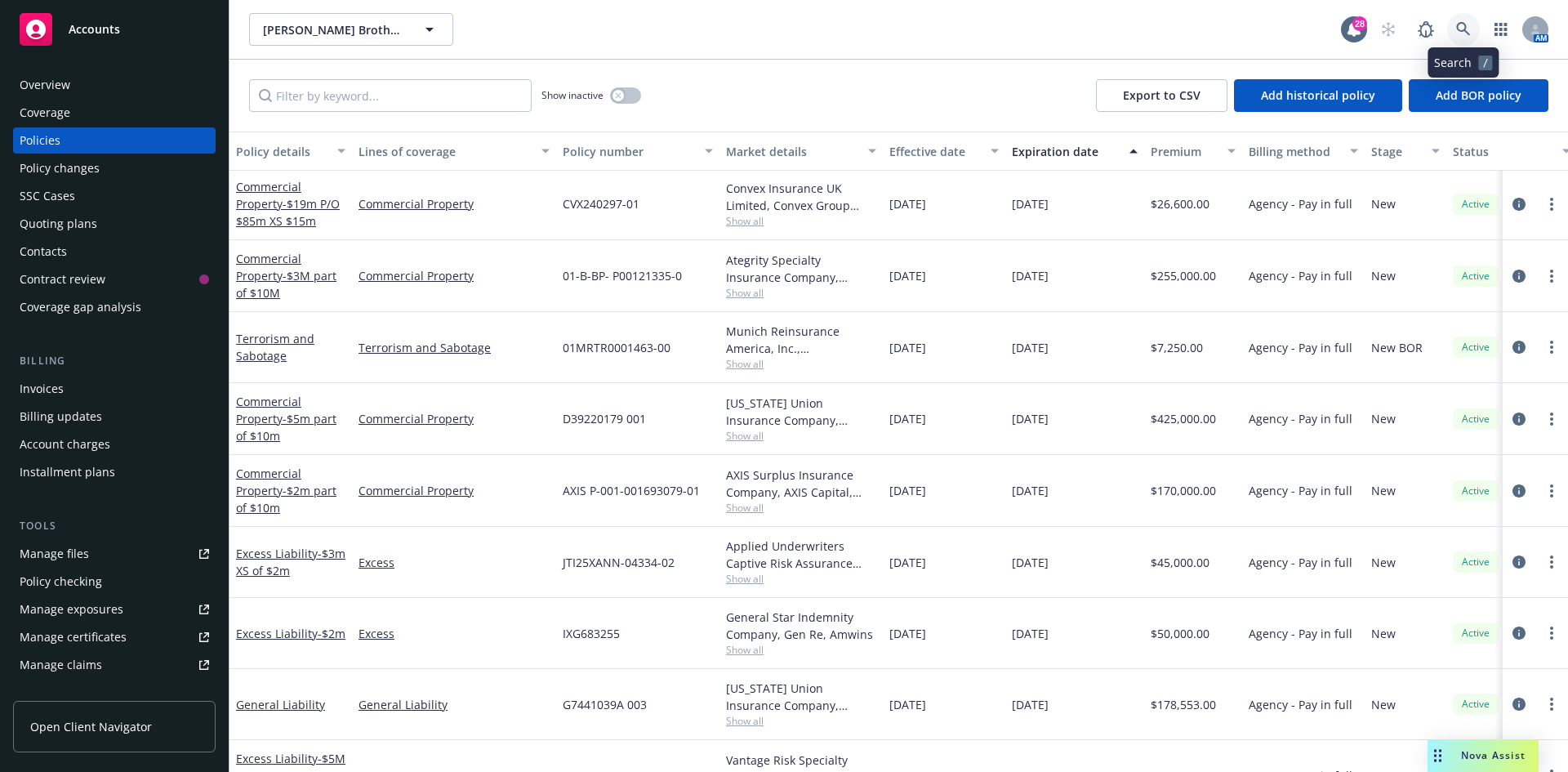
click at [1461, 34] on icon at bounding box center [1463, 29] width 15 height 15
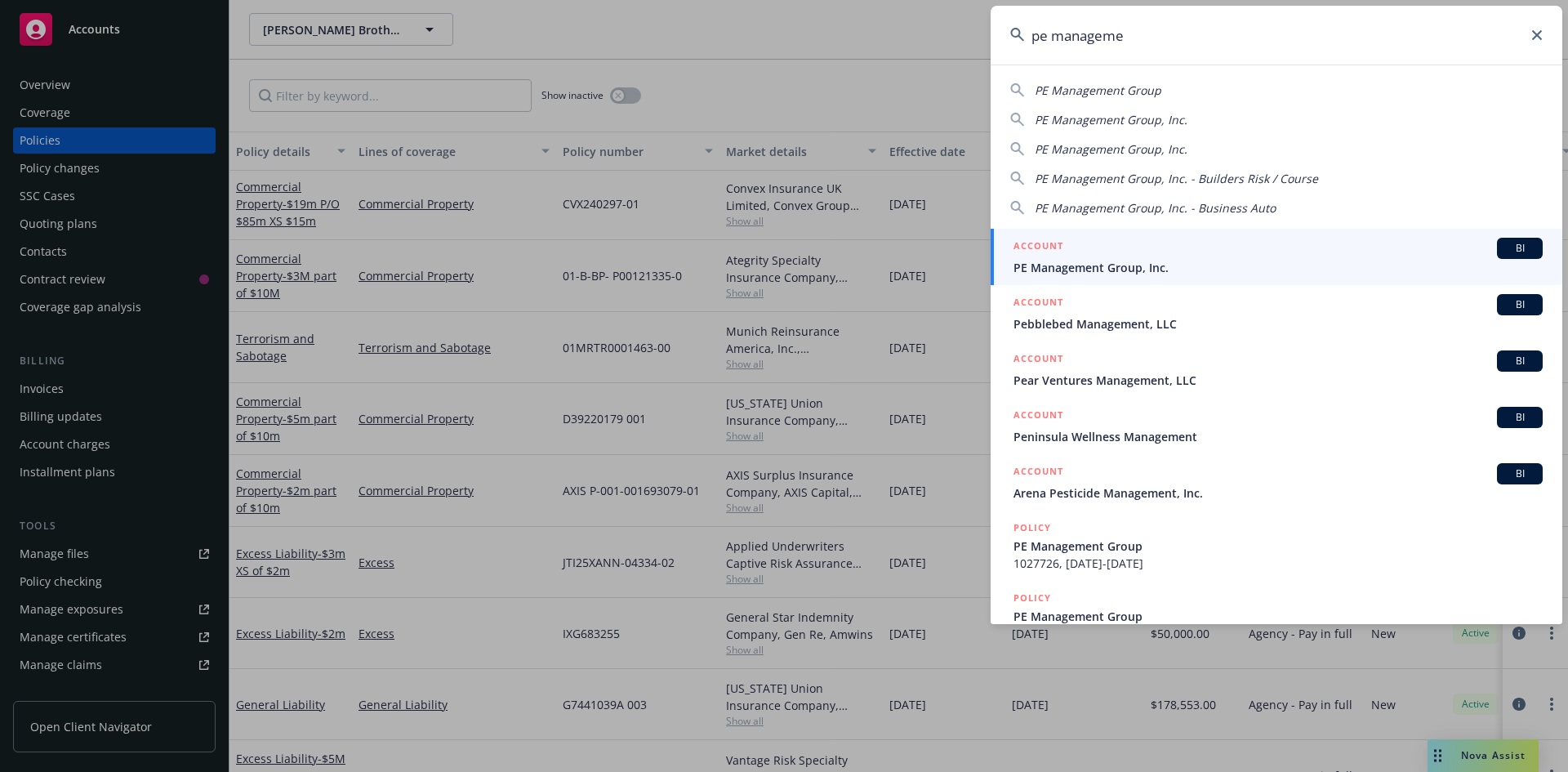
click at [1182, 260] on span "PE Management Group, Inc." at bounding box center [1278, 267] width 530 height 17
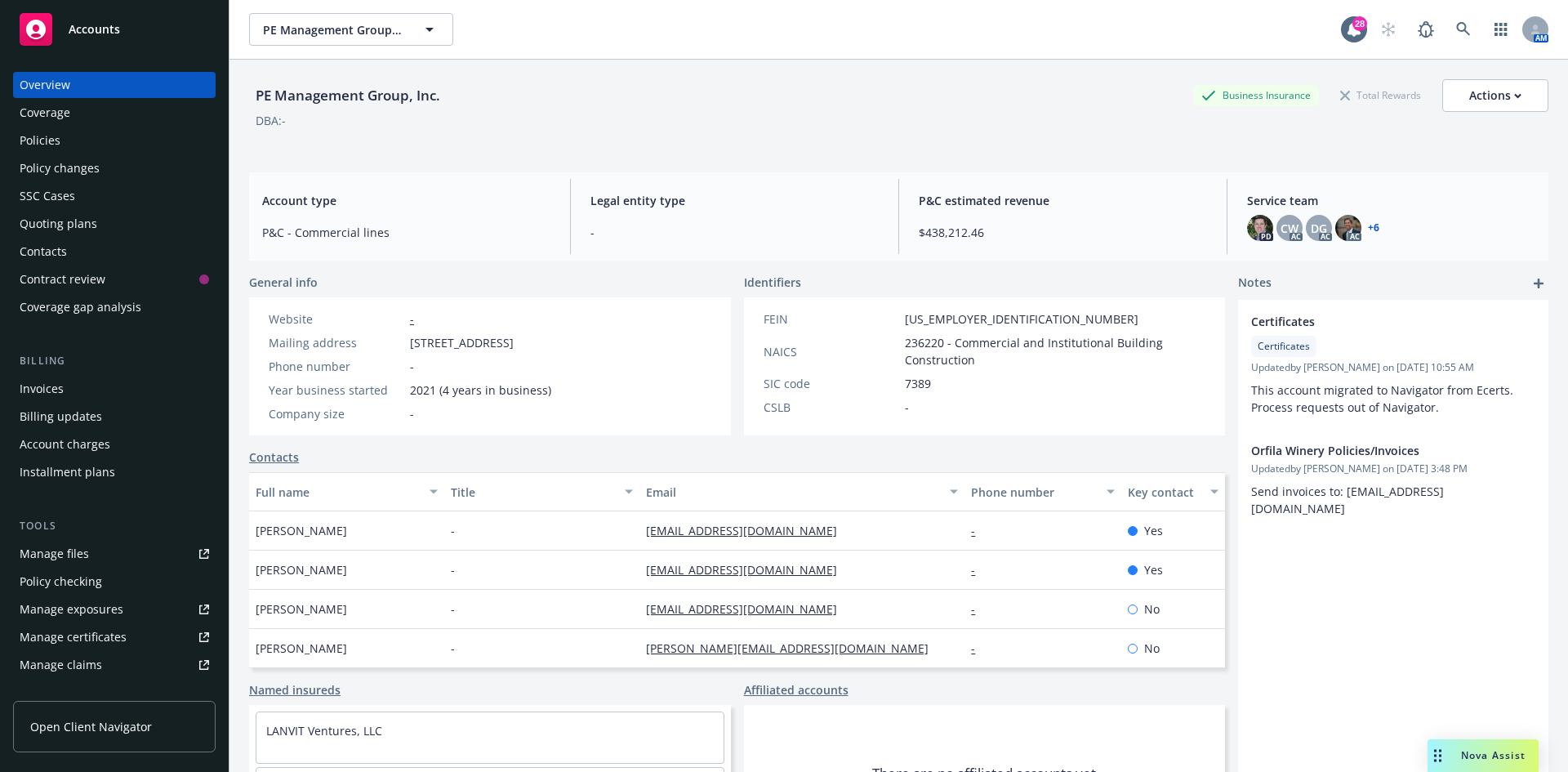
click at [34, 136] on div "Policies" at bounding box center [40, 141] width 41 height 27
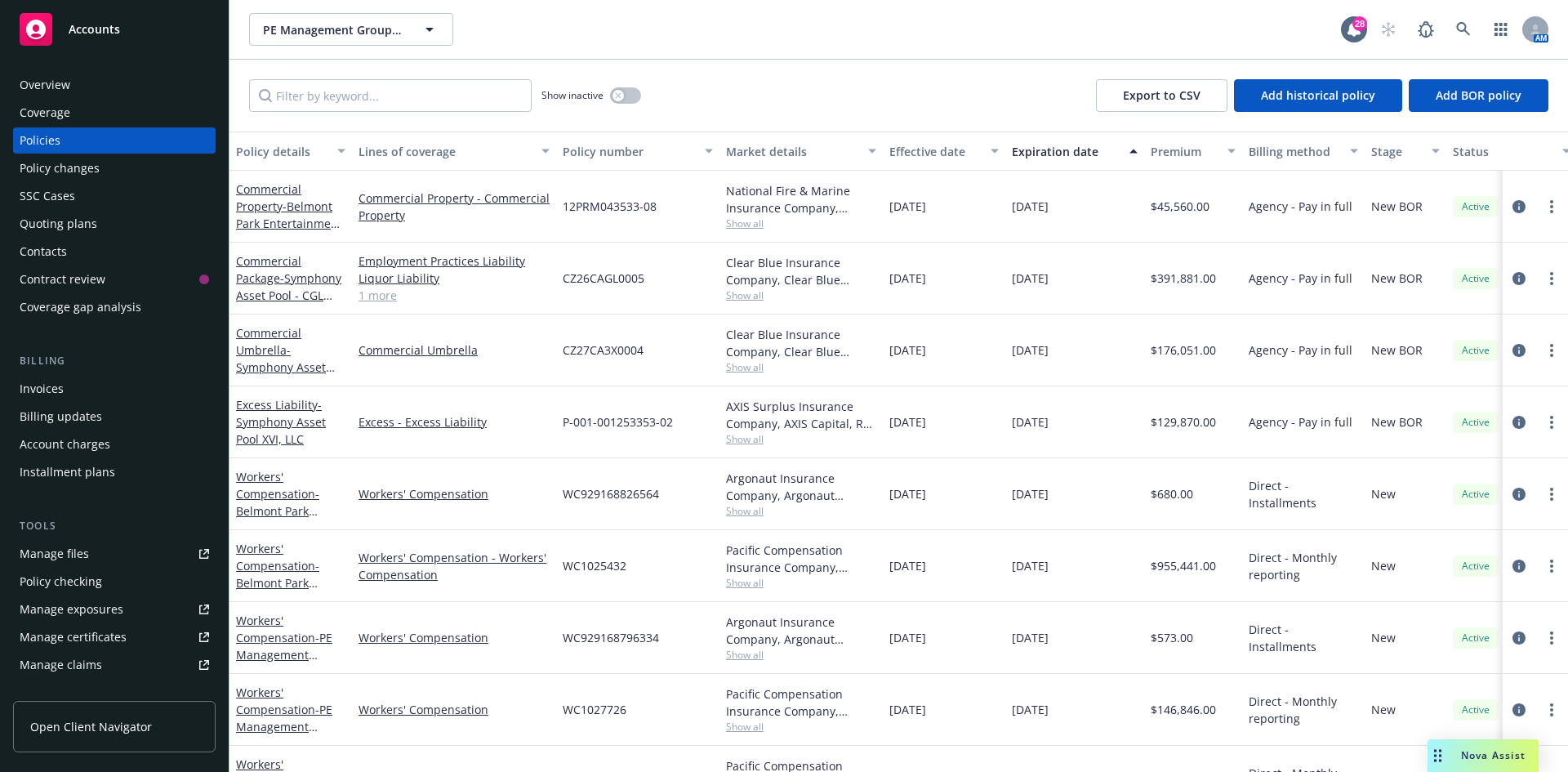
click at [87, 392] on div "Invoices" at bounding box center [114, 389] width 189 height 27
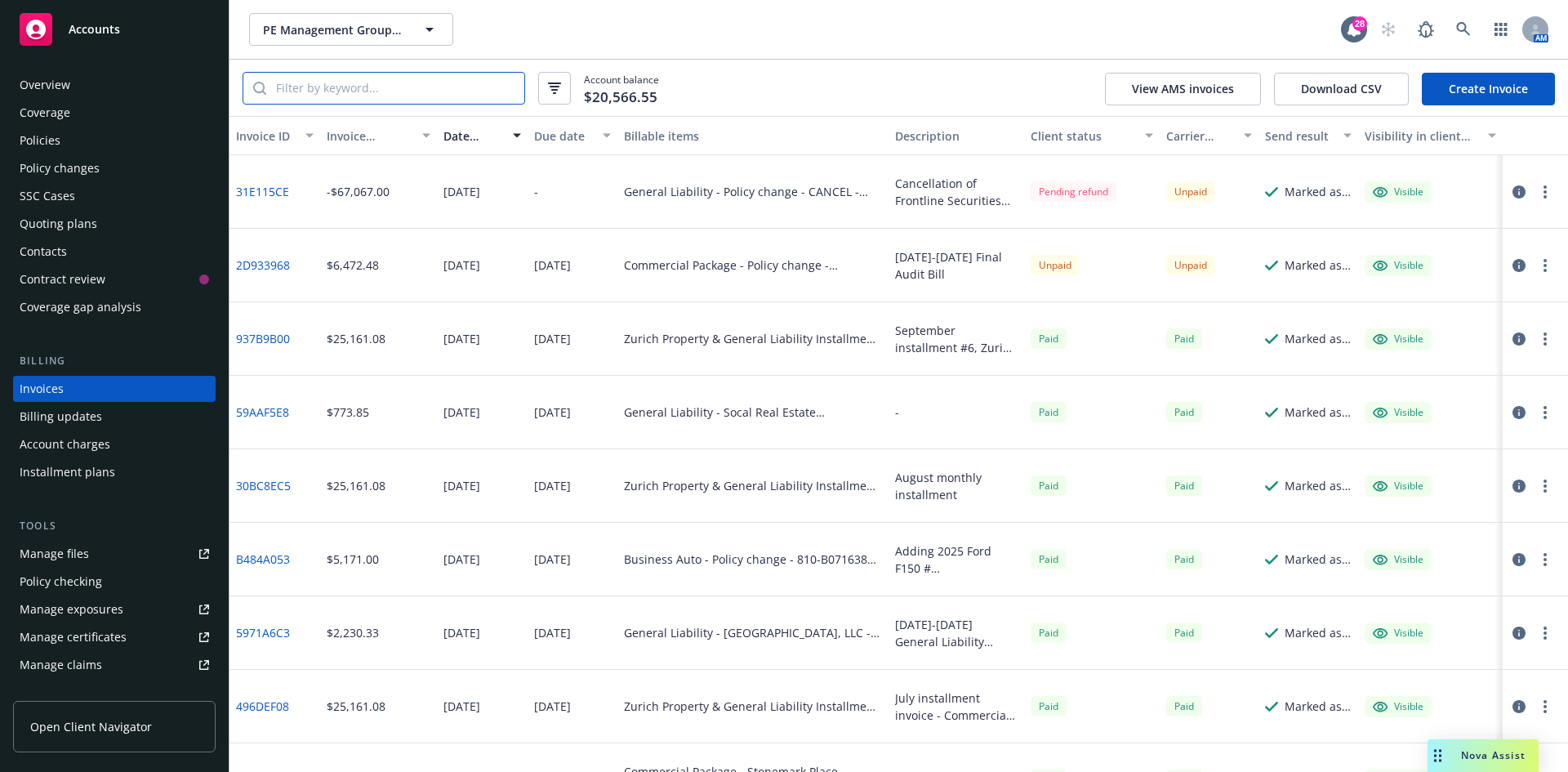
click at [367, 85] on input "search" at bounding box center [395, 88] width 258 height 31
click at [367, 84] on input "search" at bounding box center [395, 88] width 258 height 31
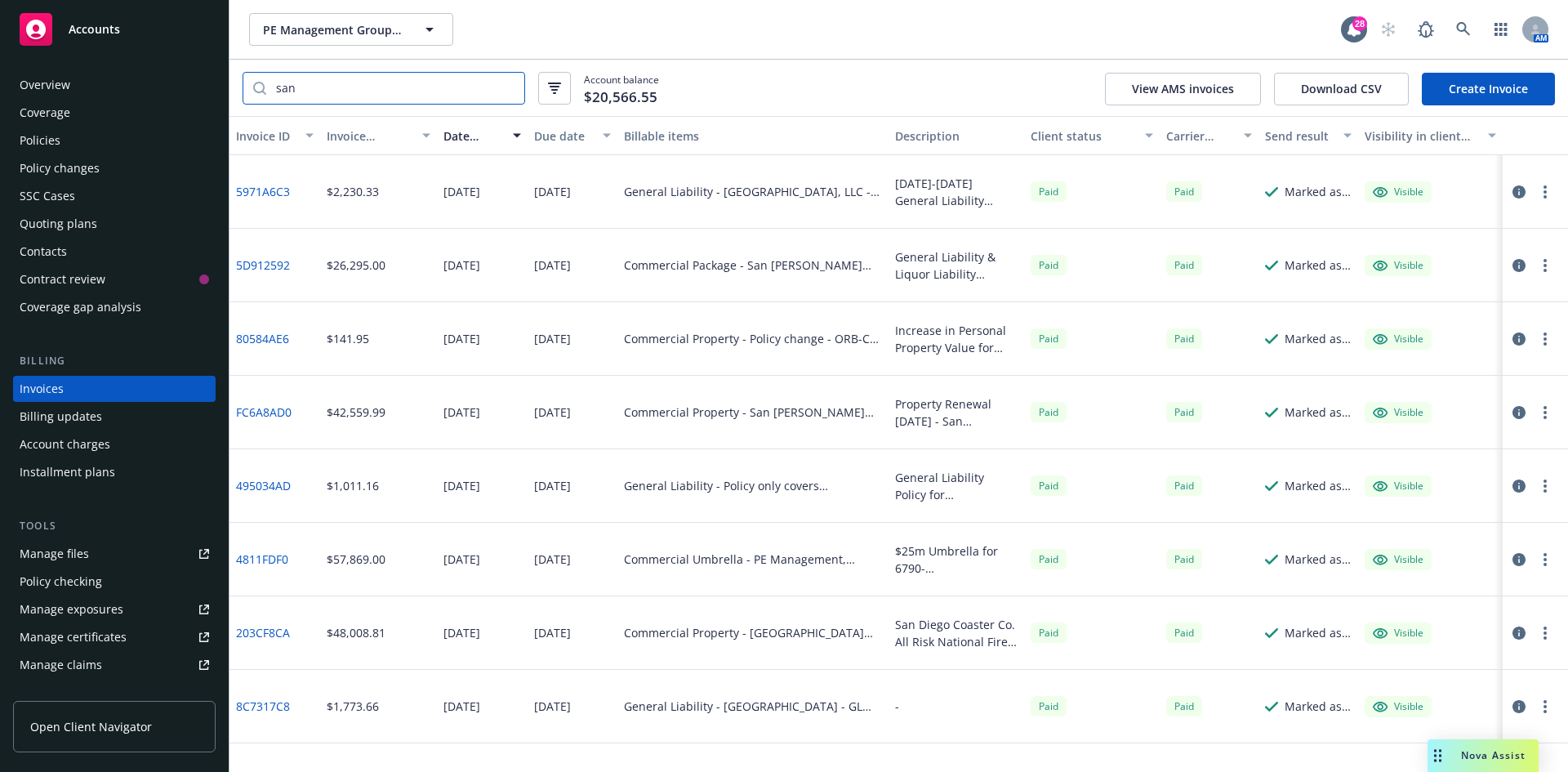
click at [358, 94] on input "san" at bounding box center [395, 88] width 258 height 31
drag, startPoint x: 347, startPoint y: 91, endPoint x: 192, endPoint y: 87, distance: 155.1
click at [192, 87] on div "Accounts Overview Coverage Policies Policy changes SSC Cases Quoting plans Cont…" at bounding box center [784, 386] width 1568 height 772
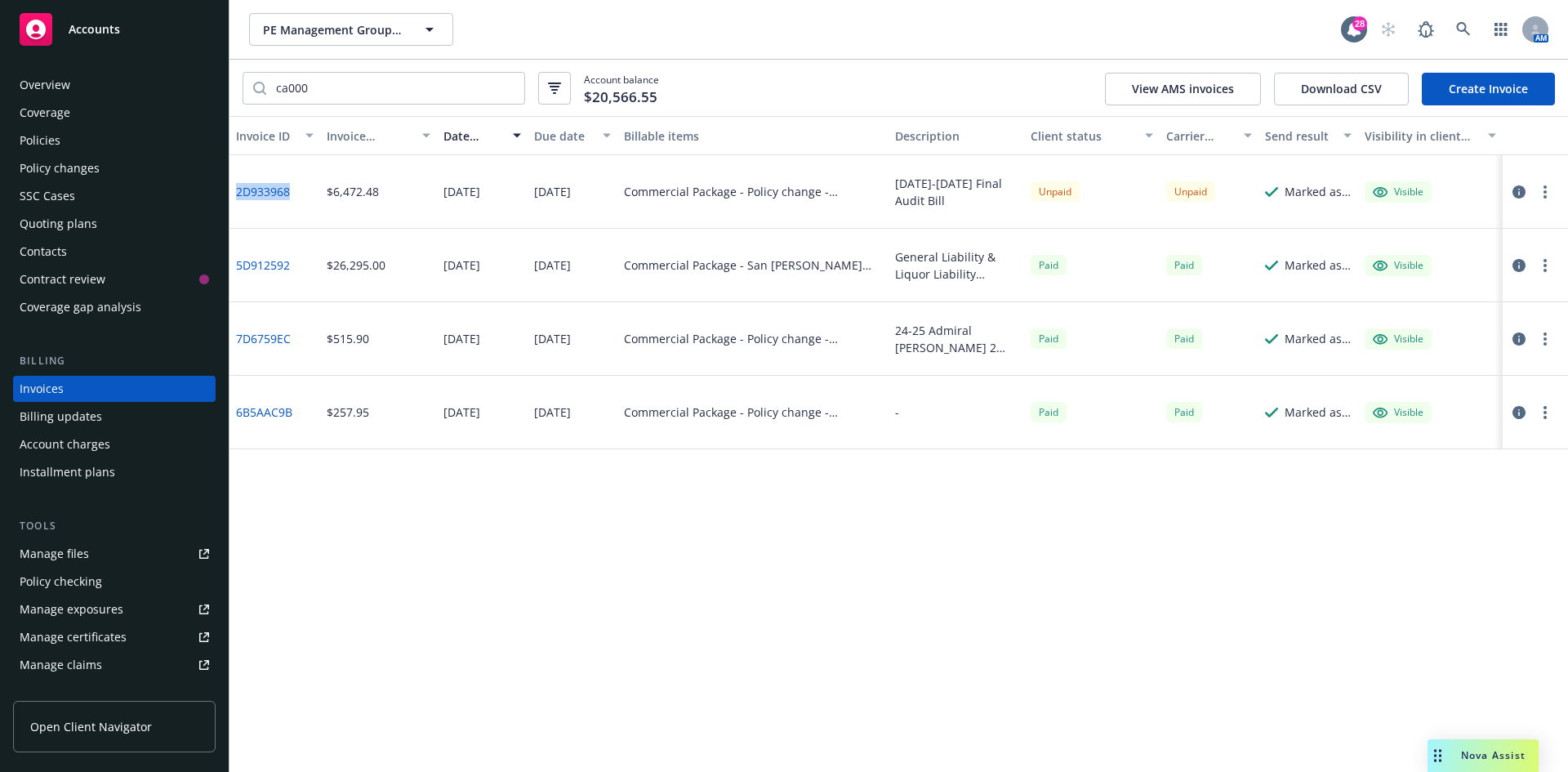
drag, startPoint x: 294, startPoint y: 190, endPoint x: 236, endPoint y: 193, distance: 58.1
click at [236, 193] on div "2D933968" at bounding box center [275, 192] width 91 height 74
copy link "2D933968"
click at [278, 191] on link "2D933968" at bounding box center [263, 192] width 54 height 17
click at [1469, 29] on icon at bounding box center [1463, 29] width 15 height 15
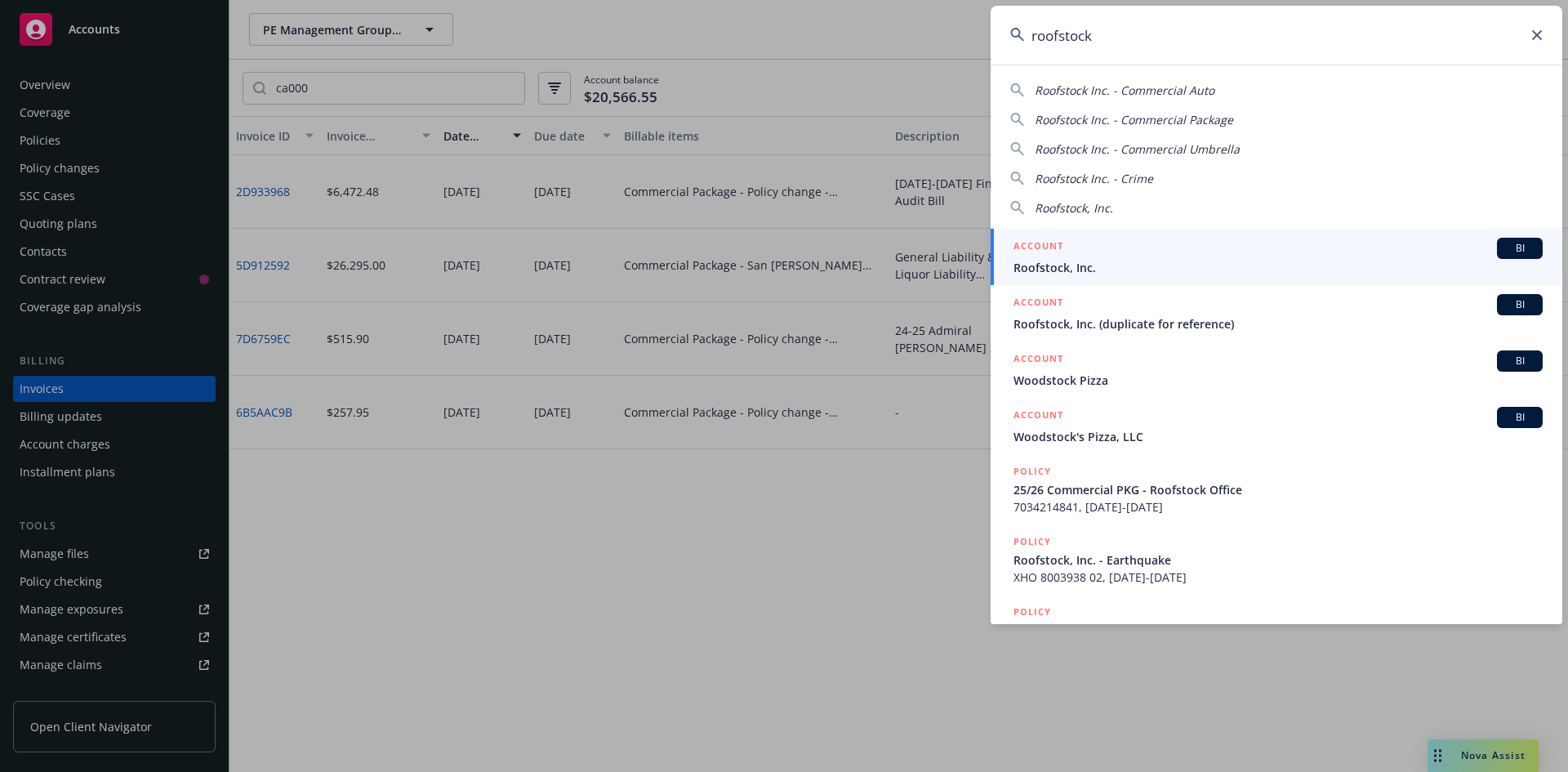
click at [1074, 259] on div "ACCOUNT BI Roofstock, Inc." at bounding box center [1278, 256] width 530 height 39
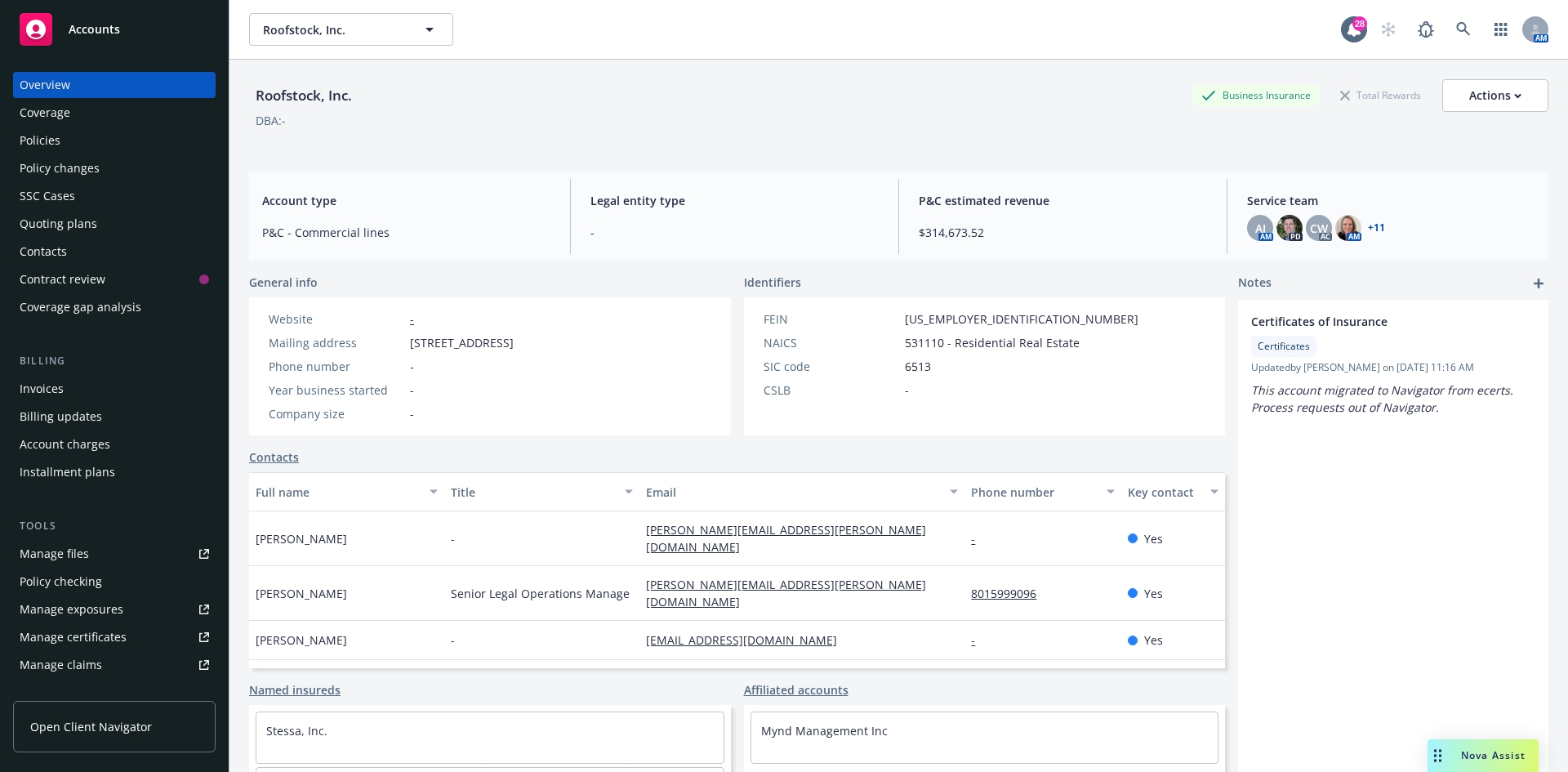
click at [79, 386] on div "Invoices" at bounding box center [114, 389] width 189 height 27
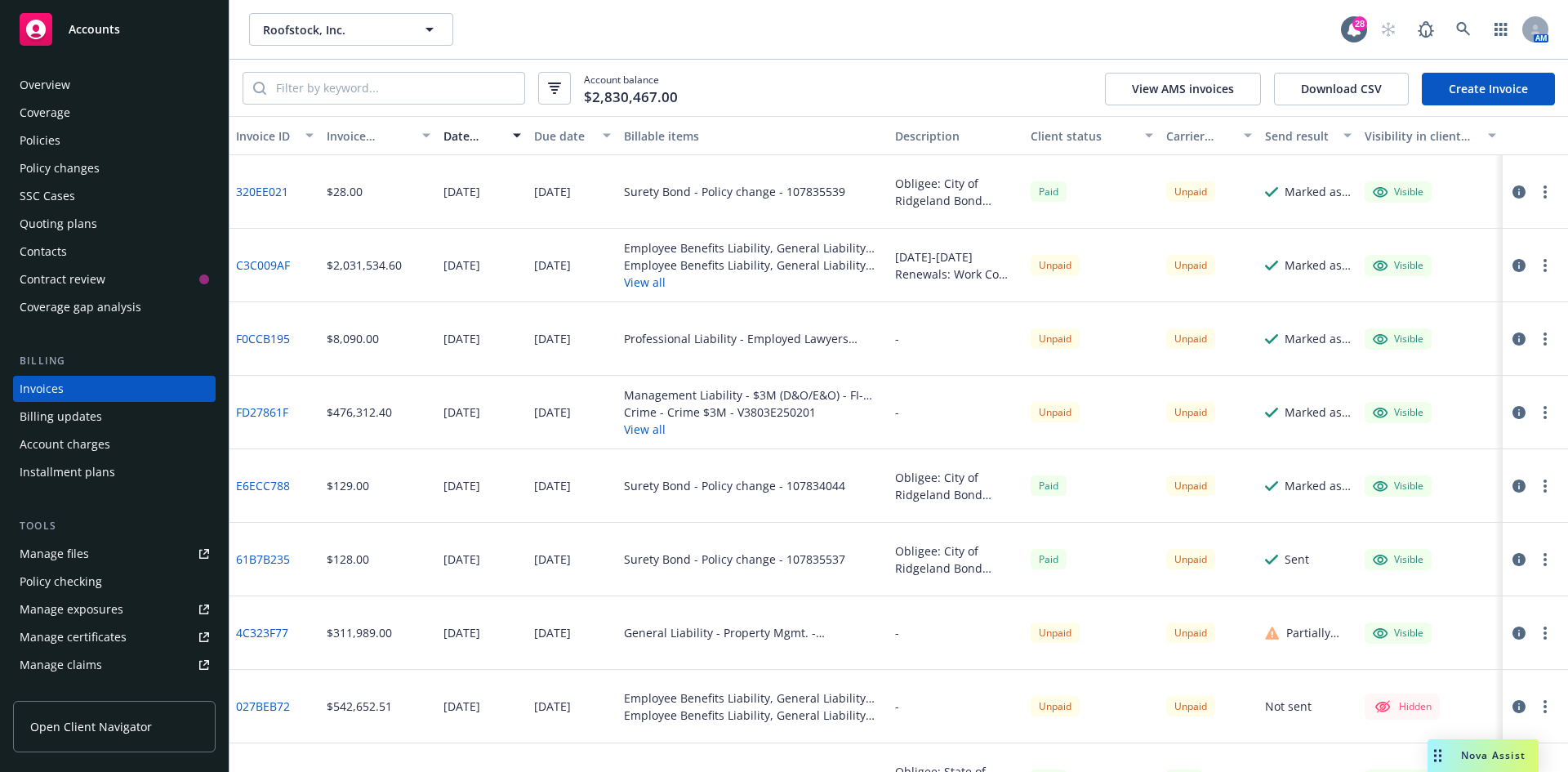
click at [648, 283] on button "View all" at bounding box center [752, 282] width 258 height 17
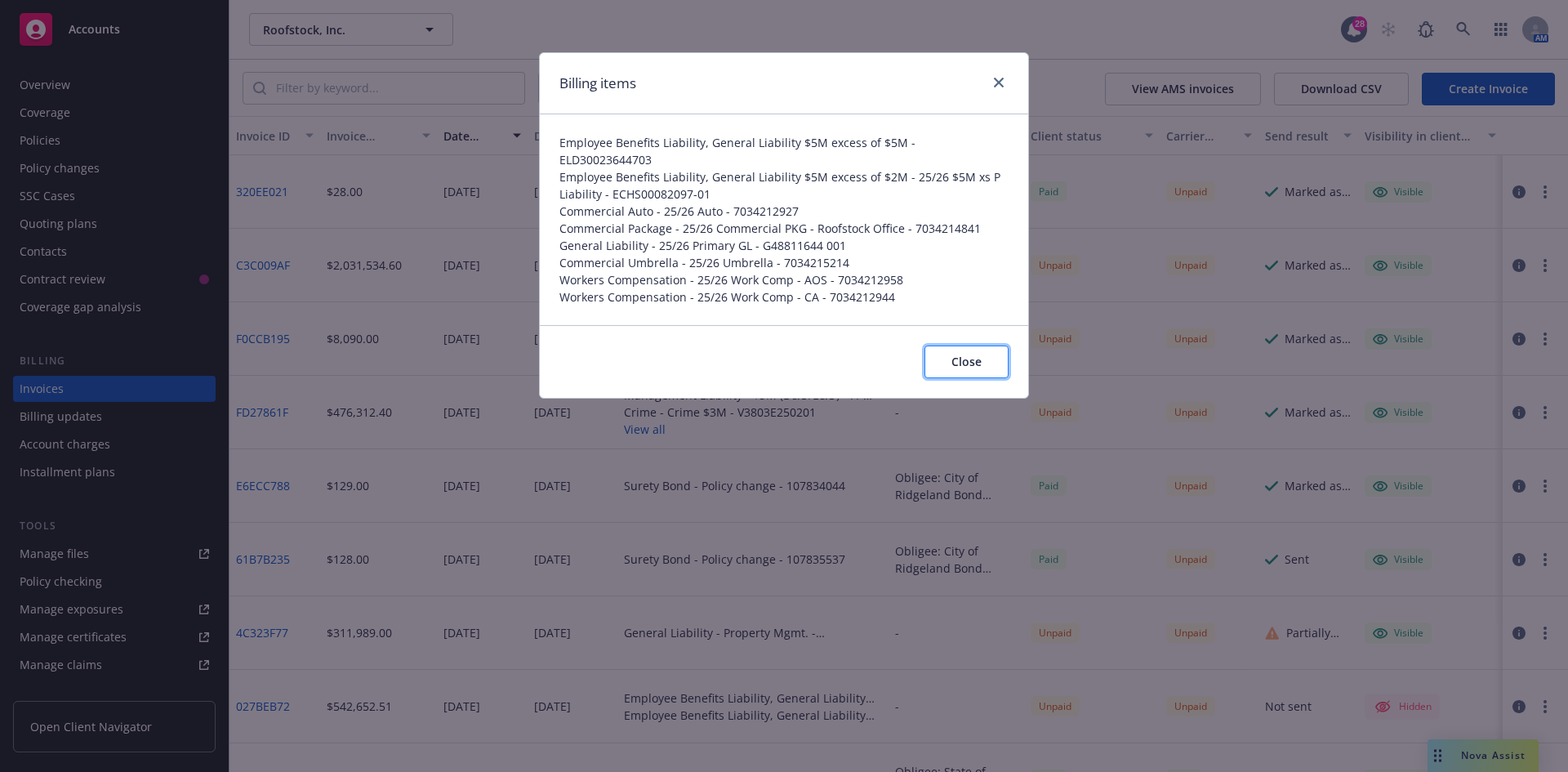
click at [984, 345] on button "Close" at bounding box center [967, 362] width 84 height 33
